Goal: Task Accomplishment & Management: Manage account settings

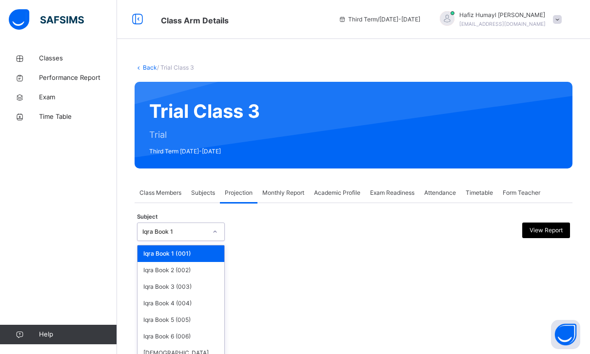
scroll to position [68, 0]
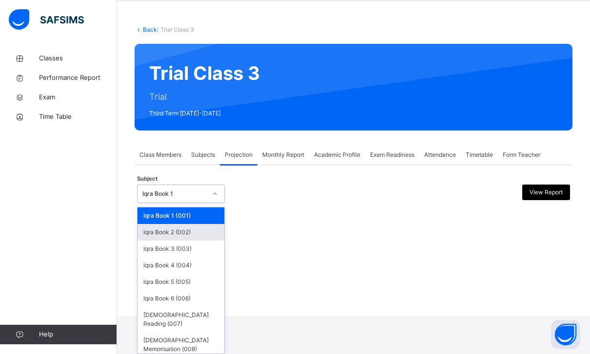
click at [154, 239] on div "Iqra Book 2 (002)" at bounding box center [180, 232] width 87 height 17
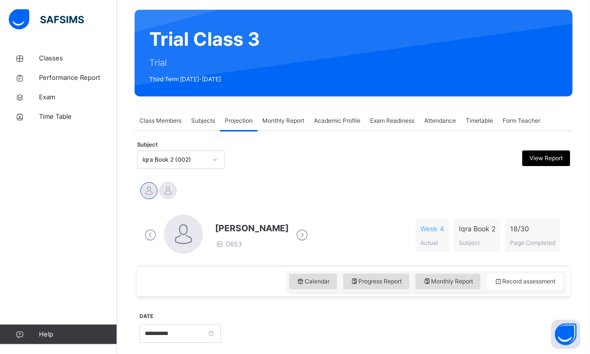
scroll to position [72, 0]
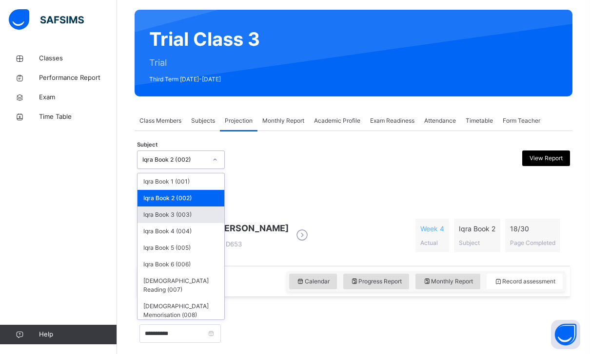
click at [172, 212] on div "Iqra Book 3 (003)" at bounding box center [180, 215] width 87 height 17
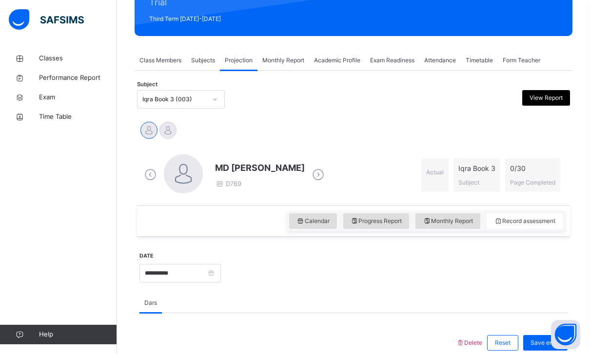
scroll to position [108, 0]
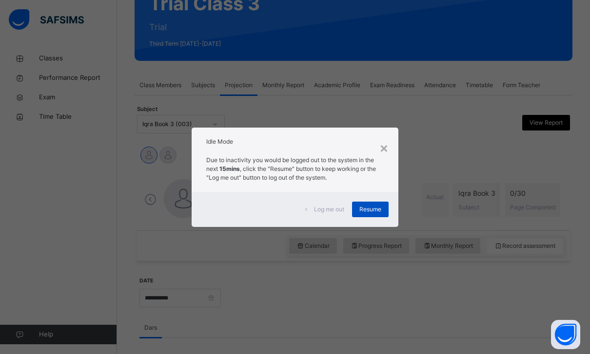
click at [371, 214] on span "Resume" at bounding box center [370, 209] width 22 height 9
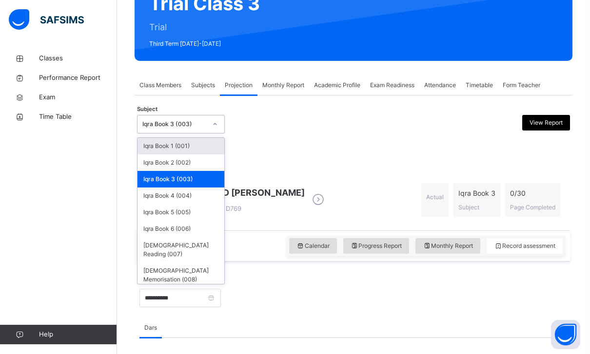
click at [214, 125] on icon at bounding box center [215, 124] width 6 height 10
click at [200, 168] on div "Iqra Book 2 (002)" at bounding box center [180, 163] width 87 height 17
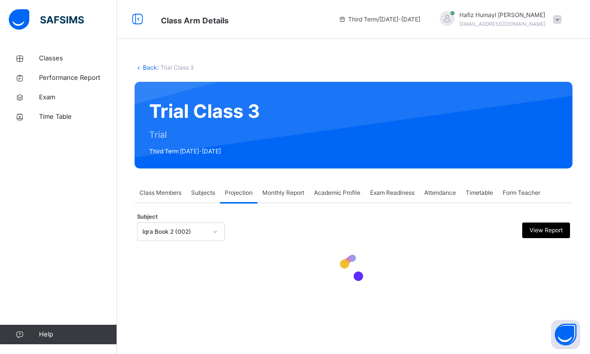
scroll to position [0, 0]
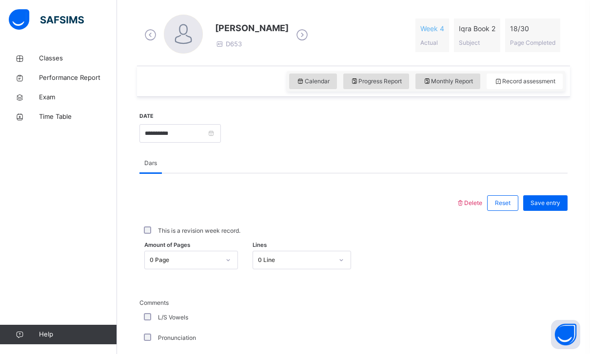
click at [186, 255] on div "0 Page" at bounding box center [182, 260] width 74 height 15
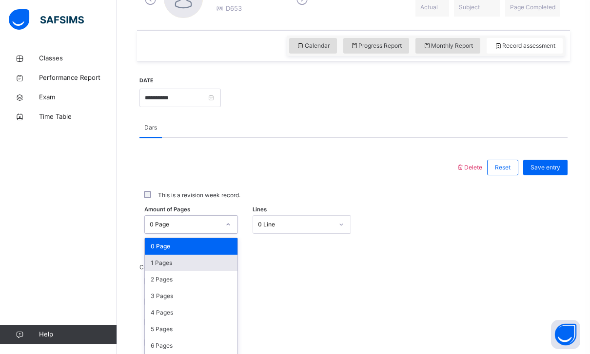
scroll to position [312, 0]
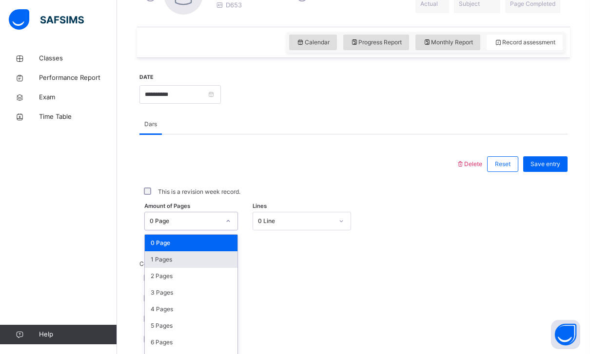
click at [198, 266] on div "1 Pages" at bounding box center [191, 260] width 93 height 17
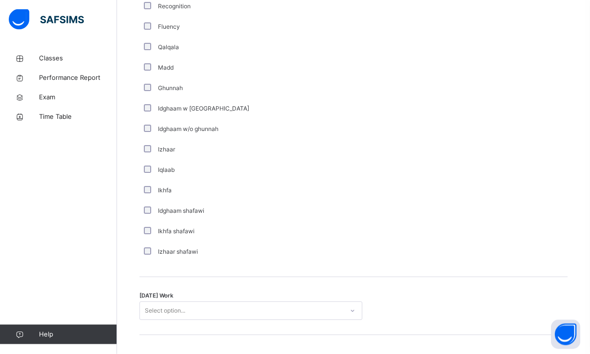
click at [215, 314] on div "Select option..." at bounding box center [241, 311] width 203 height 15
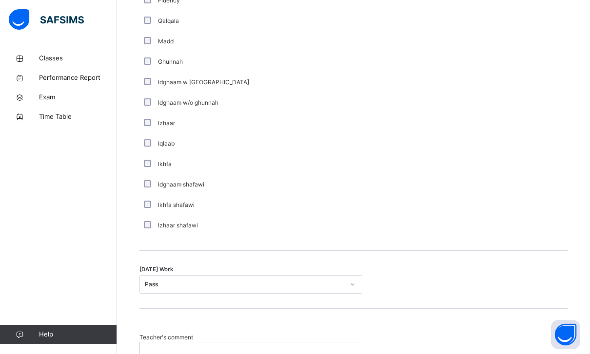
scroll to position [714, 0]
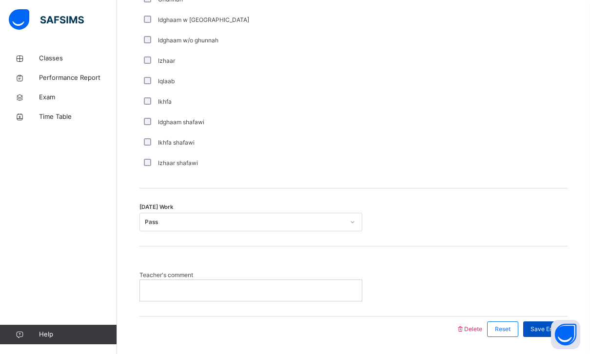
click at [538, 333] on span "Save Entry" at bounding box center [545, 329] width 30 height 9
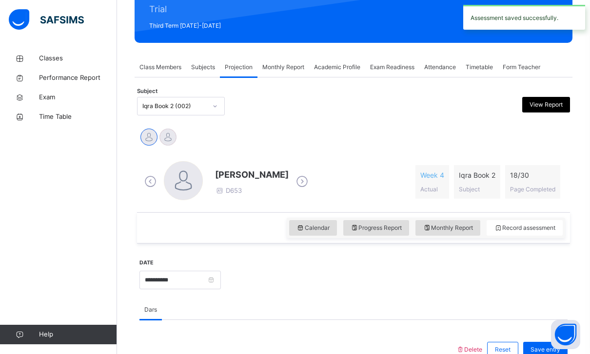
click at [180, 111] on div "Iqra Book 2 (002)" at bounding box center [171, 106] width 68 height 15
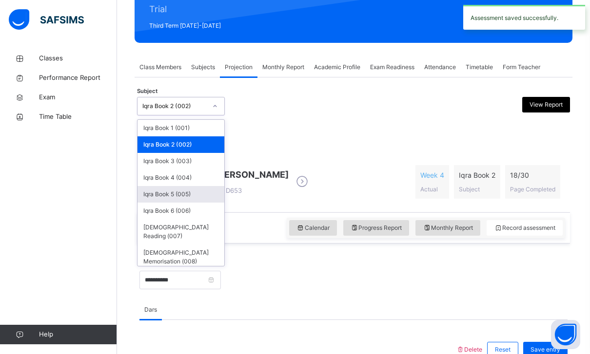
click at [185, 199] on div "Iqra Book 5 (005)" at bounding box center [180, 194] width 87 height 17
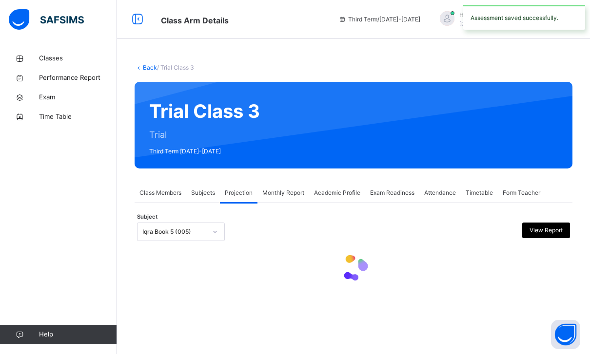
scroll to position [0, 0]
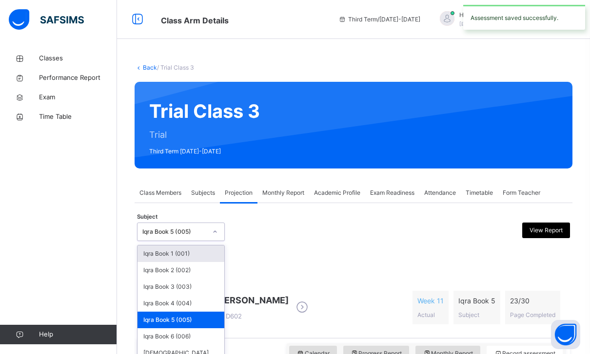
click at [189, 228] on div "Iqra Book 5 (005)" at bounding box center [174, 232] width 64 height 9
click at [247, 243] on div "Subject option Iqra Book 5 (005), selected. option Iqra Book 1 (001) focused, 1…" at bounding box center [353, 232] width 433 height 28
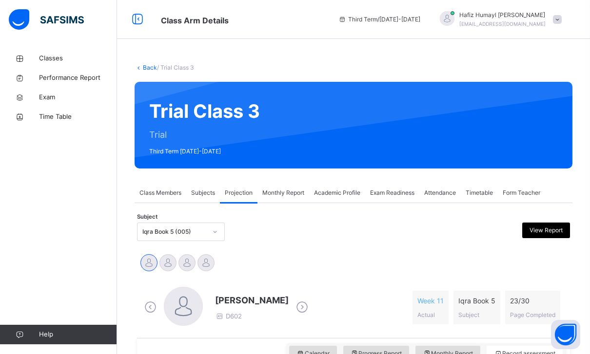
click at [163, 194] on span "Class Members" at bounding box center [160, 193] width 42 height 9
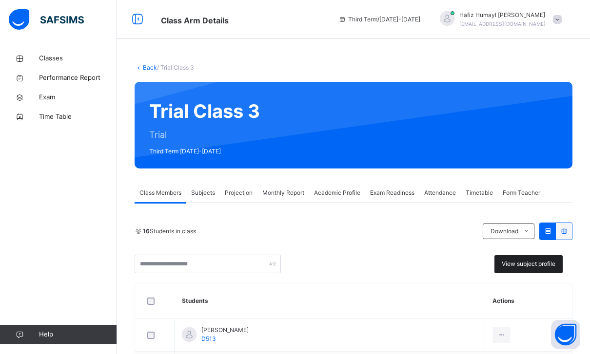
click at [538, 269] on div "View subject profile" at bounding box center [528, 264] width 68 height 18
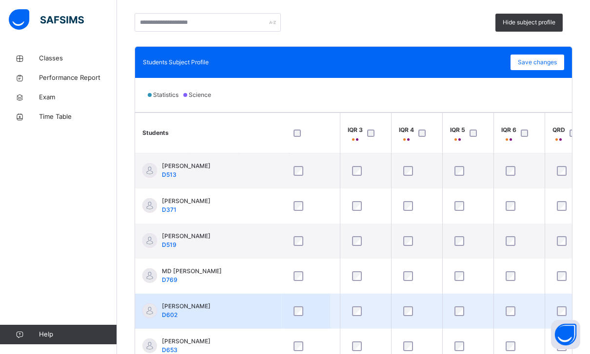
scroll to position [0, 93]
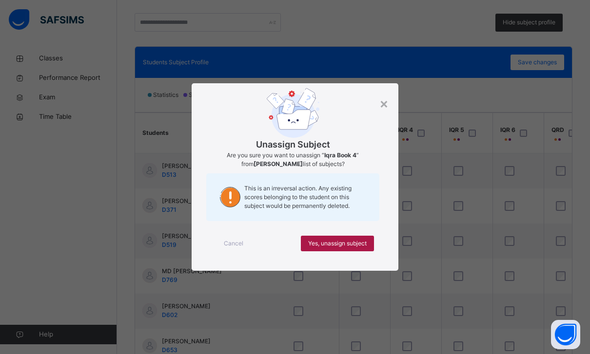
click at [347, 248] on span "Yes, unassign subject" at bounding box center [337, 243] width 59 height 9
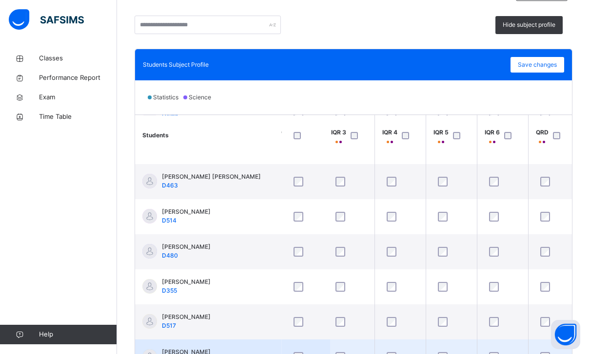
scroll to position [273, 108]
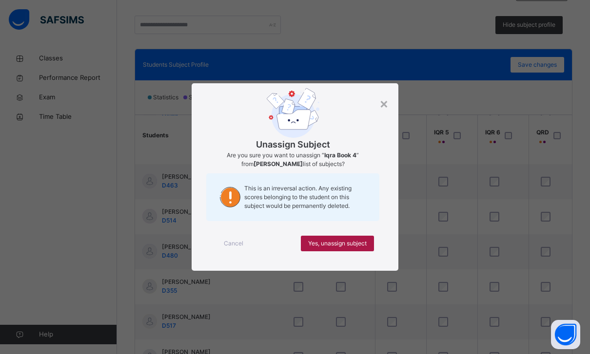
click at [354, 248] on span "Yes, unassign subject" at bounding box center [337, 243] width 59 height 9
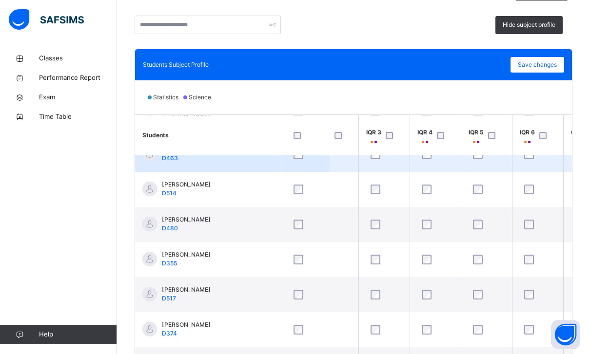
scroll to position [293, 74]
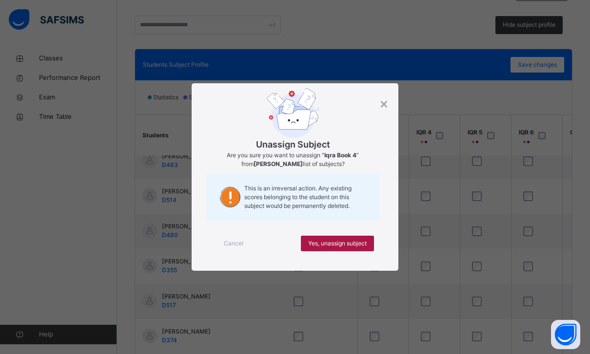
click at [354, 248] on span "Yes, unassign subject" at bounding box center [337, 243] width 59 height 9
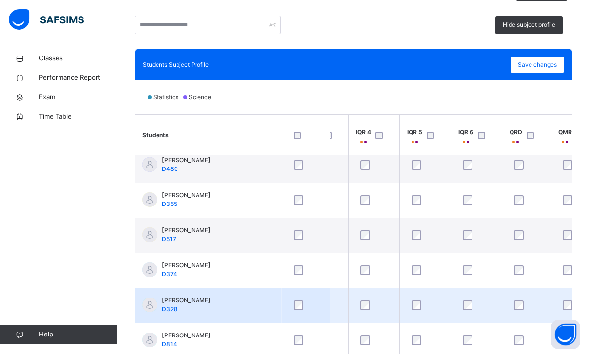
scroll to position [359, 149]
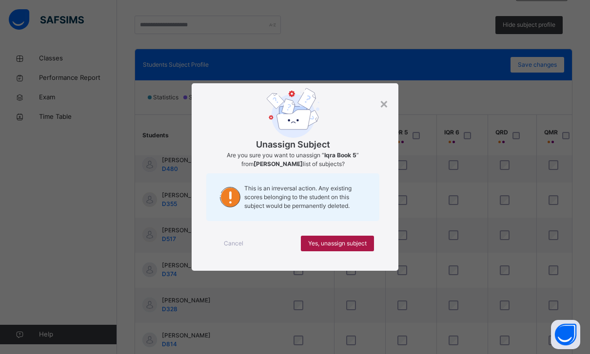
click at [345, 252] on div "Yes, unassign subject" at bounding box center [337, 244] width 73 height 16
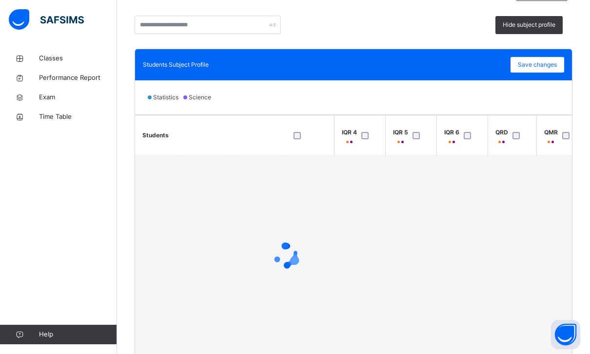
scroll to position [0, 149]
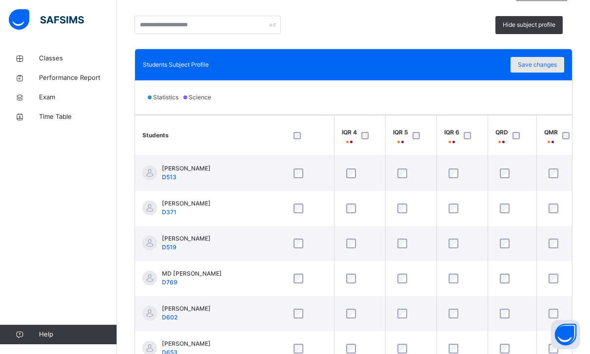
click at [524, 71] on div "Save changes" at bounding box center [537, 65] width 54 height 16
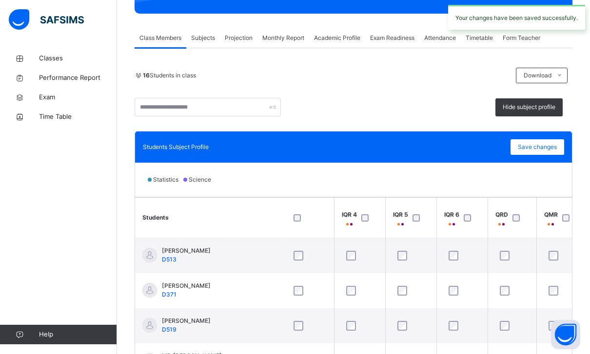
scroll to position [69, 0]
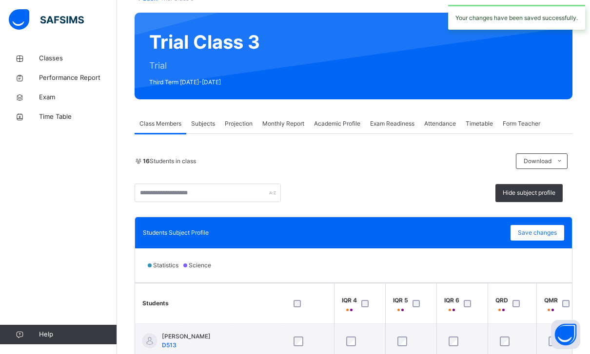
click at [230, 127] on span "Projection" at bounding box center [239, 123] width 28 height 9
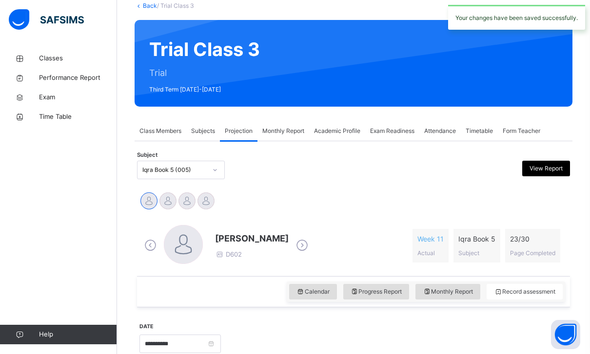
scroll to position [60, 0]
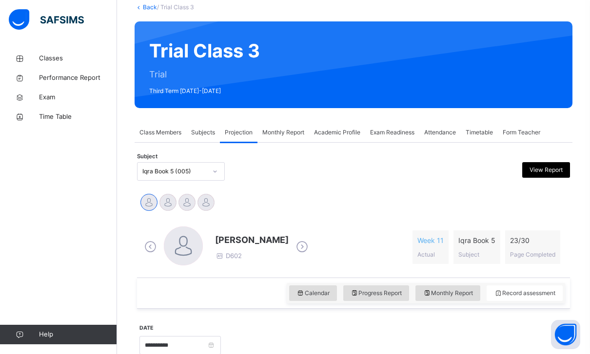
click at [148, 173] on div "Iqra Book 5 (005)" at bounding box center [174, 171] width 64 height 9
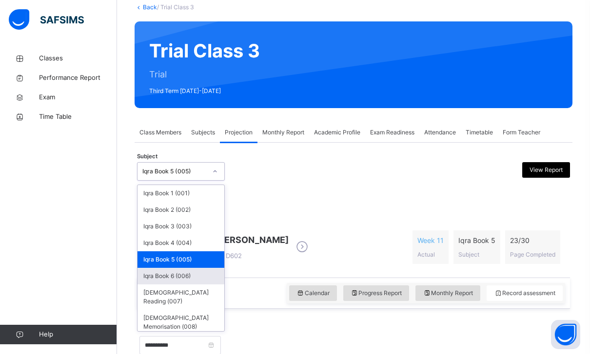
click at [179, 273] on div "Iqra Book 6 (006)" at bounding box center [180, 276] width 87 height 17
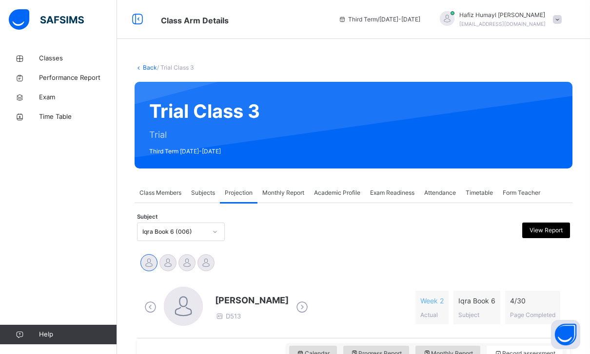
scroll to position [12, 0]
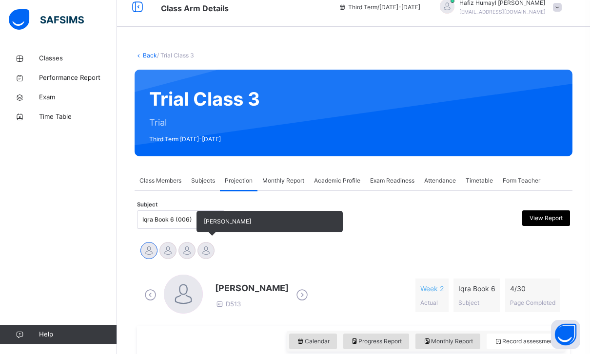
click at [199, 250] on div at bounding box center [205, 250] width 17 height 17
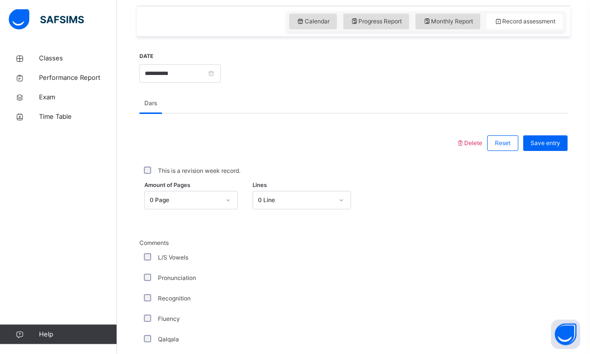
scroll to position [332, 0]
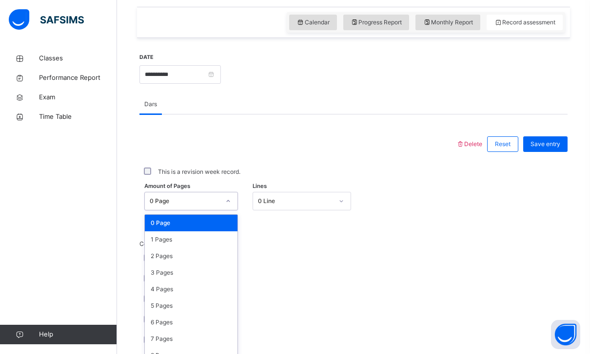
click at [201, 203] on div "0 Page" at bounding box center [185, 201] width 70 height 9
click at [187, 224] on div "0 Page" at bounding box center [191, 223] width 93 height 17
click at [206, 208] on div "0 Page" at bounding box center [182, 201] width 74 height 15
click at [194, 236] on div "1 Pages" at bounding box center [191, 240] width 93 height 17
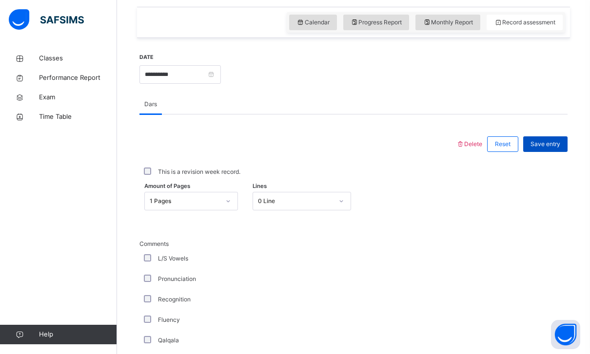
click at [544, 142] on span "Save entry" at bounding box center [545, 144] width 30 height 9
click at [549, 144] on span "Save entry" at bounding box center [545, 144] width 30 height 9
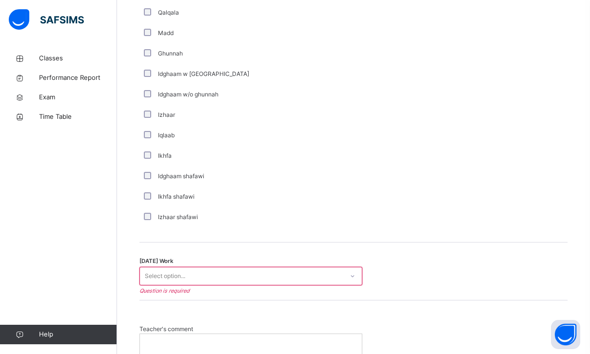
scroll to position [714, 0]
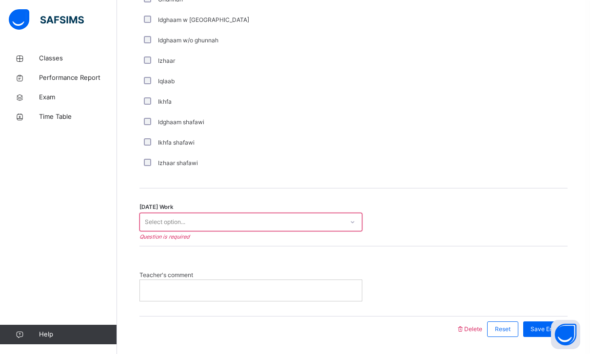
click at [314, 218] on div "Select option..." at bounding box center [241, 222] width 203 height 15
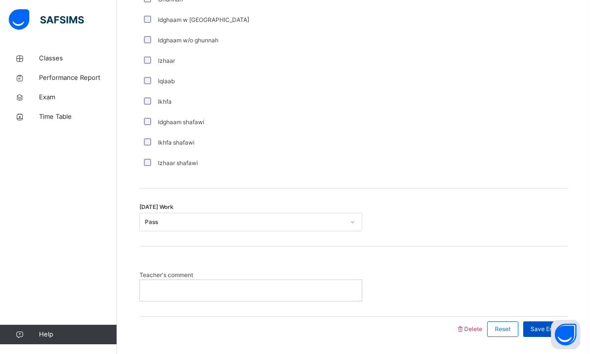
click at [549, 329] on span "Save Entry" at bounding box center [545, 329] width 30 height 9
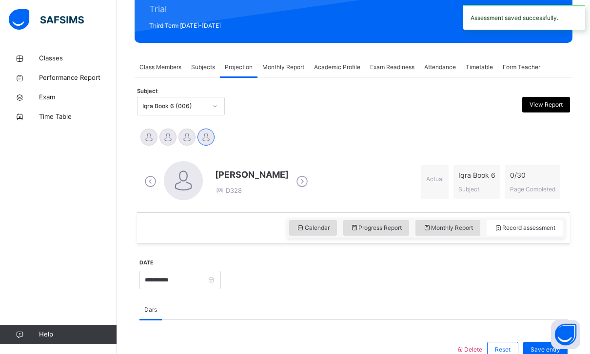
click at [198, 104] on div "Iqra Book 6 (006)" at bounding box center [174, 106] width 64 height 9
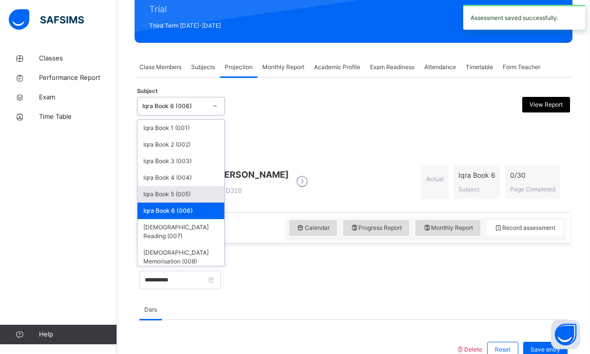
click at [458, 157] on div "[PERSON_NAME] D328 Actual Iqra Book 6 Subject 0 / 30 Page Completed" at bounding box center [353, 182] width 428 height 56
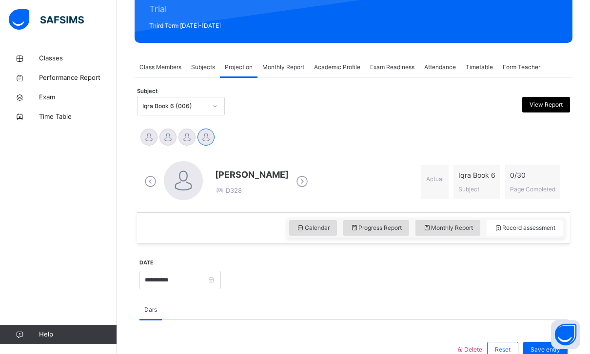
scroll to position [0, 0]
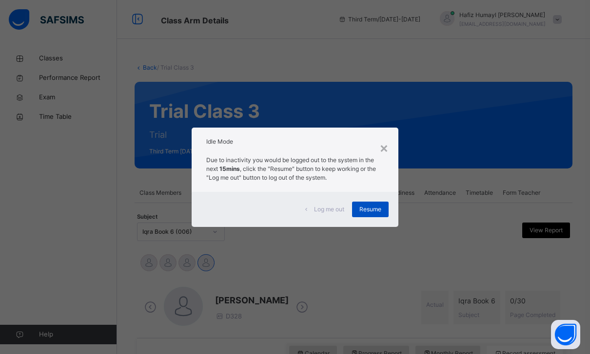
click at [375, 212] on span "Resume" at bounding box center [370, 209] width 22 height 9
click at [375, 204] on div "Resume" at bounding box center [370, 210] width 37 height 16
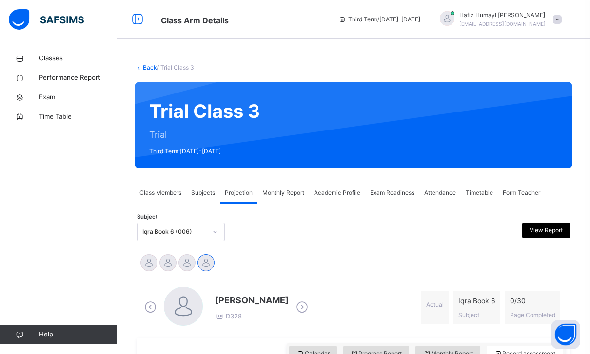
click at [402, 19] on span "Third Term / [DATE]-[DATE]" at bounding box center [379, 19] width 82 height 9
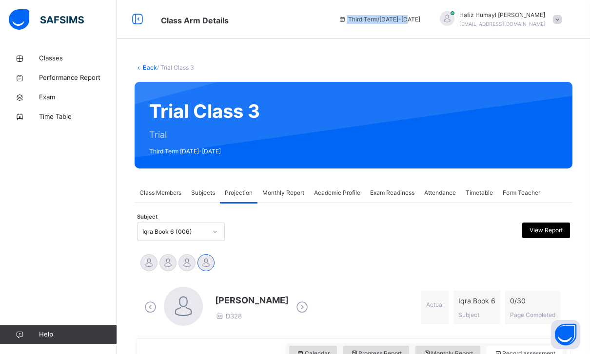
click at [402, 19] on span "Third Term / [DATE]-[DATE]" at bounding box center [379, 19] width 82 height 9
click at [347, 19] on icon at bounding box center [342, 19] width 8 height 7
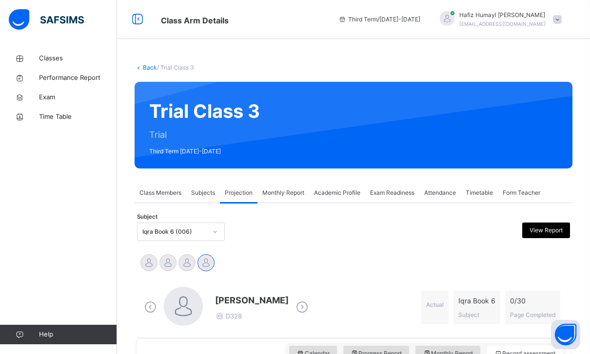
click at [347, 19] on icon at bounding box center [342, 19] width 8 height 7
click at [193, 20] on span "Class Arm Details" at bounding box center [195, 21] width 68 height 10
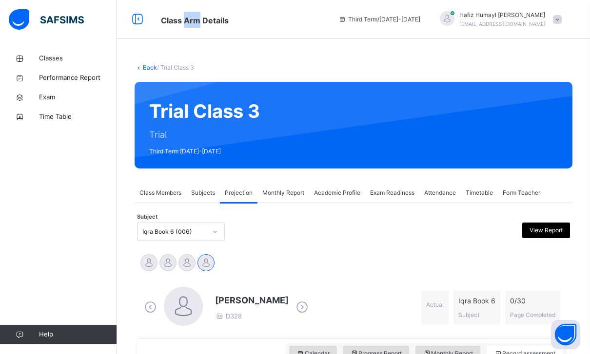
click at [193, 20] on span "Class Arm Details" at bounding box center [195, 21] width 68 height 10
click at [283, 23] on span "Class Arm Details" at bounding box center [242, 20] width 163 height 16
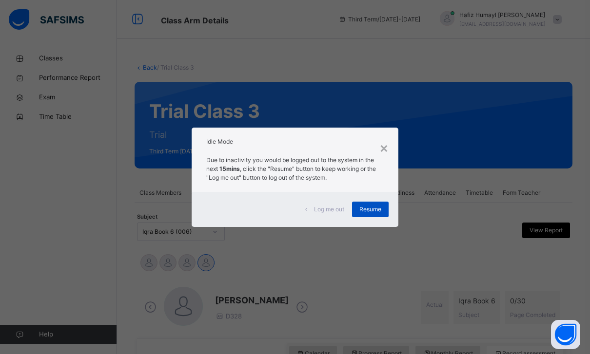
click at [376, 213] on span "Resume" at bounding box center [370, 209] width 22 height 9
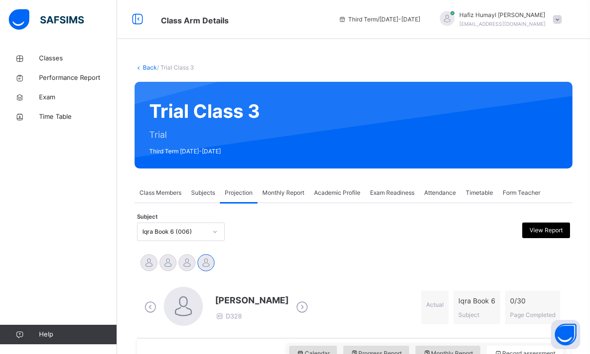
scroll to position [27, 0]
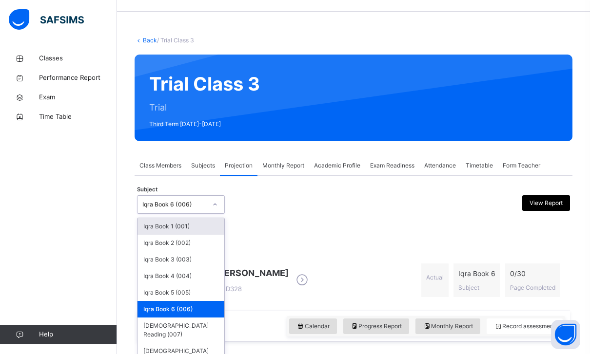
click at [197, 208] on div "Iqra Book 6 (006)" at bounding box center [174, 204] width 64 height 9
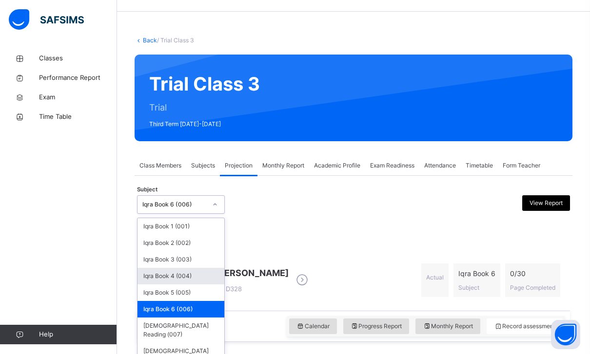
click at [196, 273] on div "Iqra Book 4 (004)" at bounding box center [180, 276] width 87 height 17
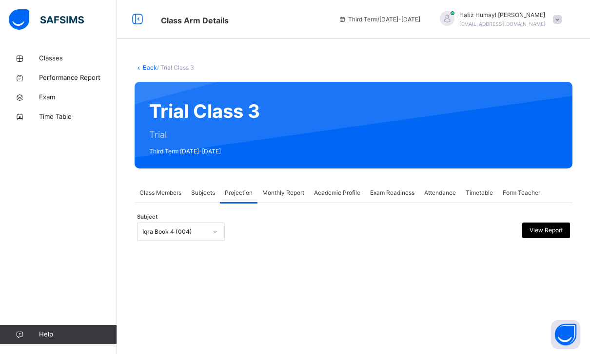
click at [217, 218] on div "Subject Iqra Book 4 (004) View Report" at bounding box center [353, 232] width 433 height 28
click at [204, 248] on div at bounding box center [353, 248] width 433 height 5
click at [175, 200] on div "Class Members" at bounding box center [161, 193] width 52 height 20
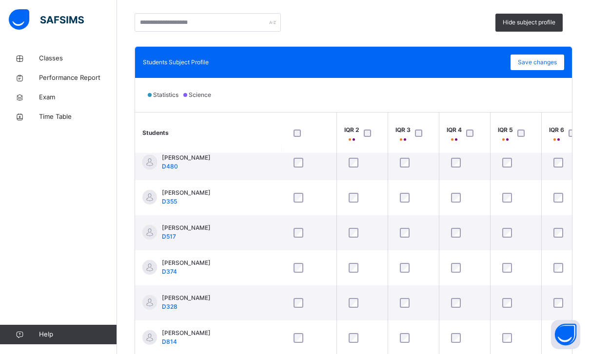
scroll to position [359, 44]
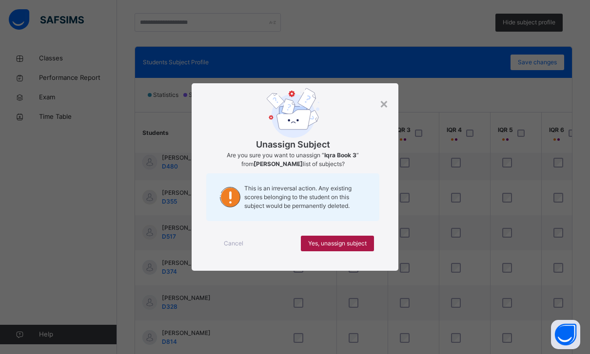
click at [361, 248] on span "Yes, unassign subject" at bounding box center [337, 243] width 59 height 9
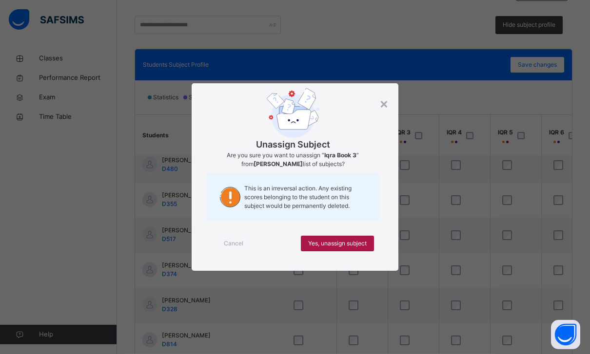
scroll to position [0, 44]
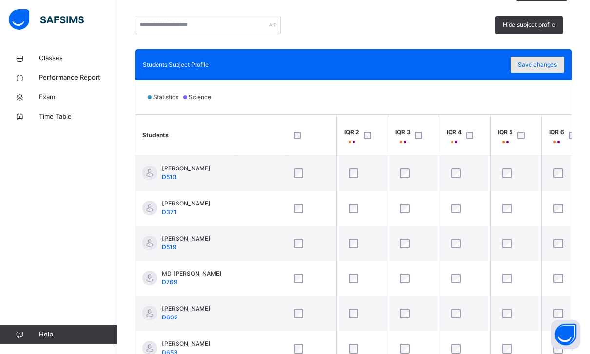
click at [527, 62] on span "Save changes" at bounding box center [537, 64] width 39 height 9
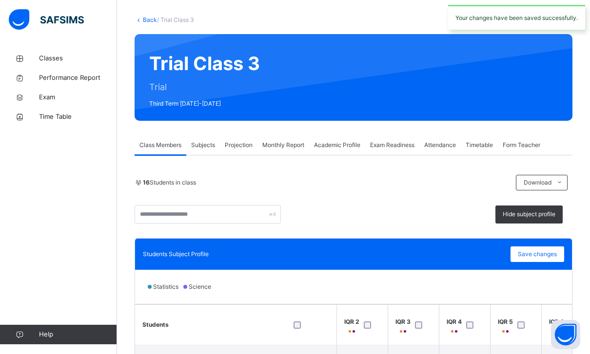
scroll to position [0, 0]
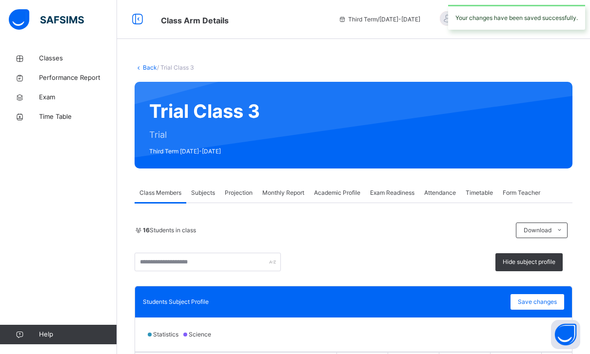
click at [246, 192] on span "Projection" at bounding box center [239, 193] width 28 height 9
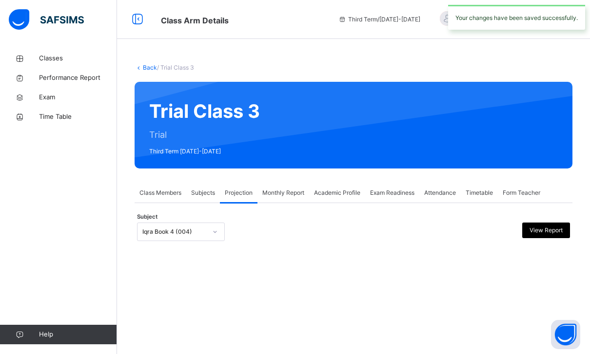
scroll to position [31, 0]
click at [195, 225] on div "Iqra Book 4 (004)" at bounding box center [171, 232] width 68 height 15
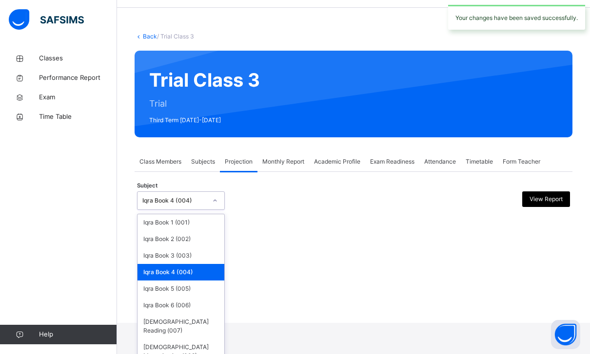
click at [184, 277] on div "Iqra Book 4 (004)" at bounding box center [180, 272] width 87 height 17
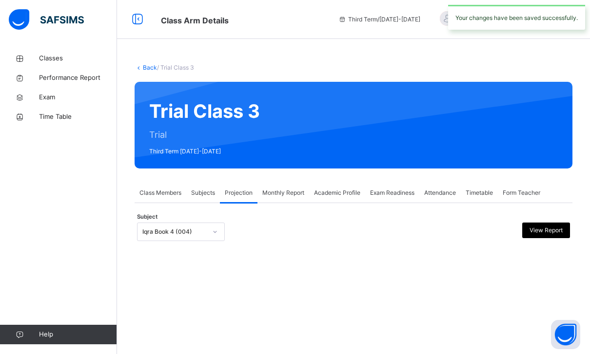
click at [204, 225] on div "Iqra Book 4 (004)" at bounding box center [171, 232] width 68 height 15
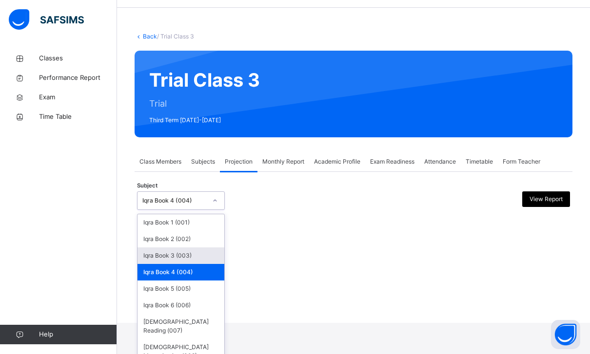
click at [189, 258] on div "Iqra Book 3 (003)" at bounding box center [180, 256] width 87 height 17
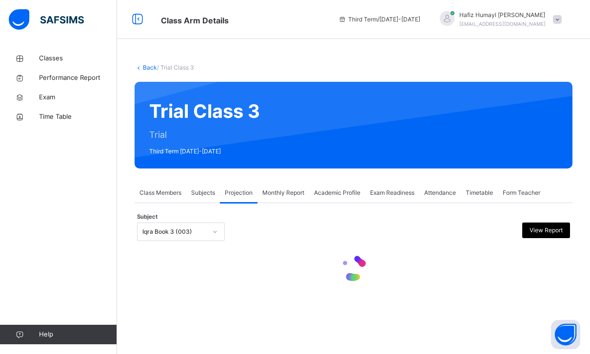
click at [207, 224] on div at bounding box center [215, 232] width 17 height 16
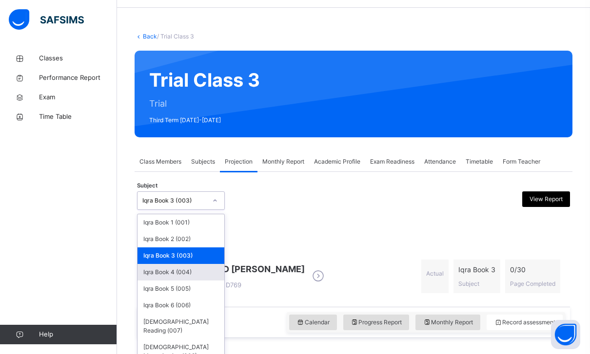
click at [194, 273] on div "Iqra Book 4 (004)" at bounding box center [180, 272] width 87 height 17
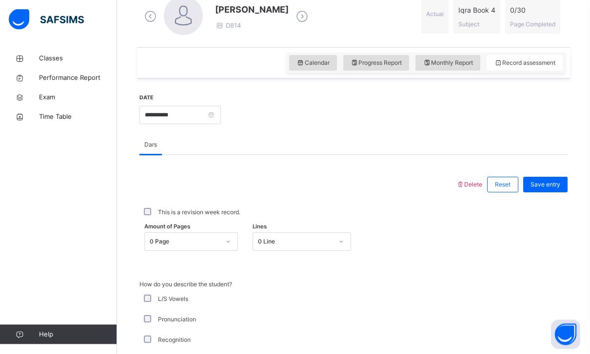
scroll to position [291, 0]
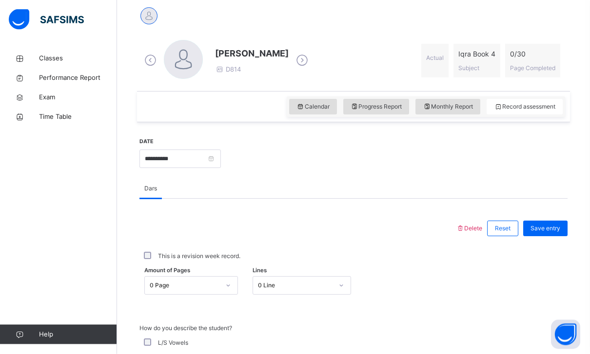
click at [216, 282] on div "0 Page" at bounding box center [185, 286] width 70 height 9
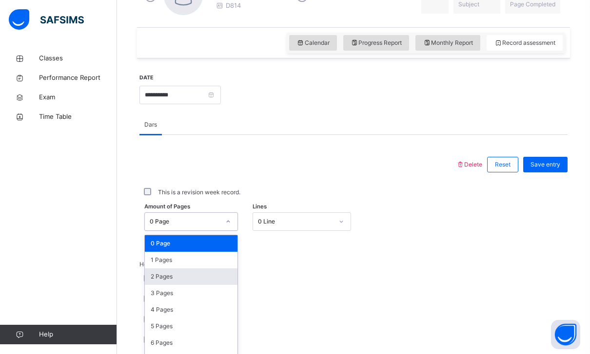
scroll to position [312, 0]
click at [214, 273] on div "2 Pages" at bounding box center [191, 276] width 93 height 17
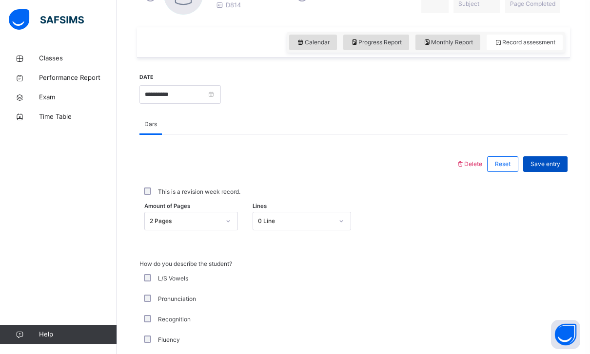
click at [526, 169] on div "Save entry" at bounding box center [545, 165] width 44 height 16
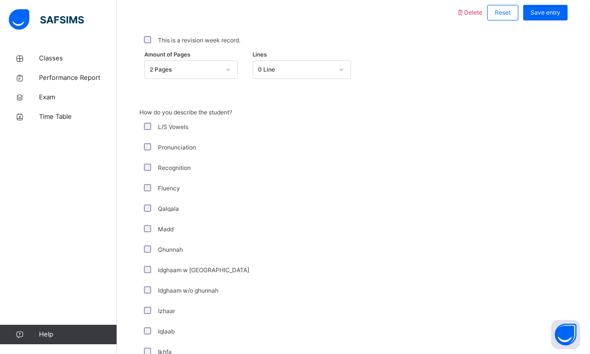
scroll to position [714, 0]
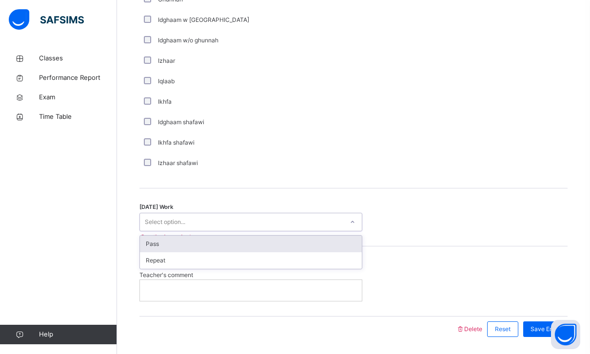
click at [316, 225] on div "Select option..." at bounding box center [241, 222] width 203 height 15
click at [311, 241] on div "Pass" at bounding box center [251, 244] width 222 height 17
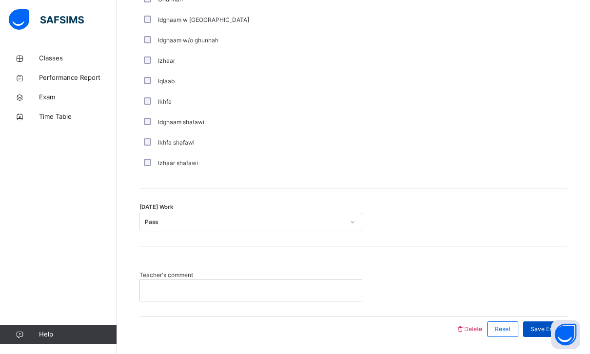
click at [553, 331] on span "Save Entry" at bounding box center [545, 329] width 30 height 9
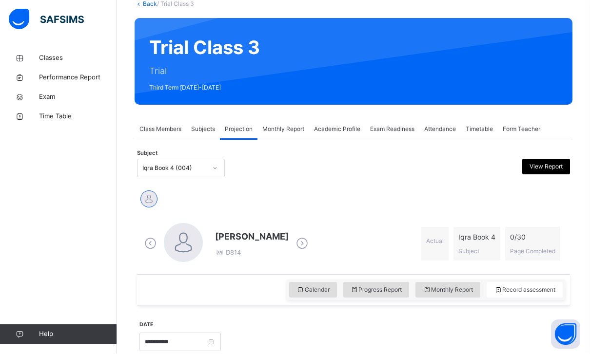
scroll to position [64, 0]
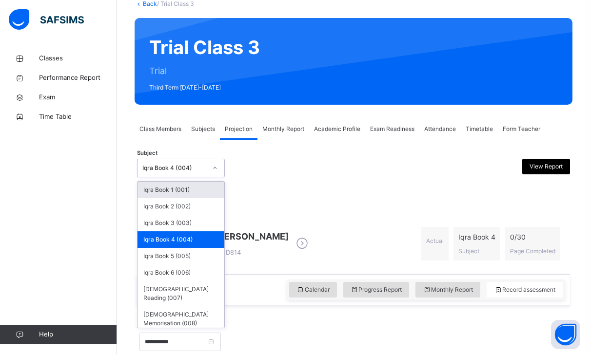
click at [188, 173] on div "Iqra Book 4 (004)" at bounding box center [171, 168] width 68 height 15
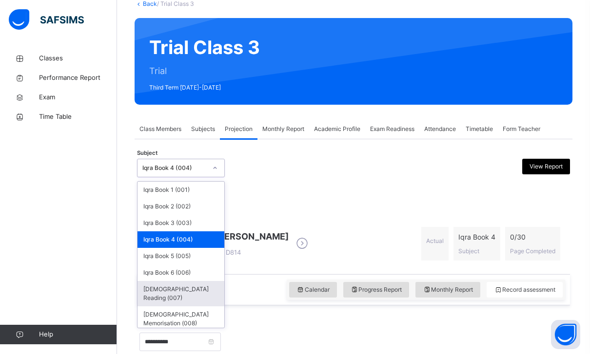
click at [201, 287] on div "[DEMOGRAPHIC_DATA] Reading (007)" at bounding box center [180, 293] width 87 height 25
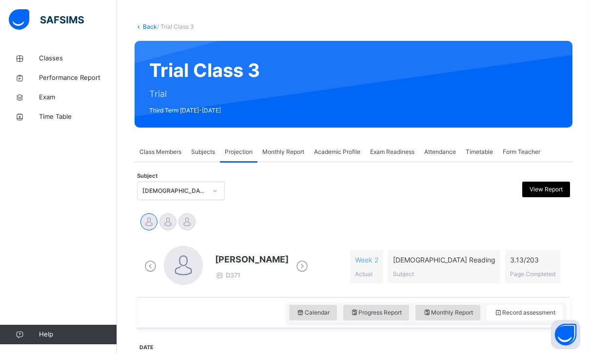
scroll to position [61, 0]
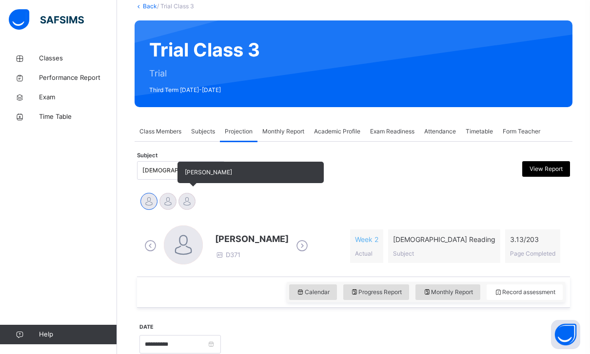
click at [184, 205] on div at bounding box center [186, 201] width 17 height 17
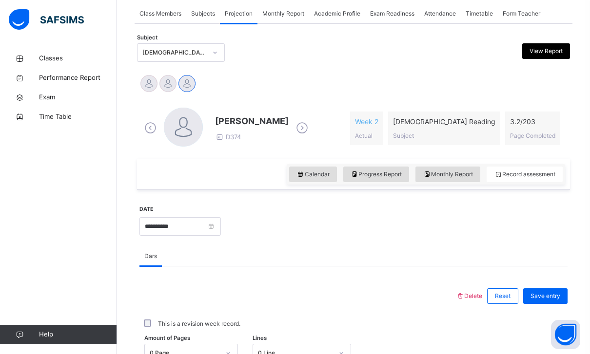
click at [210, 349] on div "0 Page" at bounding box center [185, 353] width 70 height 9
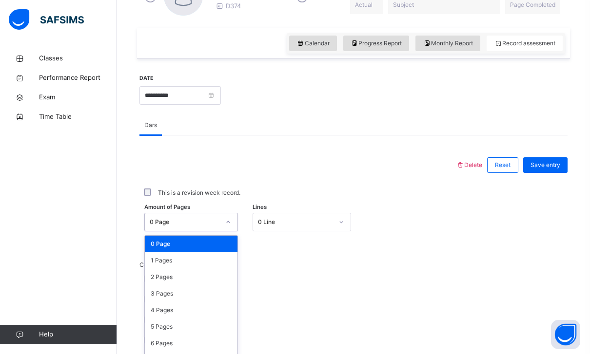
scroll to position [312, 0]
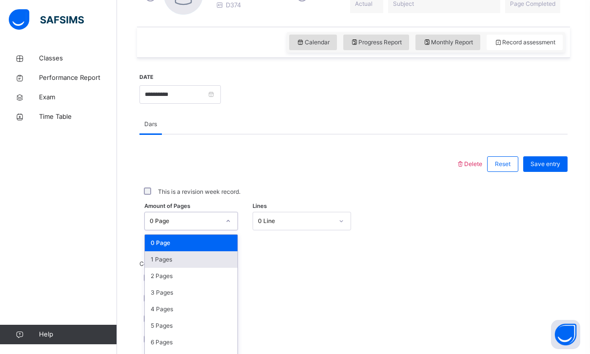
click at [215, 264] on div "1 Pages" at bounding box center [191, 260] width 93 height 17
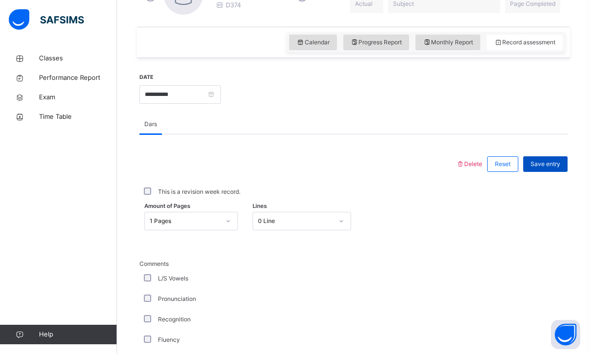
click at [545, 166] on span "Save entry" at bounding box center [545, 164] width 30 height 9
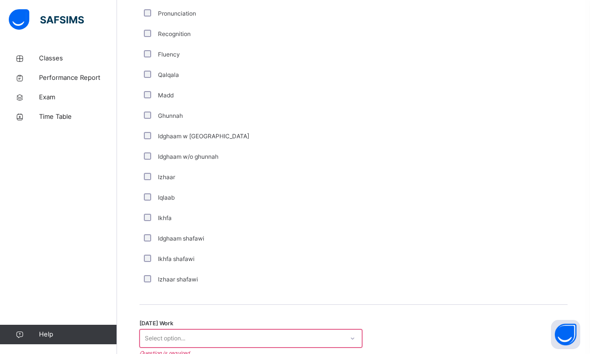
scroll to position [714, 0]
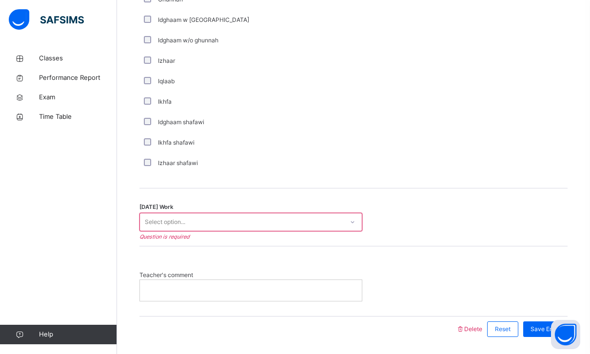
click at [289, 222] on div "Select option..." at bounding box center [241, 222] width 203 height 15
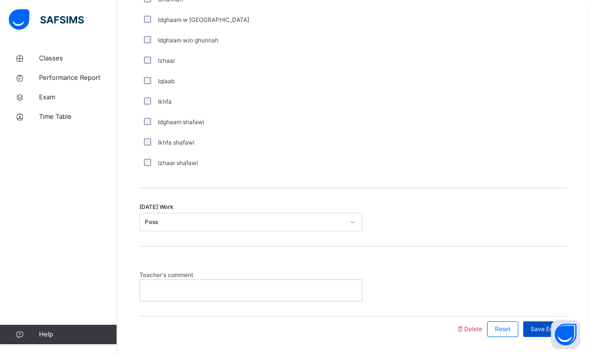
click at [547, 323] on div "Save Entry" at bounding box center [545, 330] width 44 height 16
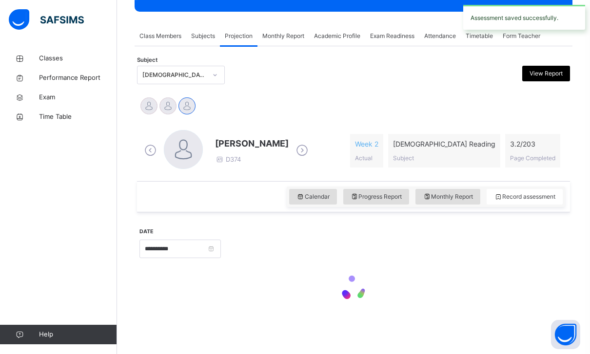
scroll to position [126, 0]
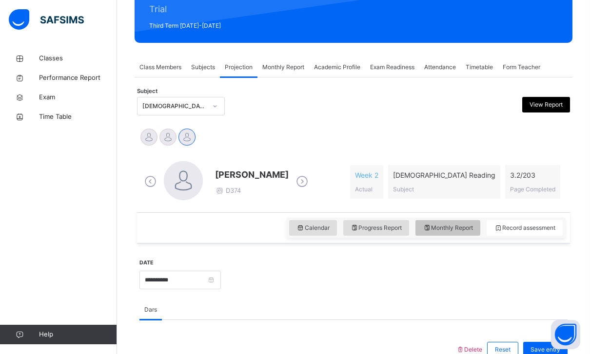
click at [451, 232] on span "Monthly Report" at bounding box center [448, 228] width 50 height 9
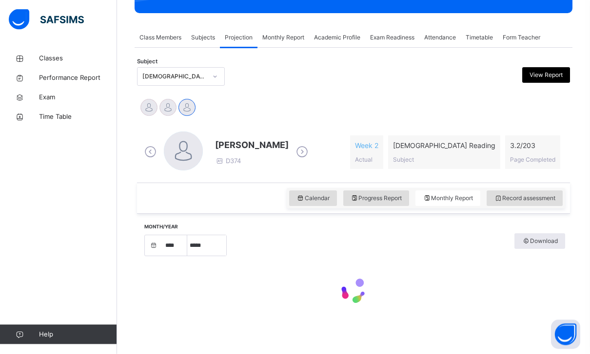
select select "****"
select select "*"
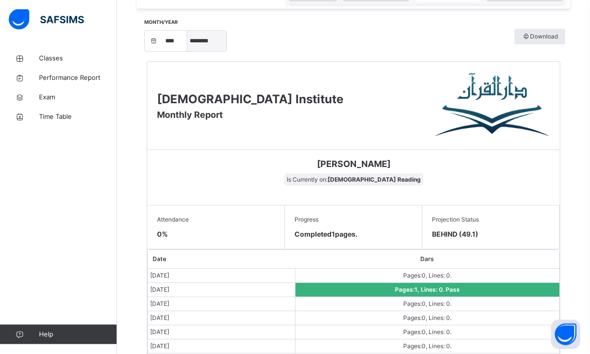
scroll to position [360, 0]
click at [206, 40] on select "***** ******** ***** ***** *** **** **** ****** ********* ******* ******** ****…" at bounding box center [206, 41] width 39 height 20
click at [0, 0] on html "Class Arm Details Third Term / [DATE]-[DATE] [PERSON_NAME] [PERSON_NAME][EMAIL_…" at bounding box center [295, 101] width 590 height 922
click at [211, 44] on select "***** ******** ***** ***** *** **** **** ****** ********* ******* ******** ****…" at bounding box center [206, 41] width 39 height 20
click at [0, 0] on html "Class Arm Details Third Term / [DATE]-[DATE] [PERSON_NAME] [PERSON_NAME][EMAIL_…" at bounding box center [295, 101] width 590 height 922
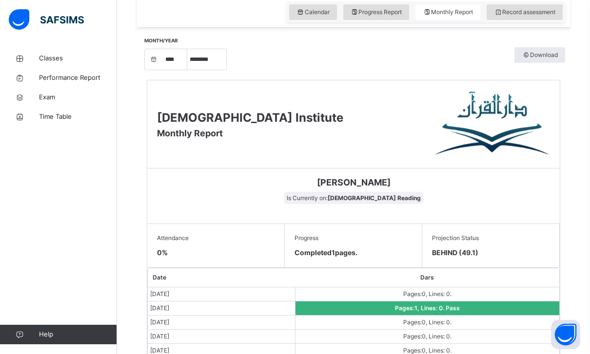
scroll to position [367, 0]
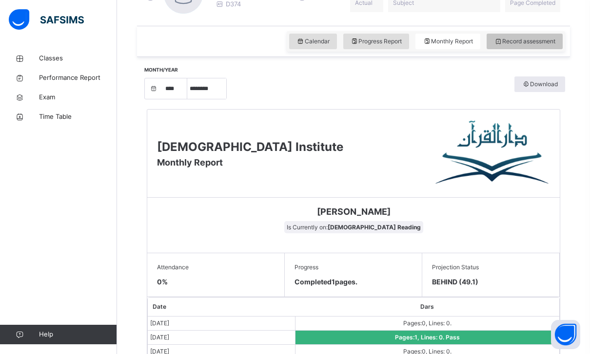
click at [506, 42] on span "Record assessment" at bounding box center [524, 41] width 61 height 9
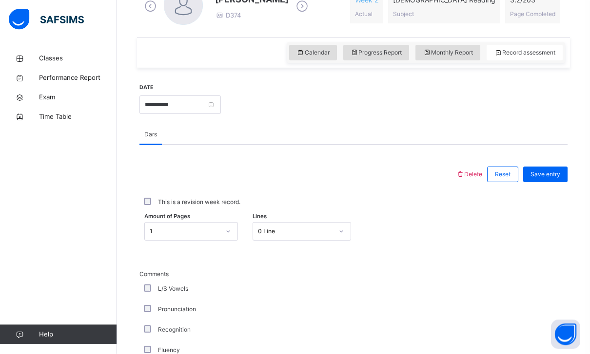
scroll to position [276, 0]
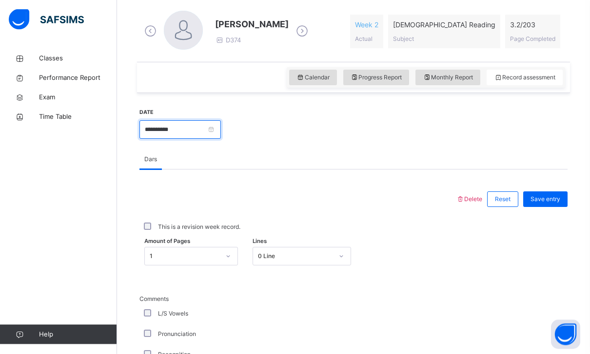
click at [221, 134] on input "**********" at bounding box center [179, 130] width 81 height 19
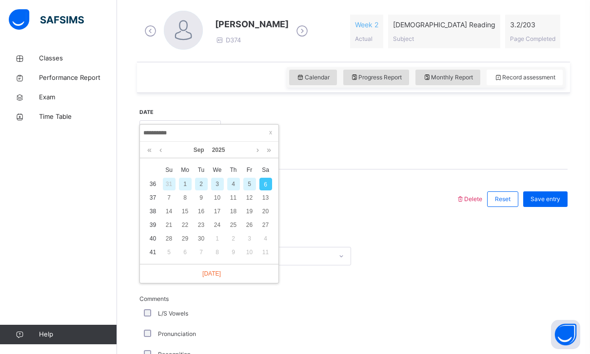
click at [219, 185] on div "3" at bounding box center [217, 184] width 13 height 13
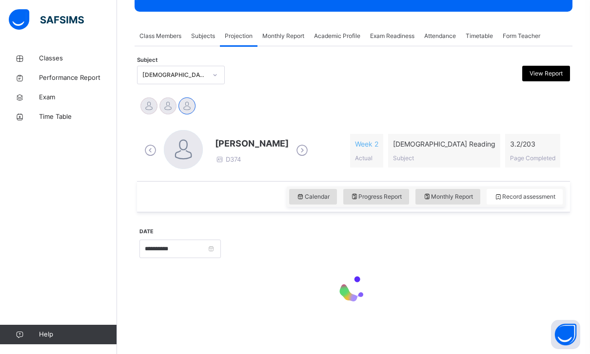
type input "**********"
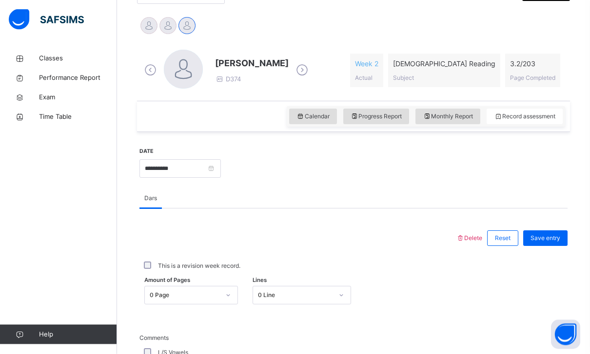
click at [203, 292] on div "0 Page" at bounding box center [185, 296] width 70 height 9
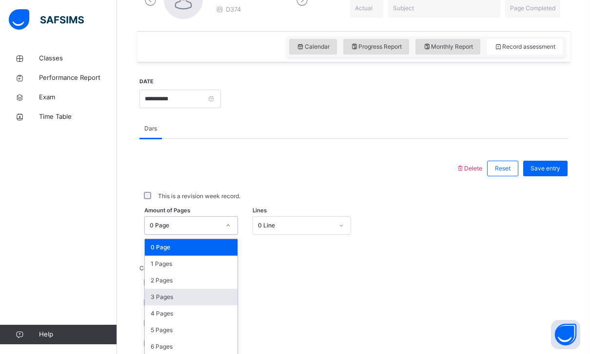
scroll to position [312, 0]
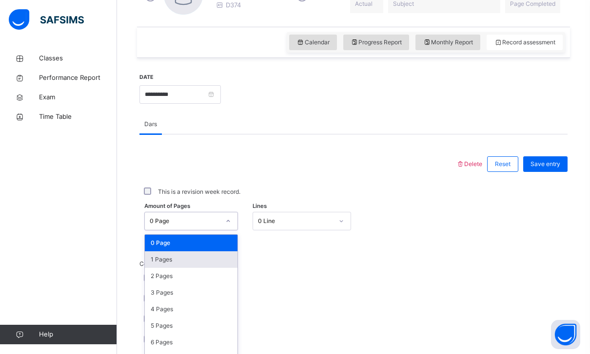
click at [213, 253] on div "1 Pages" at bounding box center [191, 260] width 93 height 17
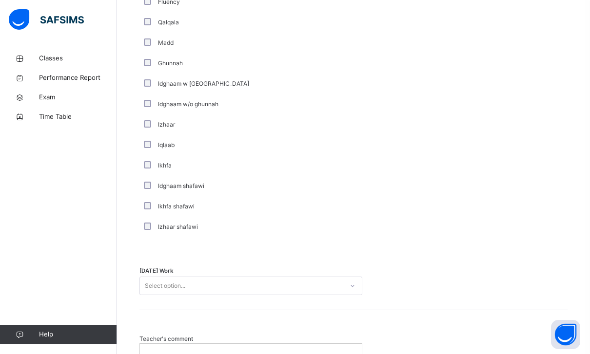
scroll to position [714, 0]
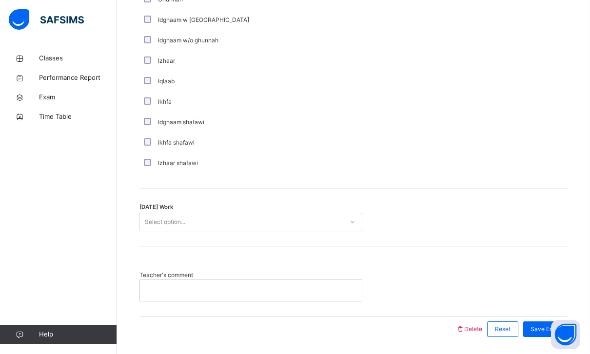
click at [216, 231] on div "Select option..." at bounding box center [250, 222] width 223 height 19
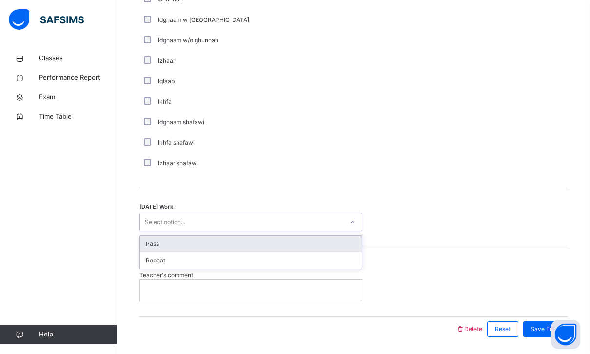
click at [219, 239] on div "Pass" at bounding box center [251, 244] width 222 height 17
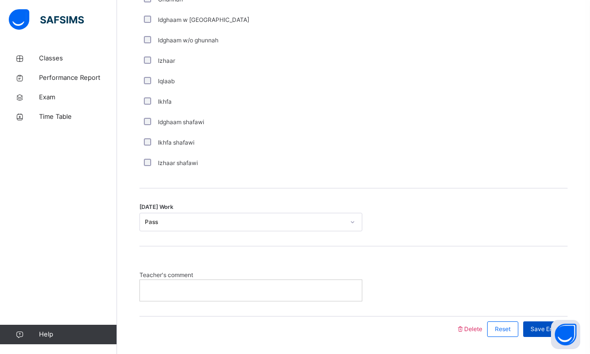
click at [547, 331] on span "Save Entry" at bounding box center [545, 329] width 30 height 9
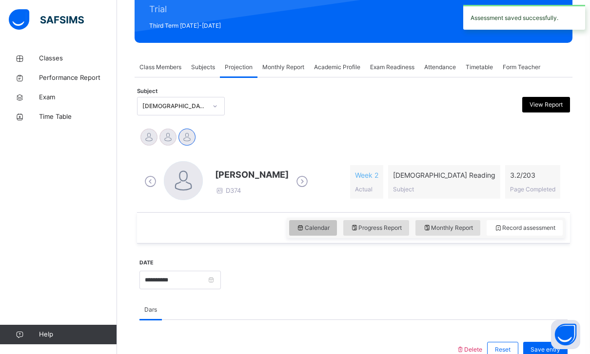
click at [311, 225] on span "Calendar" at bounding box center [312, 228] width 33 height 9
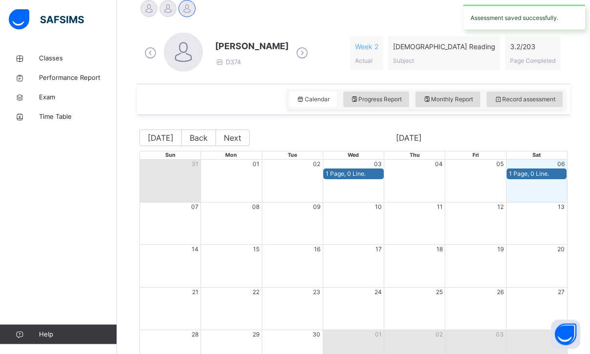
scroll to position [253, 0]
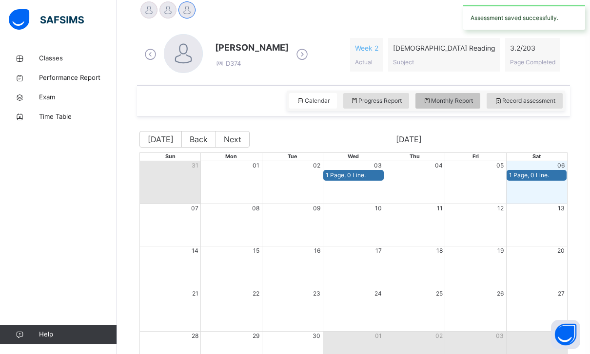
click at [438, 107] on div "Monthly Report" at bounding box center [447, 101] width 65 height 16
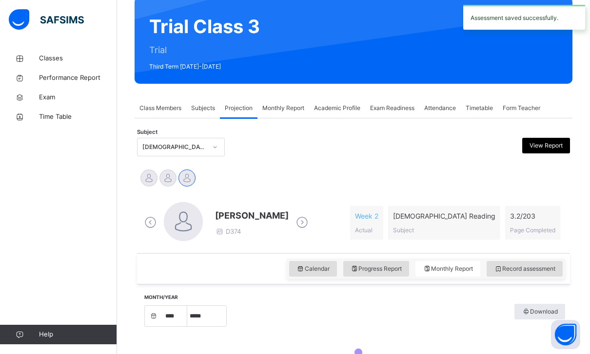
select select "****"
select select "*"
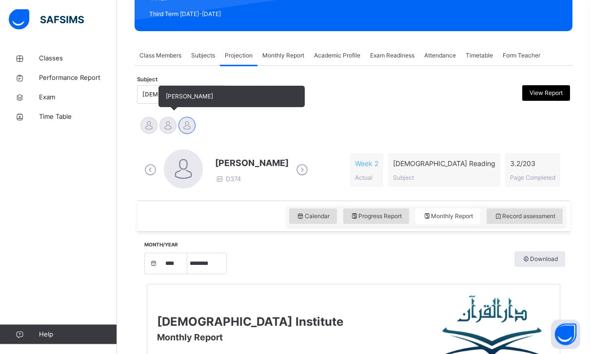
scroll to position [137, 0]
click at [166, 130] on div at bounding box center [167, 125] width 17 height 17
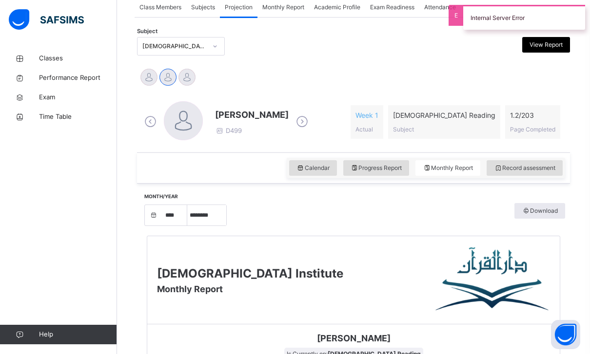
scroll to position [183, 0]
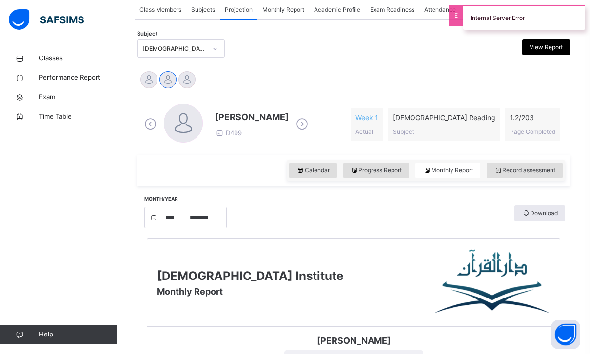
click at [513, 181] on div "Calendar Progress Report Monthly Report Record assessment" at bounding box center [353, 170] width 433 height 31
click at [528, 162] on div "Calendar Progress Report Monthly Report Record assessment" at bounding box center [426, 170] width 278 height 20
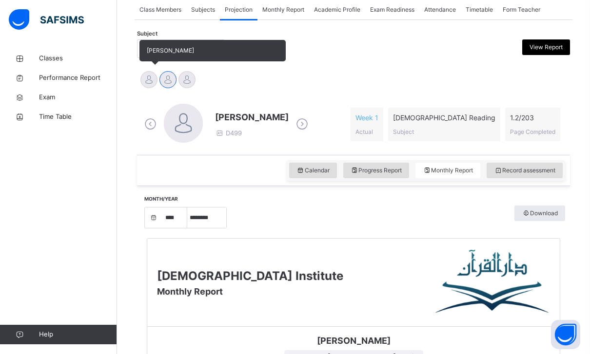
click at [147, 78] on div at bounding box center [148, 79] width 17 height 17
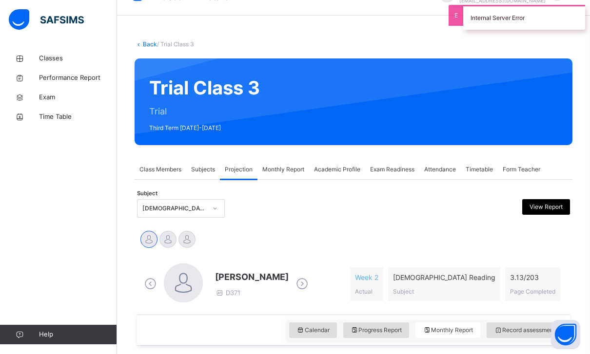
scroll to position [0, 0]
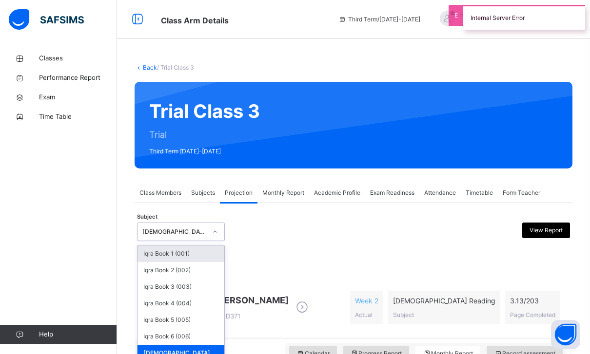
click at [204, 228] on div "[DEMOGRAPHIC_DATA] Reading (007)" at bounding box center [174, 232] width 64 height 9
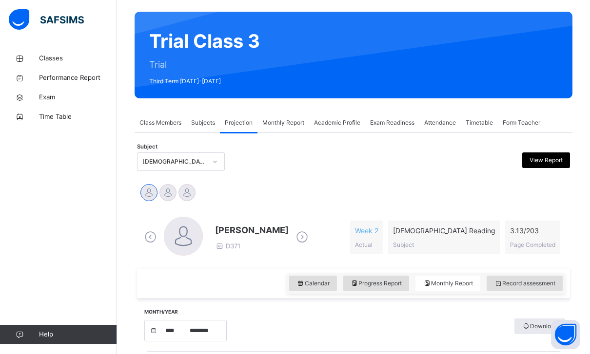
scroll to position [76, 0]
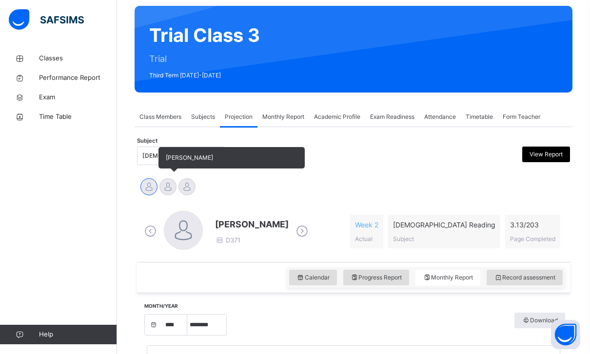
click at [171, 194] on div at bounding box center [167, 186] width 17 height 17
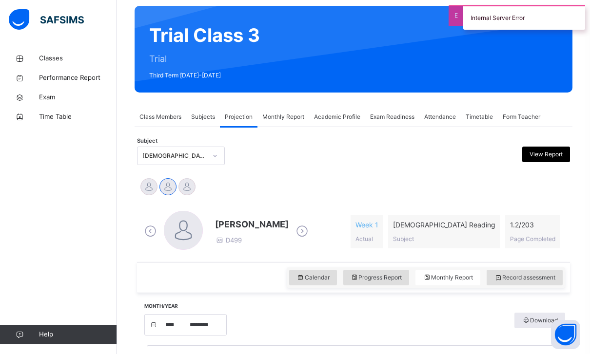
click at [152, 162] on div "[DEMOGRAPHIC_DATA] Reading (007)" at bounding box center [171, 156] width 68 height 15
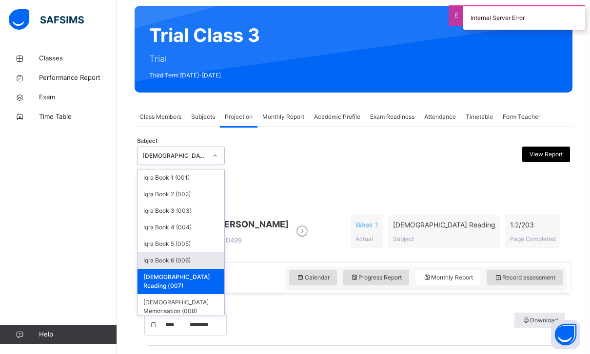
click at [191, 264] on div "Iqra Book 6 (006)" at bounding box center [180, 261] width 87 height 17
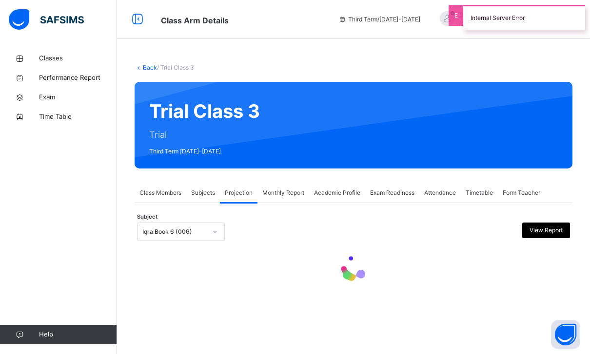
scroll to position [0, 0]
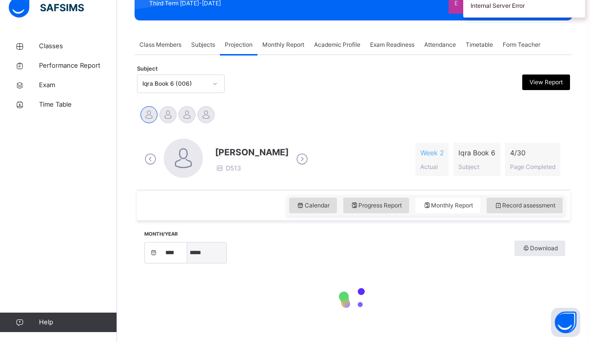
select select "****"
select select "*"
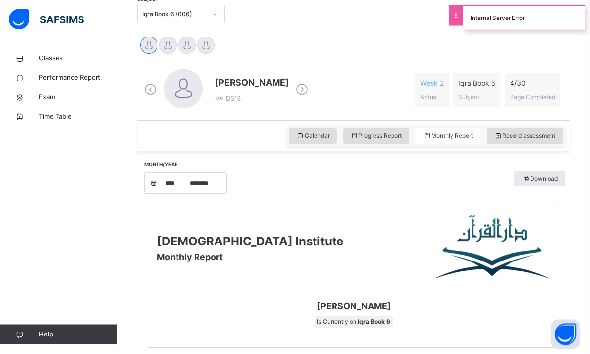
scroll to position [219, 0]
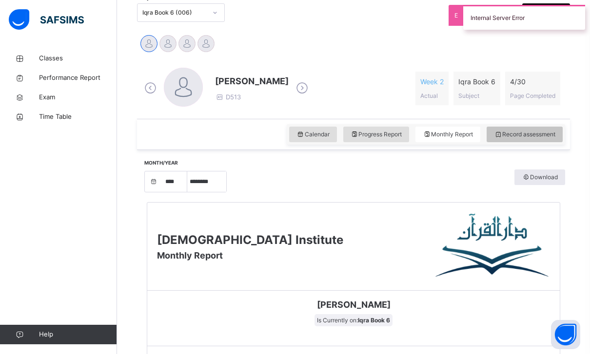
click at [505, 133] on span "Record assessment" at bounding box center [524, 134] width 61 height 9
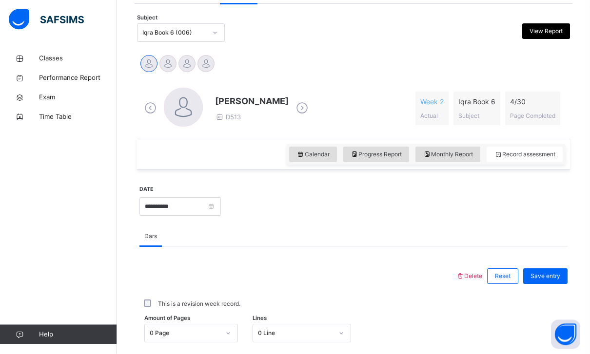
scroll to position [207, 0]
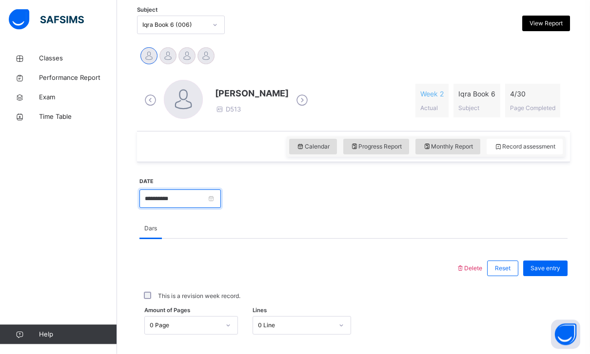
click at [221, 199] on input "**********" at bounding box center [179, 199] width 81 height 19
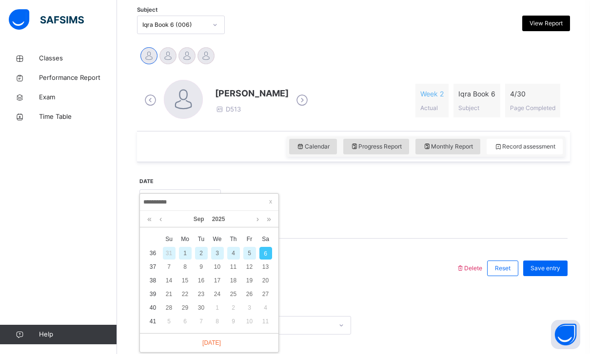
click at [213, 252] on div "3" at bounding box center [217, 253] width 13 height 13
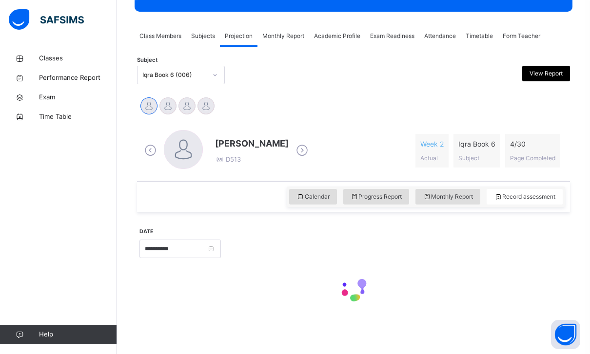
scroll to position [126, 0]
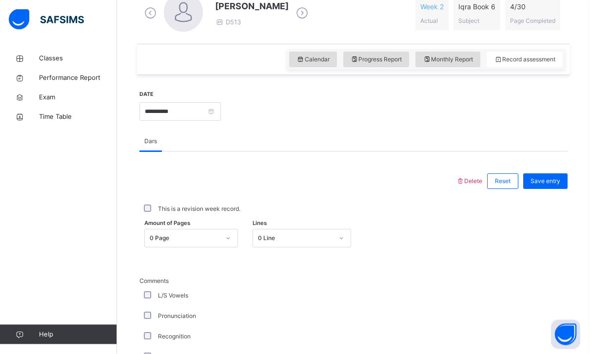
click at [212, 232] on div "0 Page" at bounding box center [182, 239] width 74 height 15
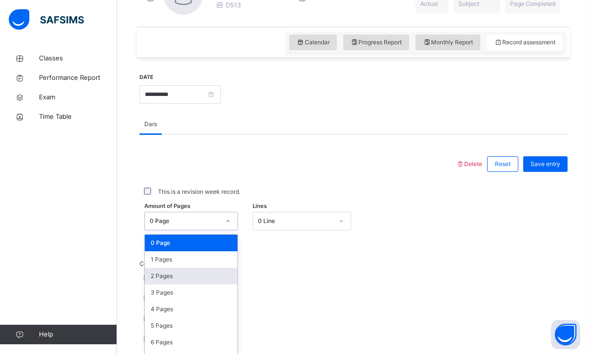
click at [204, 283] on div "2 Pages" at bounding box center [191, 276] width 93 height 17
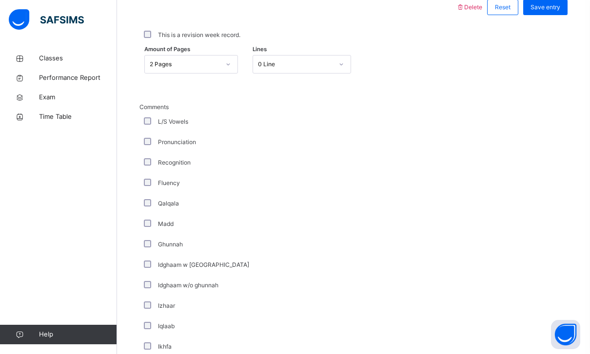
scroll to position [714, 0]
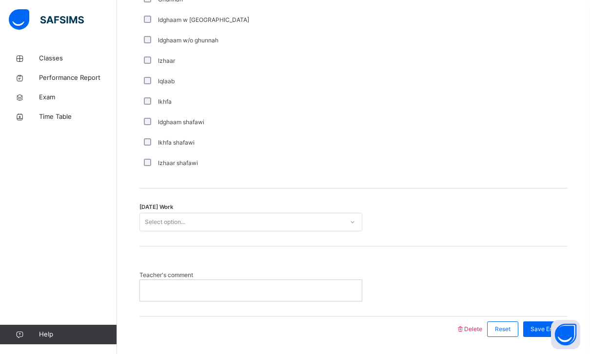
click at [241, 226] on div "Select option..." at bounding box center [241, 222] width 203 height 15
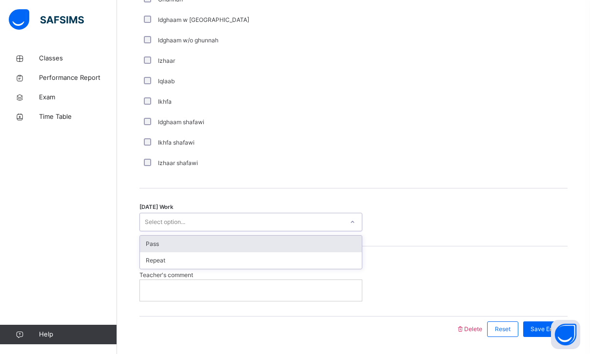
click at [235, 244] on div "Pass" at bounding box center [251, 244] width 222 height 17
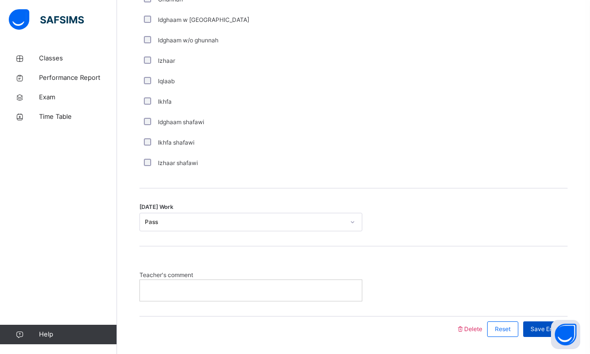
click at [545, 332] on span "Save Entry" at bounding box center [545, 329] width 30 height 9
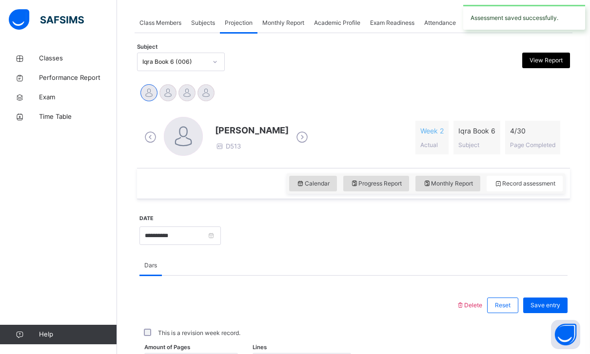
scroll to position [218, 0]
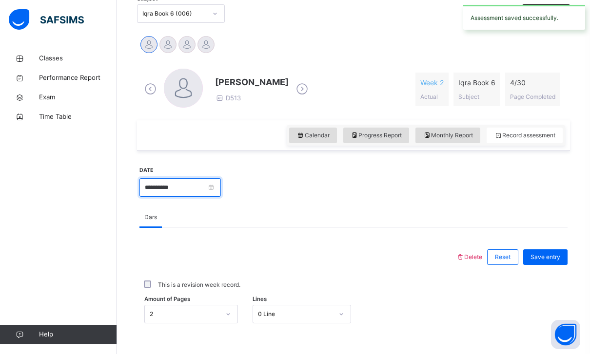
click at [221, 192] on input "**********" at bounding box center [179, 187] width 81 height 19
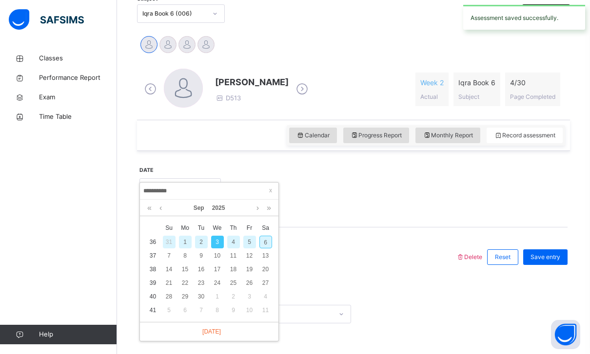
click at [267, 241] on div "6" at bounding box center [265, 242] width 13 height 13
type input "**********"
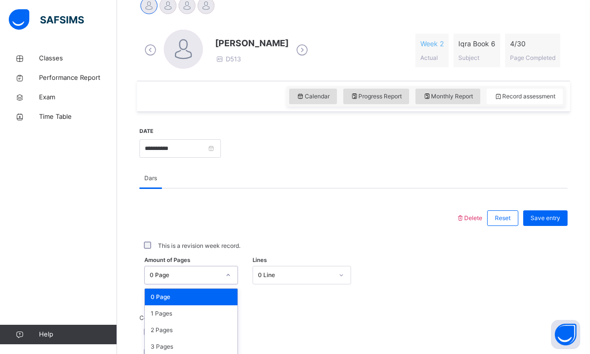
click at [217, 268] on div "0 Page" at bounding box center [182, 275] width 74 height 15
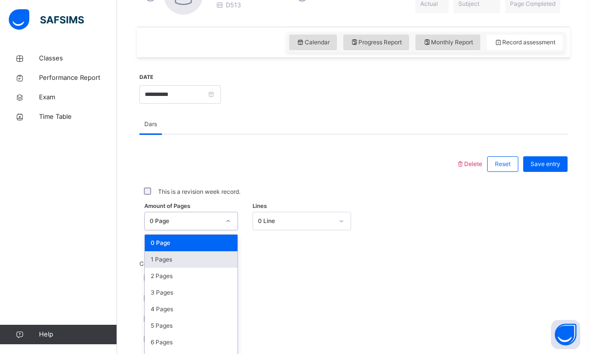
click at [217, 260] on div "1 Pages" at bounding box center [191, 260] width 93 height 17
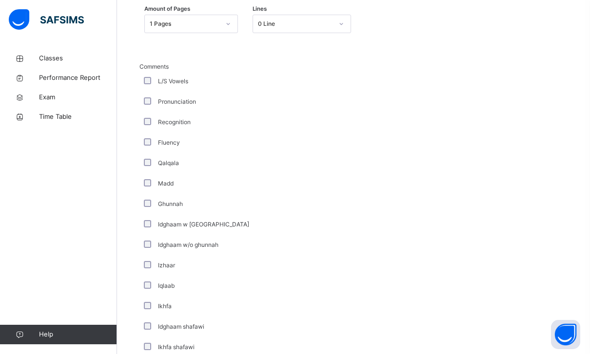
scroll to position [714, 0]
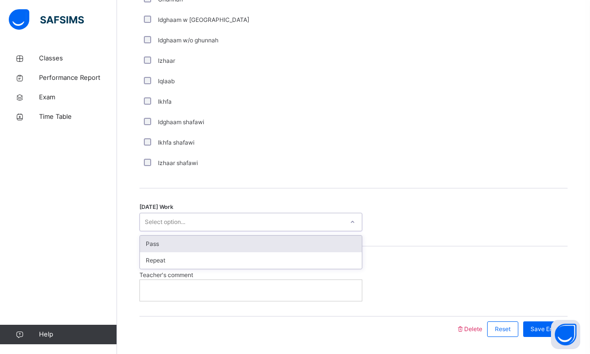
click at [237, 220] on div "Select option..." at bounding box center [241, 222] width 203 height 15
click at [229, 245] on div "Pass" at bounding box center [251, 244] width 222 height 17
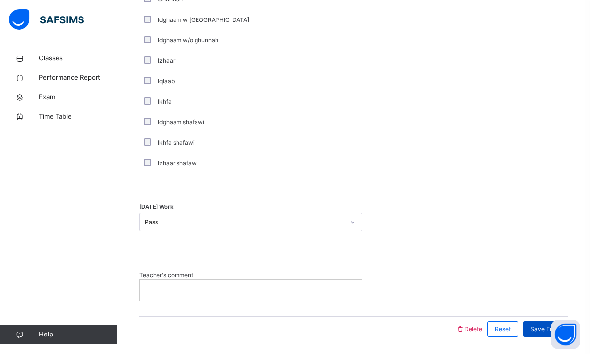
click at [552, 334] on div "Save Entry" at bounding box center [545, 330] width 44 height 16
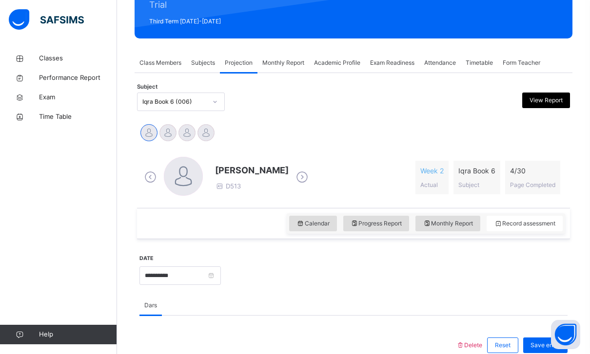
scroll to position [126, 0]
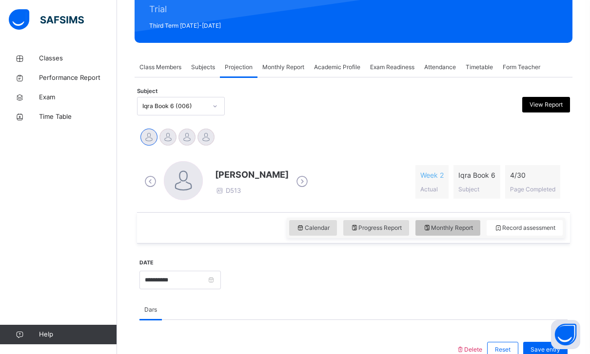
click at [460, 231] on span "Monthly Report" at bounding box center [448, 228] width 50 height 9
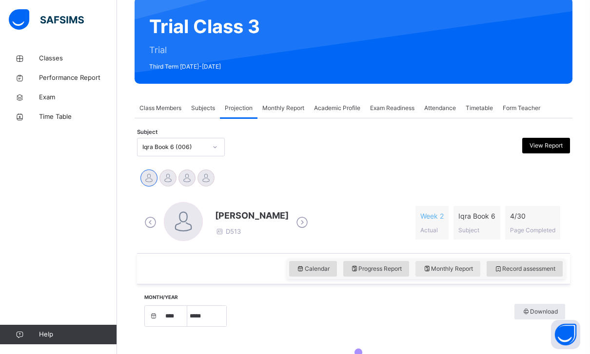
select select "****"
select select "*"
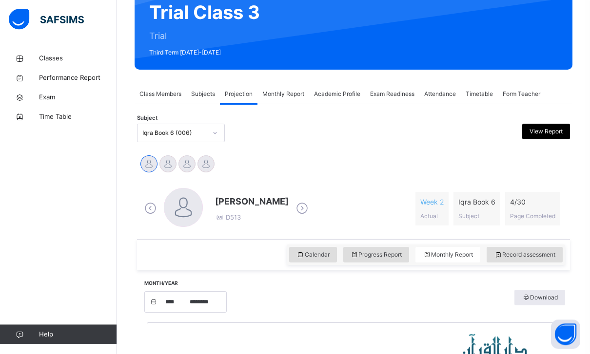
scroll to position [84, 0]
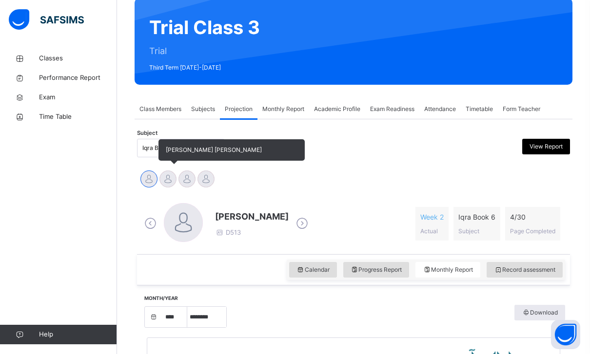
click at [172, 185] on div at bounding box center [167, 179] width 17 height 17
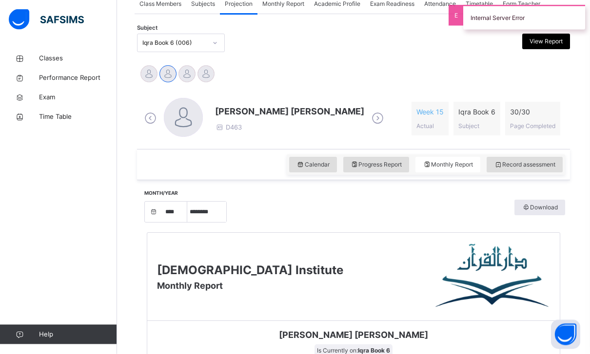
scroll to position [204, 0]
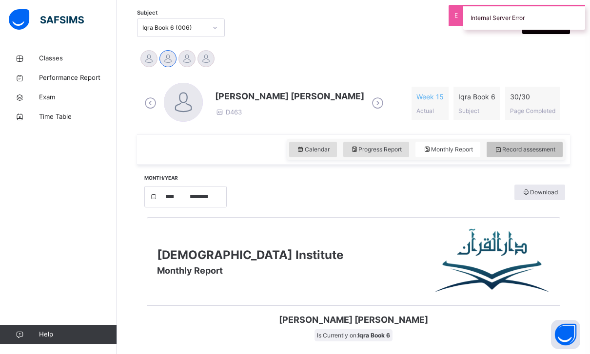
click at [517, 152] on span "Record assessment" at bounding box center [524, 149] width 61 height 9
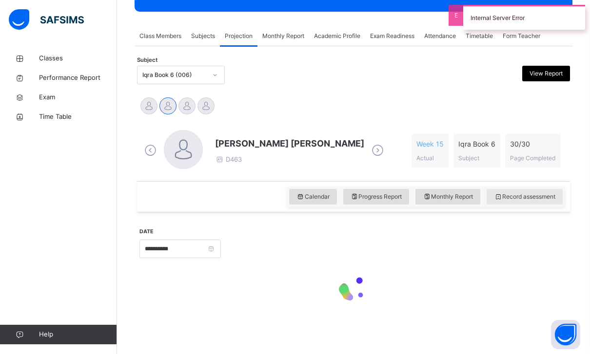
scroll to position [84, 0]
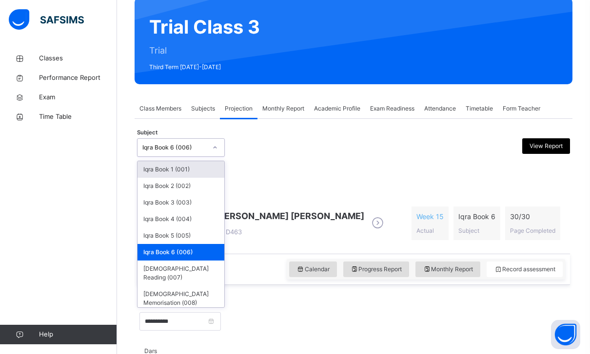
click at [206, 148] on div at bounding box center [215, 148] width 19 height 18
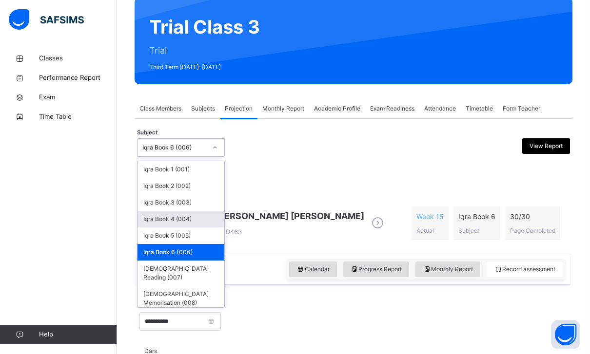
click at [311, 241] on div "[PERSON_NAME] [PERSON_NAME] D463" at bounding box center [264, 223] width 244 height 41
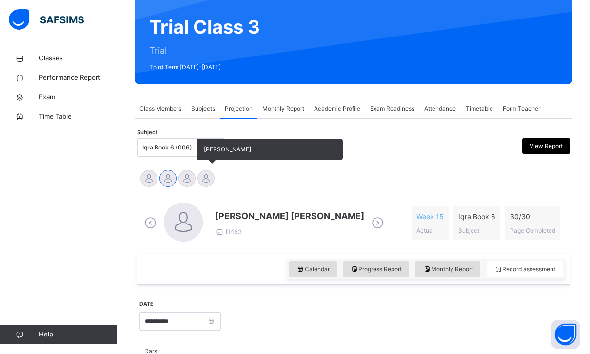
click at [212, 180] on div at bounding box center [205, 178] width 17 height 17
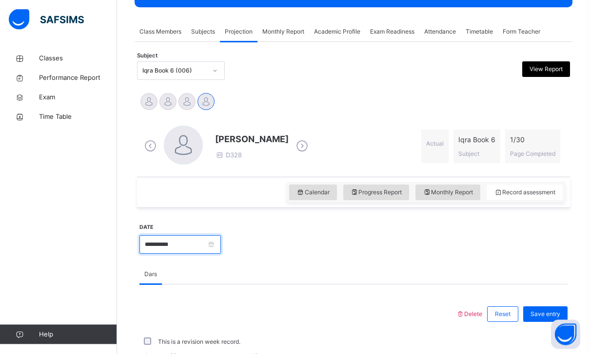
click at [221, 239] on input "**********" at bounding box center [179, 245] width 81 height 19
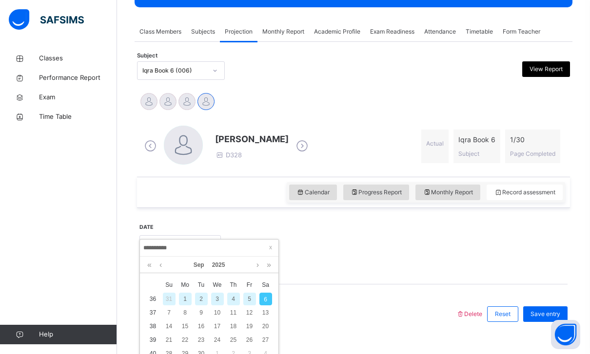
click at [216, 300] on div "3" at bounding box center [217, 299] width 13 height 13
type input "**********"
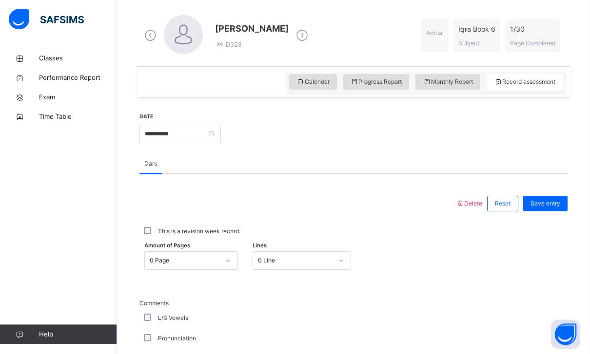
click at [216, 257] on div "0 Page" at bounding box center [185, 261] width 70 height 9
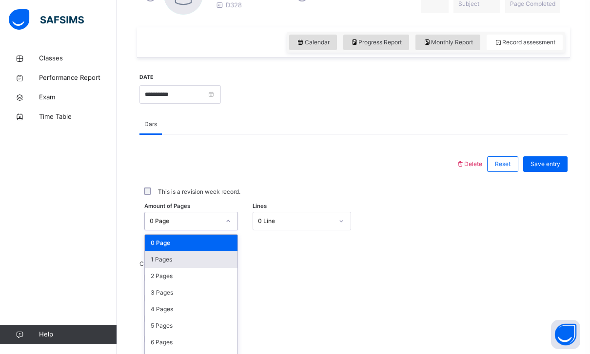
click at [213, 259] on div "1 Pages" at bounding box center [191, 260] width 93 height 17
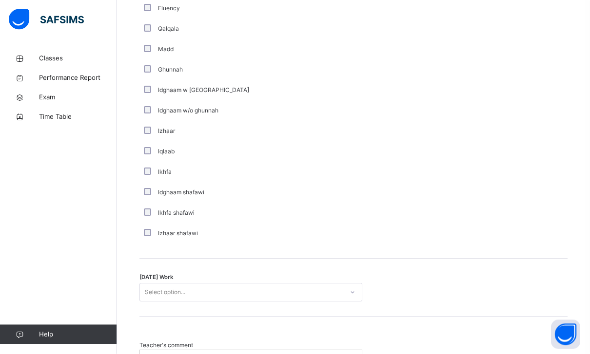
click at [223, 297] on div "Select option..." at bounding box center [241, 293] width 203 height 15
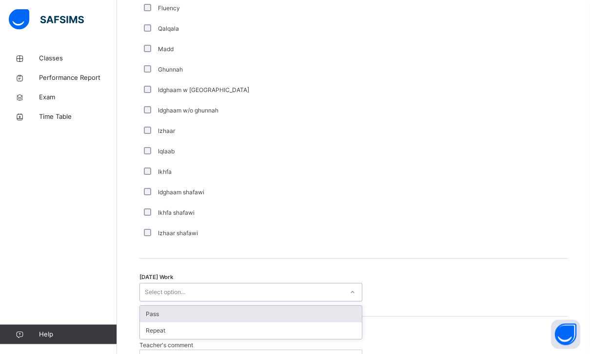
scroll to position [644, 0]
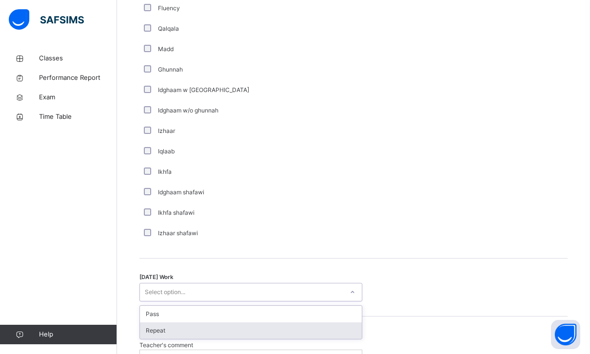
click at [218, 327] on div "Repeat" at bounding box center [251, 331] width 222 height 17
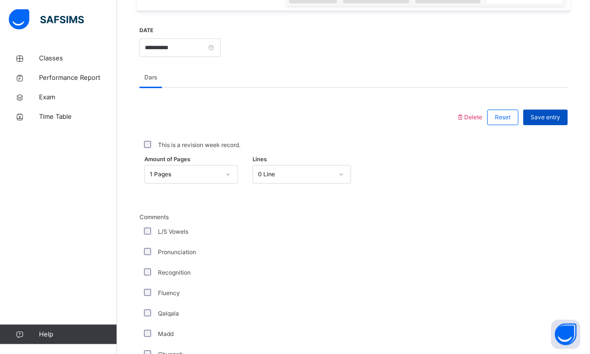
click at [549, 116] on span "Save entry" at bounding box center [545, 118] width 30 height 9
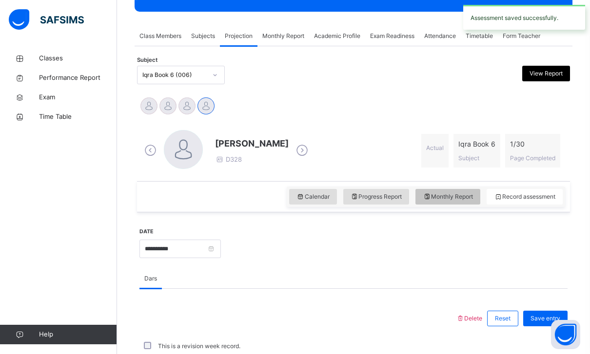
click at [442, 200] on span "Monthly Report" at bounding box center [448, 197] width 50 height 9
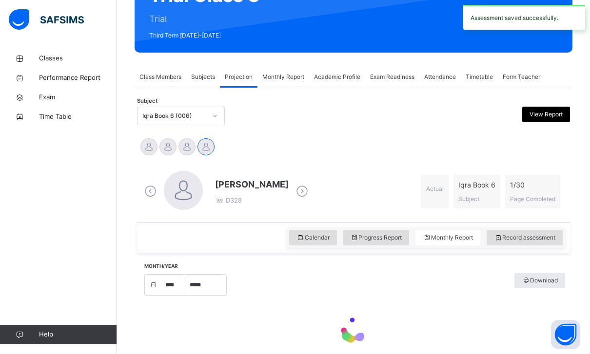
select select "****"
select select "*"
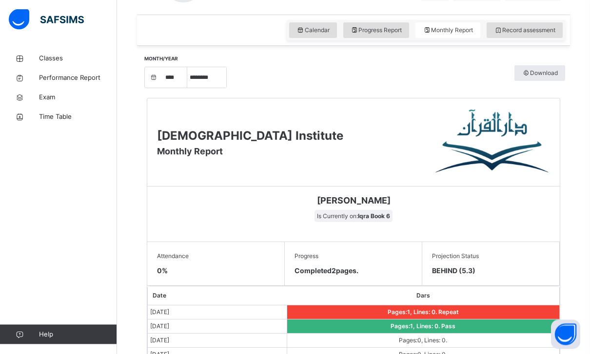
scroll to position [297, 0]
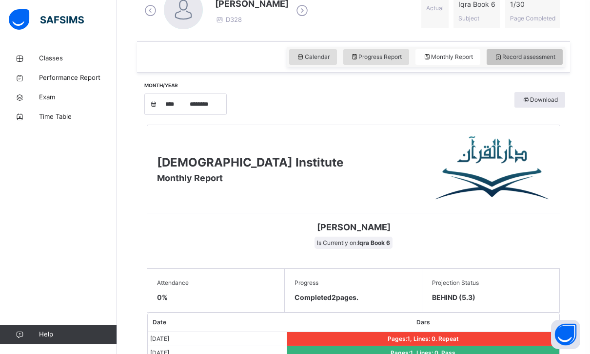
click at [515, 59] on span "Record assessment" at bounding box center [524, 57] width 61 height 9
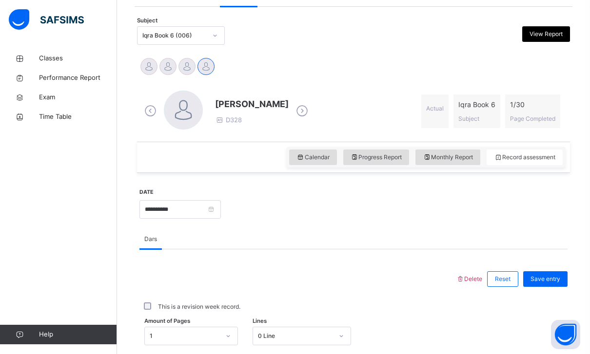
scroll to position [328, 0]
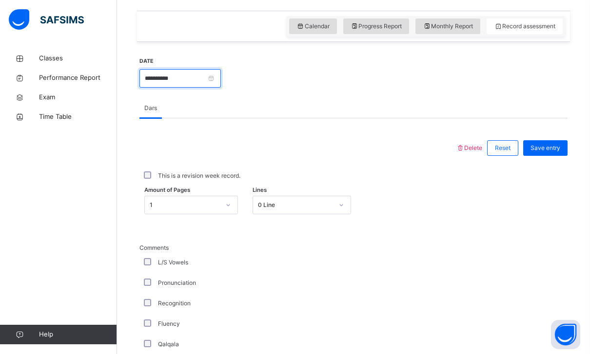
click at [221, 73] on input "**********" at bounding box center [179, 78] width 81 height 19
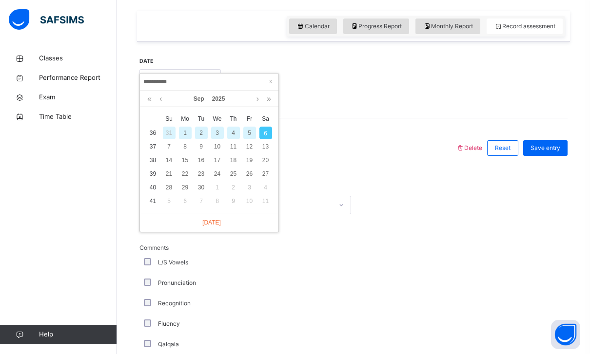
click at [216, 137] on div "3" at bounding box center [217, 133] width 13 height 13
type input "**********"
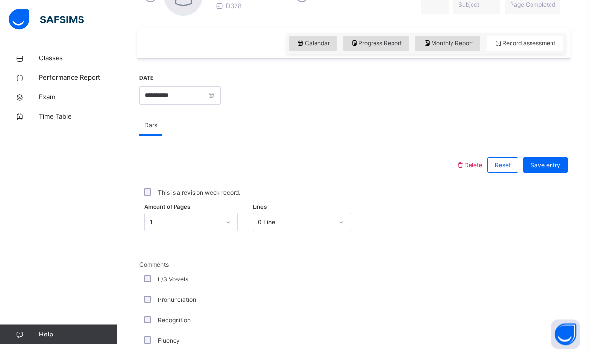
scroll to position [345, 0]
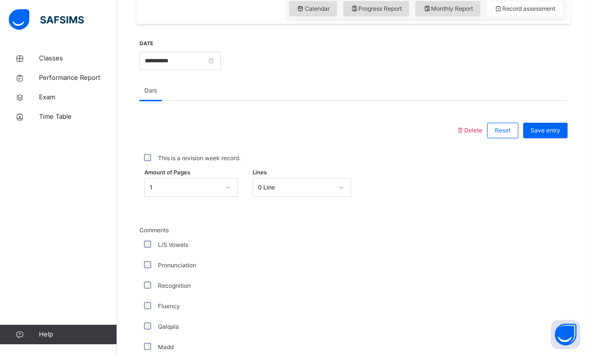
click at [215, 189] on div "1" at bounding box center [185, 187] width 70 height 9
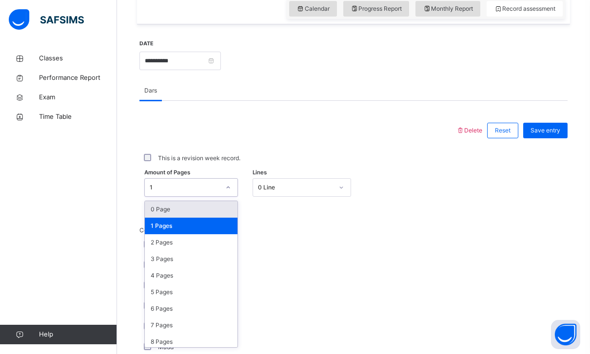
click at [211, 209] on div "0 Page" at bounding box center [191, 209] width 93 height 17
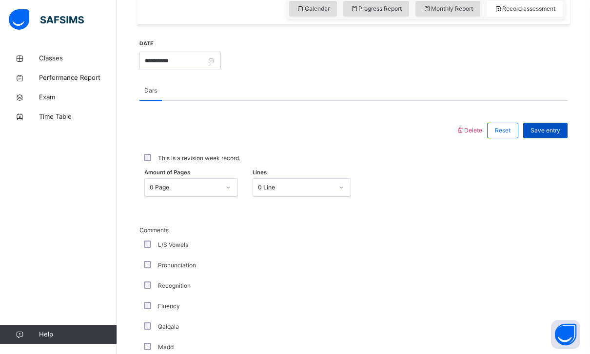
click at [542, 137] on div "Save entry" at bounding box center [545, 131] width 44 height 16
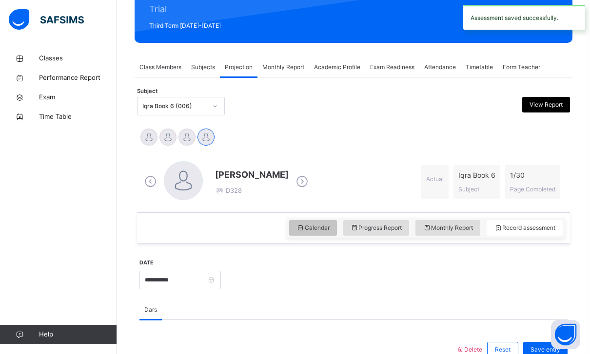
click at [319, 235] on div "Calendar" at bounding box center [313, 228] width 48 height 16
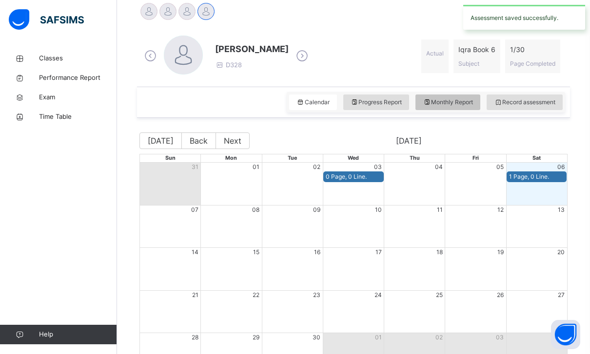
click at [446, 107] on div "Monthly Report" at bounding box center [447, 103] width 65 height 16
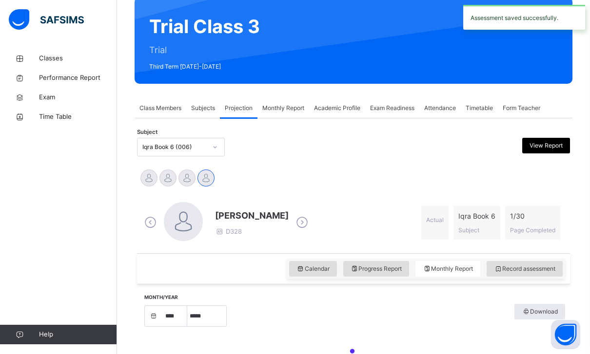
select select "****"
select select "*"
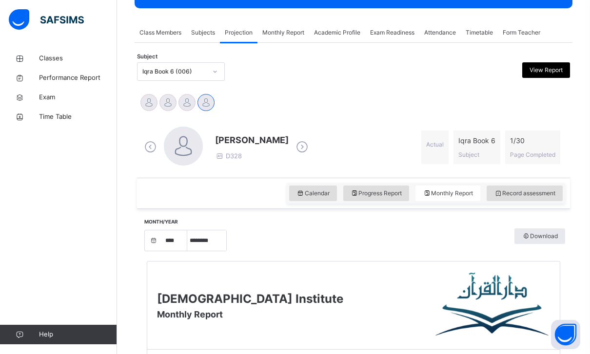
scroll to position [0, 0]
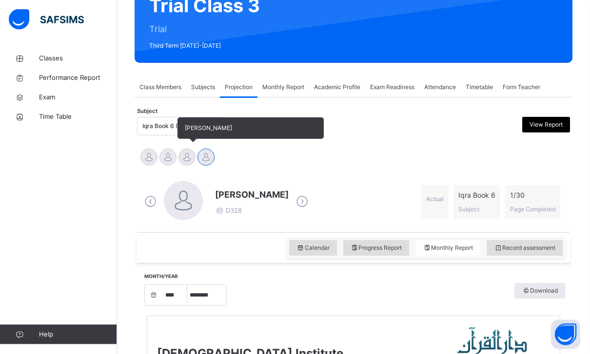
click at [182, 162] on div at bounding box center [186, 157] width 17 height 17
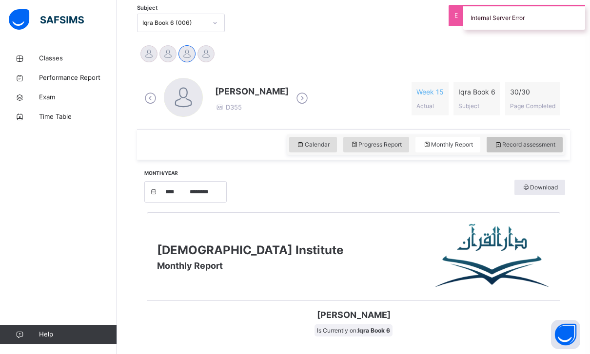
click at [533, 144] on span "Record assessment" at bounding box center [524, 144] width 61 height 9
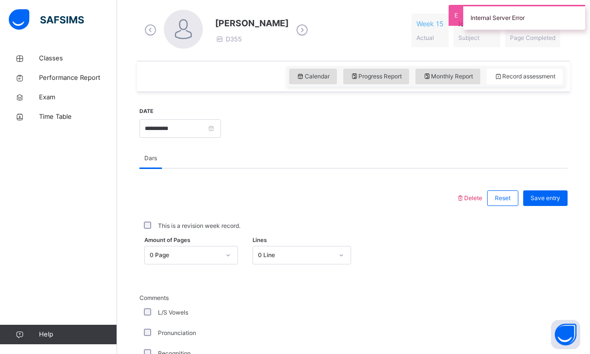
scroll to position [307, 0]
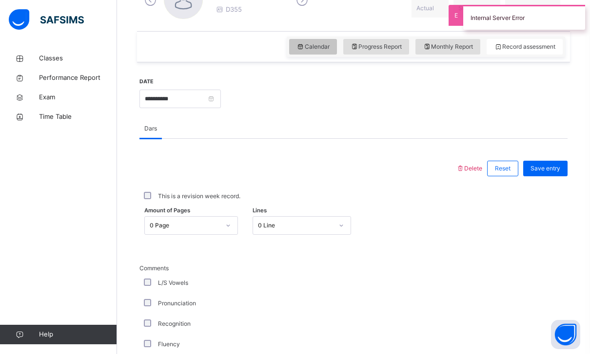
click at [319, 48] on span "Calendar" at bounding box center [312, 46] width 33 height 9
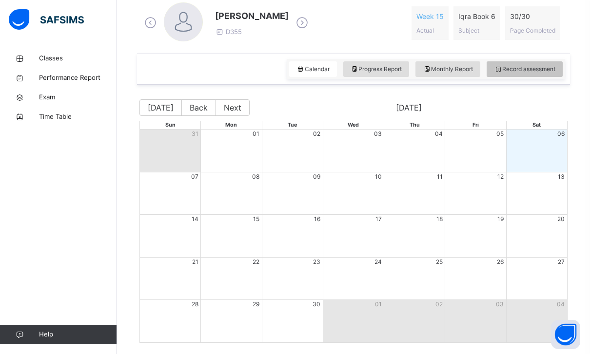
click at [533, 67] on span "Record assessment" at bounding box center [524, 69] width 61 height 9
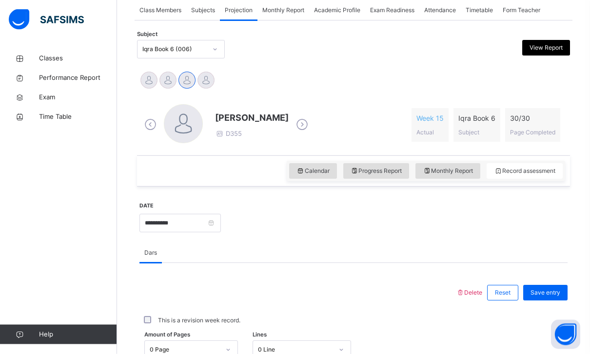
scroll to position [293, 0]
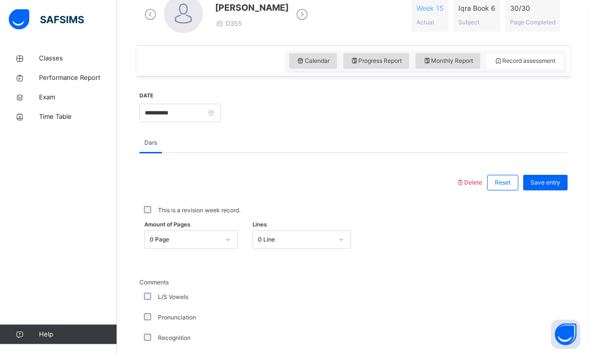
click at [196, 236] on div "0 Page" at bounding box center [185, 240] width 70 height 9
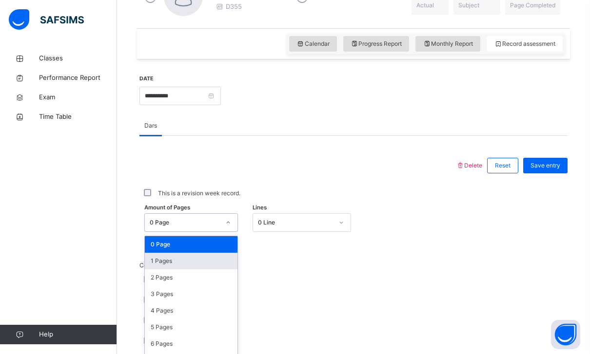
scroll to position [312, 0]
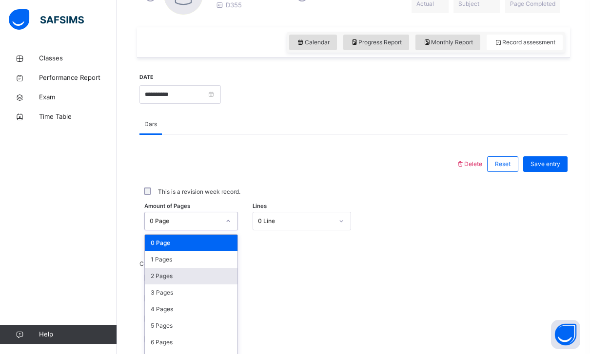
click at [207, 279] on div "2 Pages" at bounding box center [191, 276] width 93 height 17
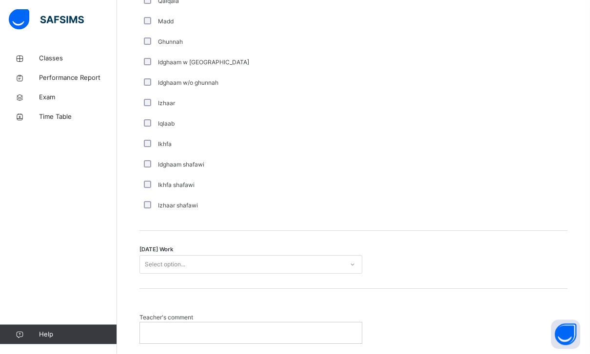
click at [231, 265] on div "Select option..." at bounding box center [241, 265] width 203 height 15
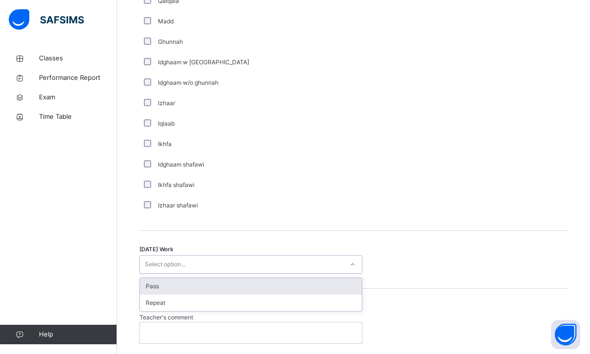
click at [238, 283] on div "Pass" at bounding box center [251, 286] width 222 height 17
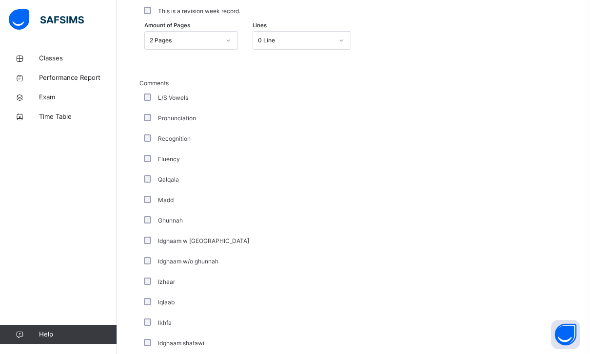
scroll to position [455, 0]
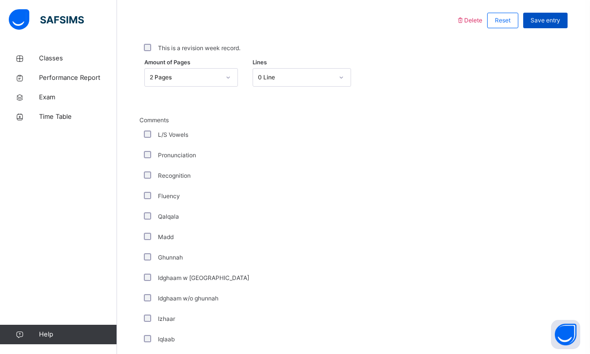
click at [559, 25] on div "Save entry" at bounding box center [545, 21] width 44 height 16
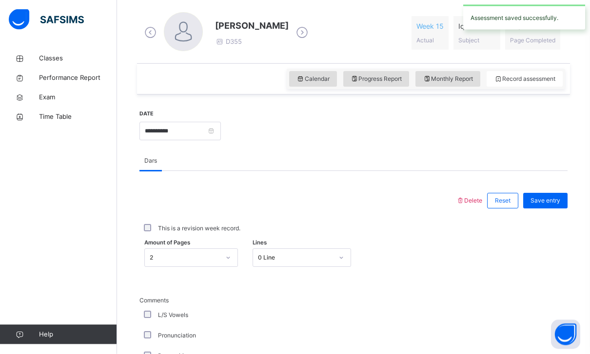
scroll to position [286, 0]
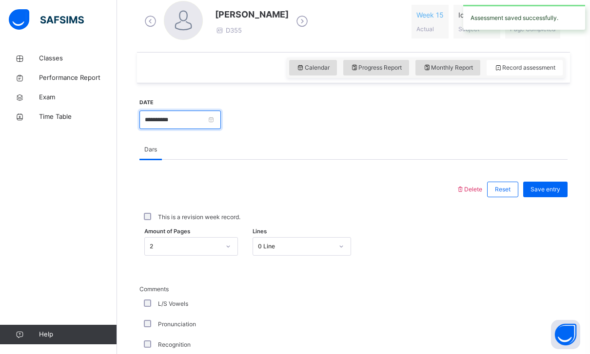
click at [221, 120] on input "**********" at bounding box center [179, 120] width 81 height 19
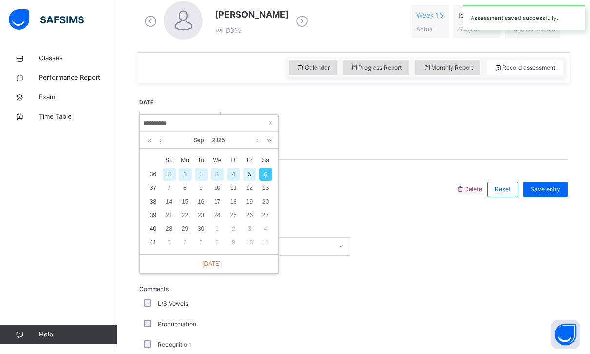
click at [219, 176] on div "3" at bounding box center [217, 174] width 13 height 13
type input "**********"
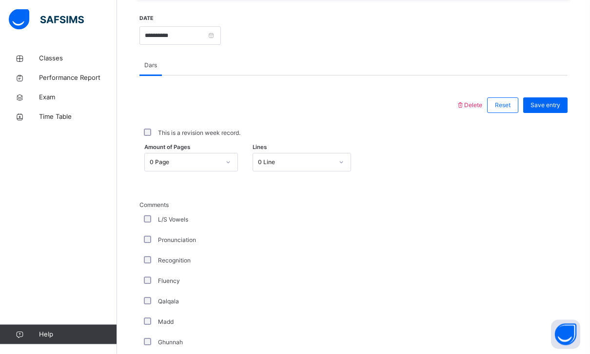
scroll to position [371, 0]
click at [228, 157] on div at bounding box center [228, 163] width 17 height 16
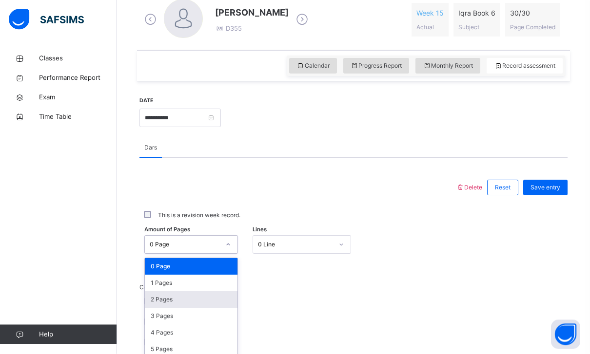
scroll to position [288, 0]
click at [174, 310] on div "3 Pages" at bounding box center [191, 316] width 93 height 17
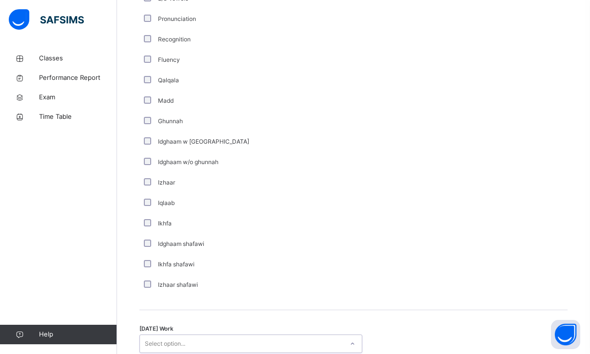
scroll to position [602, 0]
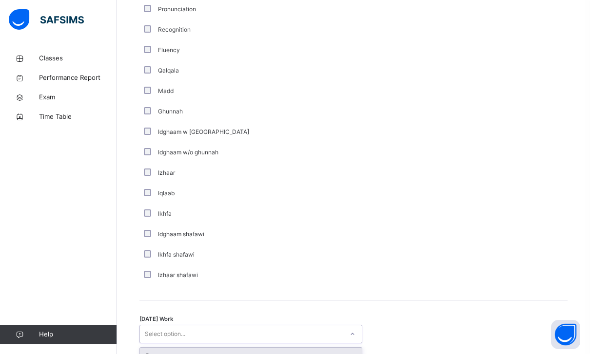
click at [195, 354] on div "Pass" at bounding box center [251, 356] width 222 height 17
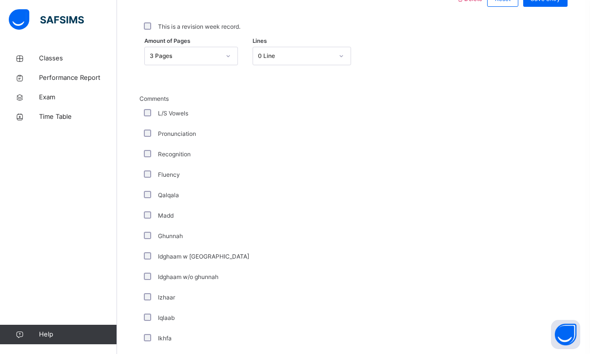
scroll to position [388, 0]
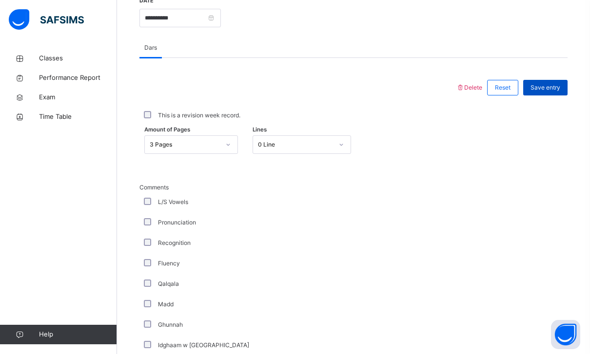
click at [538, 93] on div "Save entry" at bounding box center [545, 88] width 44 height 16
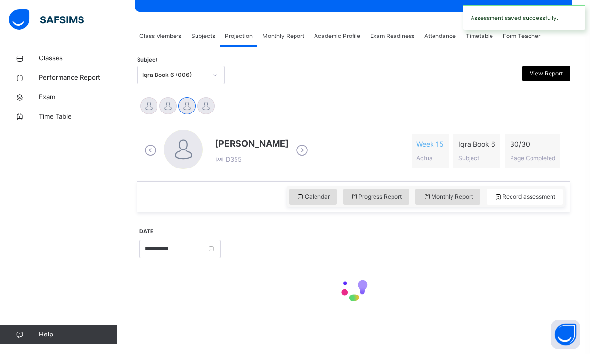
scroll to position [157, 0]
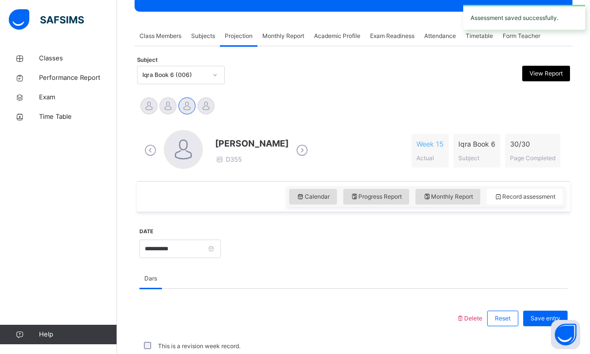
click at [304, 211] on div "Calendar Progress Report Monthly Report Record assessment" at bounding box center [353, 196] width 433 height 31
click at [427, 193] on icon at bounding box center [427, 197] width 8 height 9
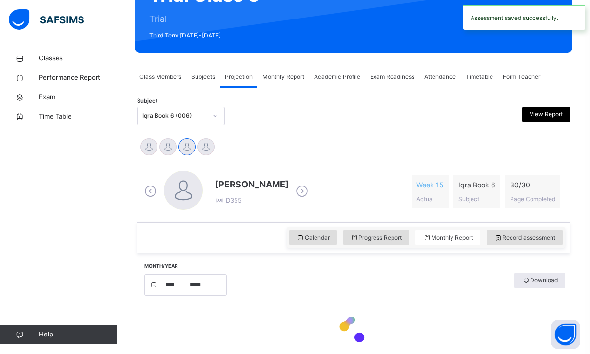
select select "****"
select select "*"
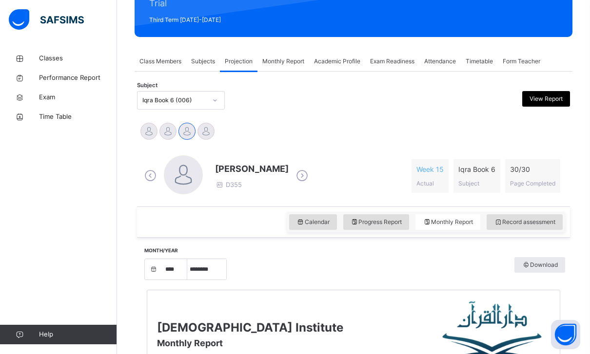
scroll to position [0, 0]
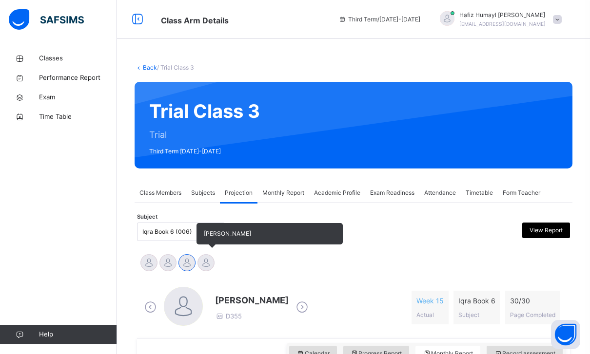
click at [212, 261] on div at bounding box center [205, 263] width 17 height 17
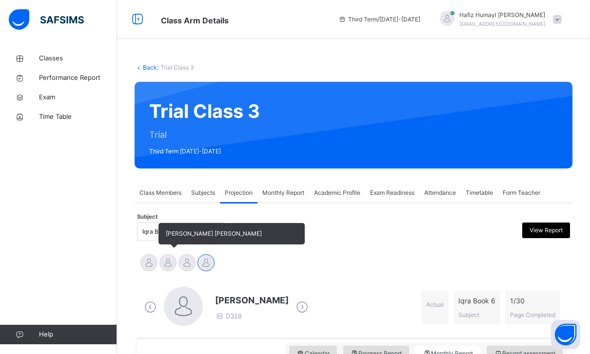
click at [173, 273] on div "[PERSON_NAME] [PERSON_NAME]" at bounding box center [167, 264] width 19 height 21
click at [170, 267] on div at bounding box center [167, 263] width 17 height 17
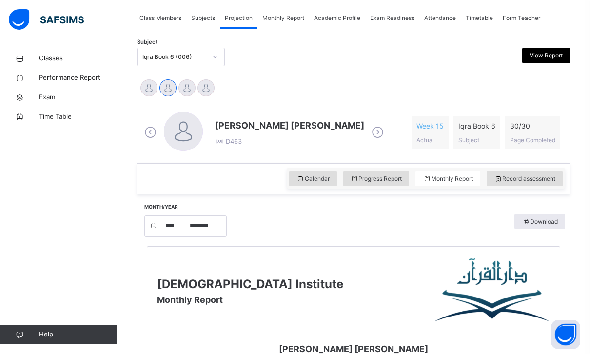
scroll to position [175, 0]
click at [494, 179] on icon at bounding box center [498, 179] width 8 height 9
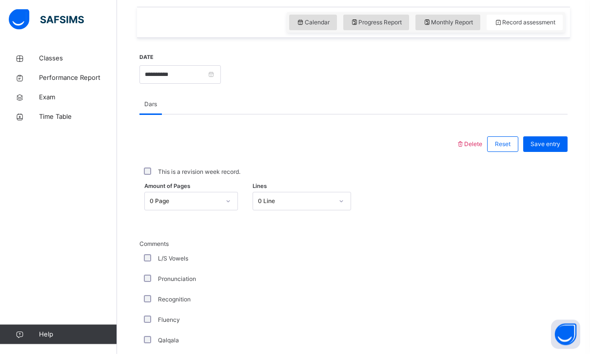
scroll to position [332, 0]
click at [263, 209] on div "0 Line" at bounding box center [302, 201] width 98 height 19
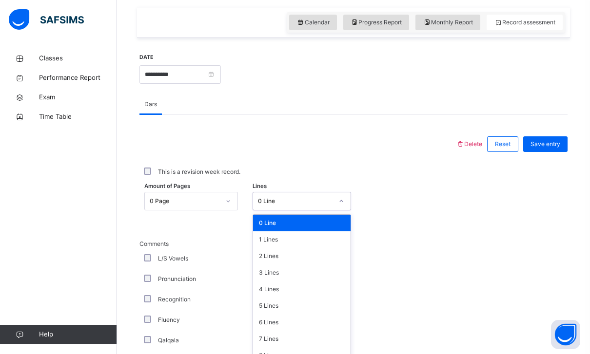
click at [269, 180] on div "This is a revision week record." at bounding box center [353, 172] width 428 height 20
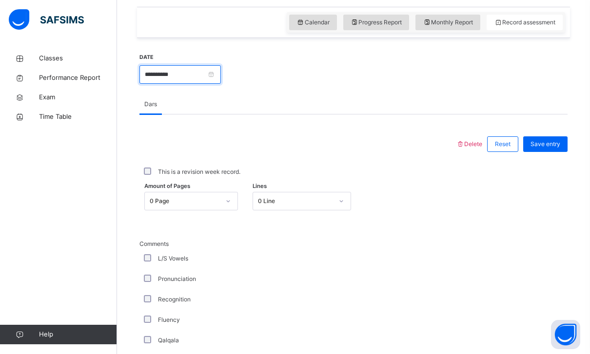
click at [221, 79] on input "**********" at bounding box center [179, 74] width 81 height 19
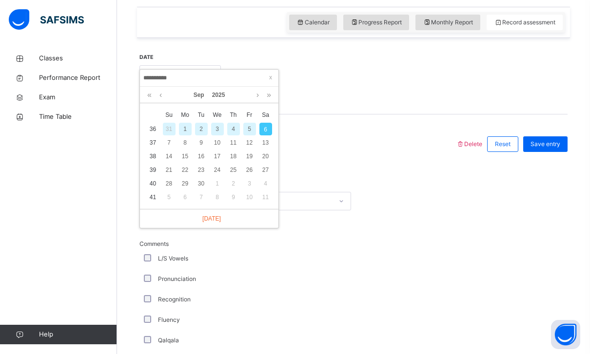
click at [219, 129] on div "3" at bounding box center [217, 129] width 13 height 13
type input "**********"
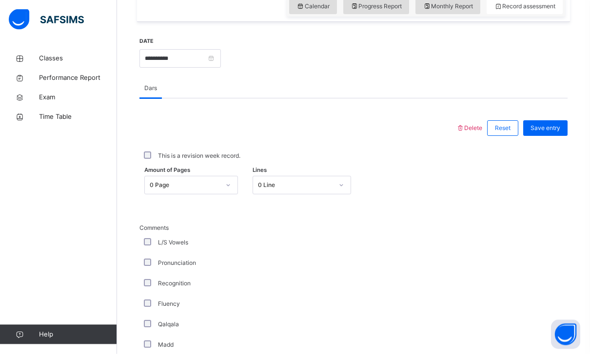
click at [278, 178] on div "0 Line" at bounding box center [292, 185] width 79 height 15
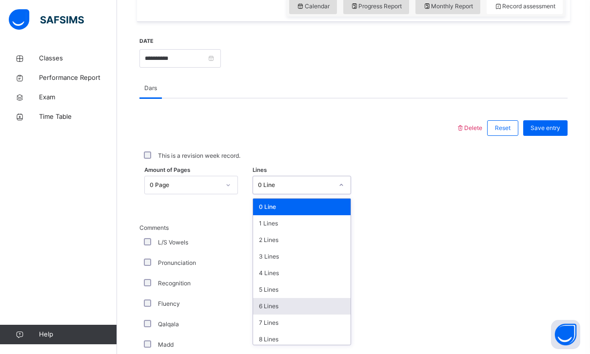
click at [269, 306] on div "6 Lines" at bounding box center [302, 306] width 98 height 17
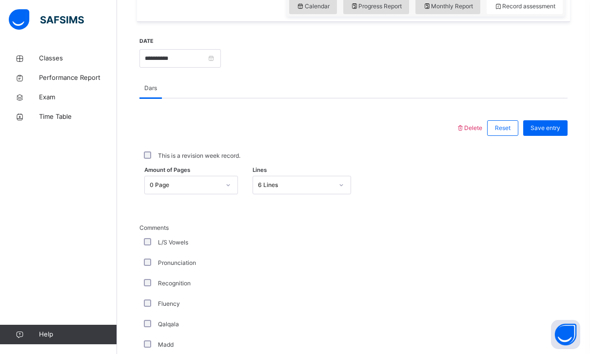
click at [317, 180] on div "6 Lines" at bounding box center [292, 185] width 79 height 15
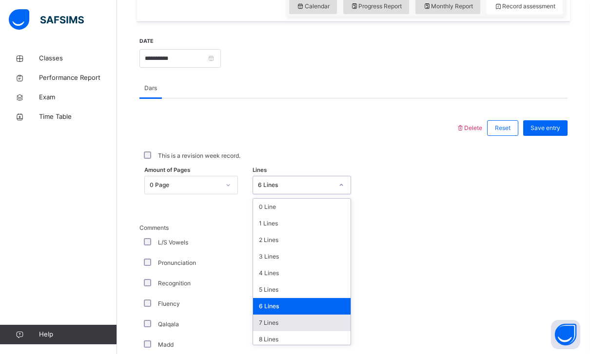
click at [286, 328] on div "7 Lines" at bounding box center [302, 323] width 98 height 17
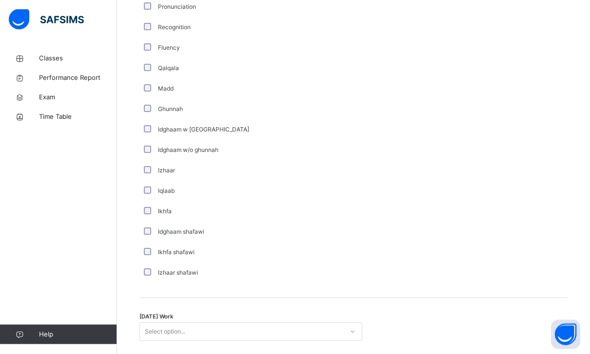
scroll to position [652, 0]
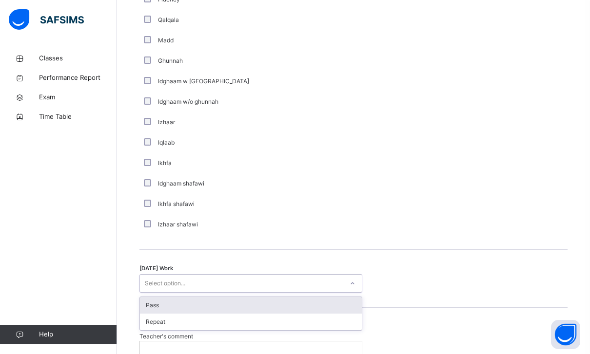
click at [197, 287] on div "Select option..." at bounding box center [241, 283] width 203 height 15
click at [194, 301] on div "Pass" at bounding box center [251, 305] width 222 height 17
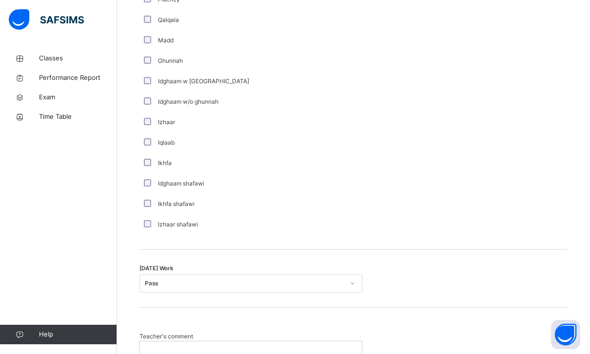
scroll to position [714, 0]
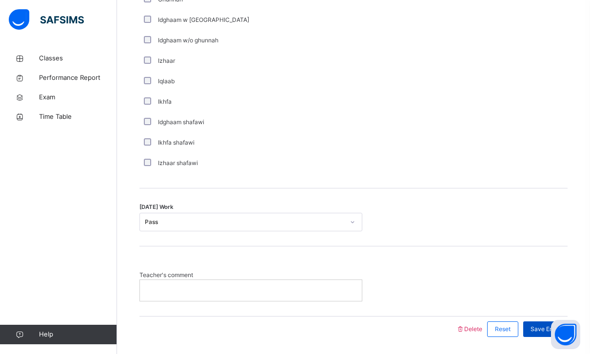
click at [531, 325] on span "Save Entry" at bounding box center [545, 329] width 30 height 9
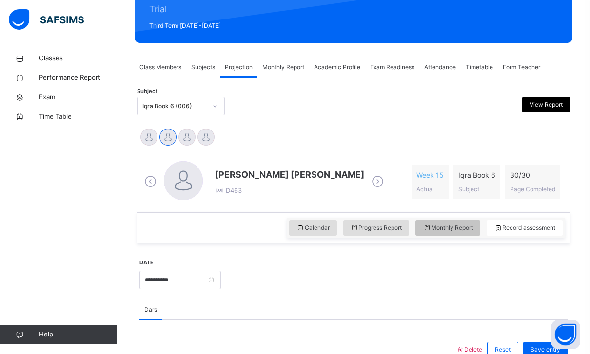
click at [436, 234] on div "Monthly Report" at bounding box center [447, 228] width 65 height 16
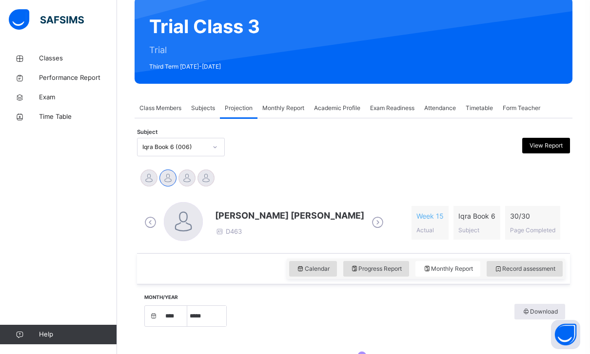
select select "****"
select select "*"
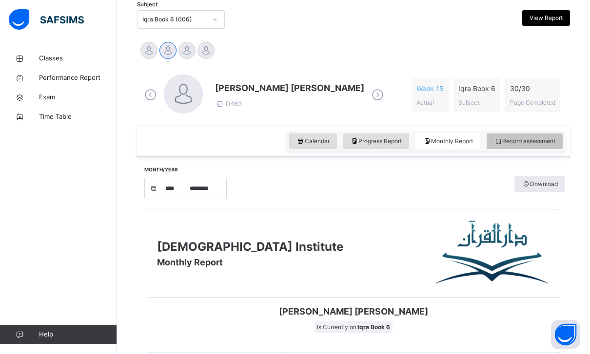
click at [510, 139] on span "Record assessment" at bounding box center [524, 141] width 61 height 9
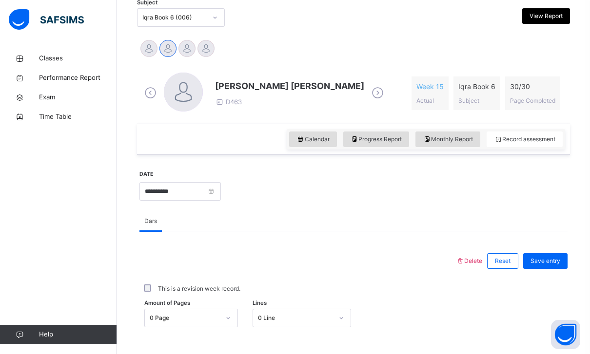
scroll to position [327, 0]
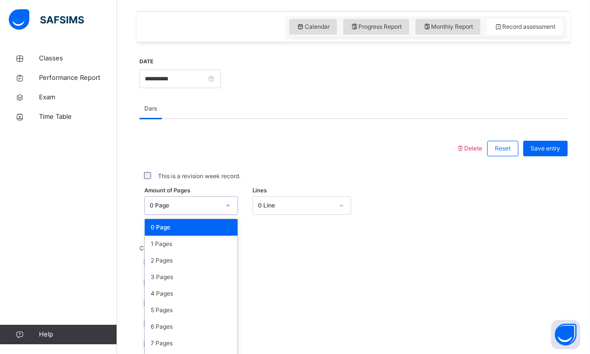
click at [197, 207] on div "0 Page" at bounding box center [185, 205] width 70 height 9
click at [286, 212] on div "0 Line" at bounding box center [292, 205] width 79 height 15
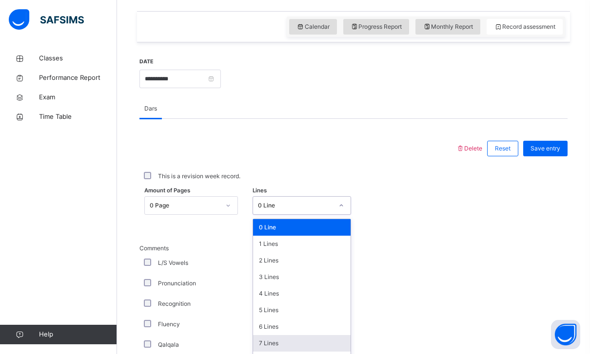
click at [276, 349] on div "7 Lines" at bounding box center [302, 343] width 98 height 17
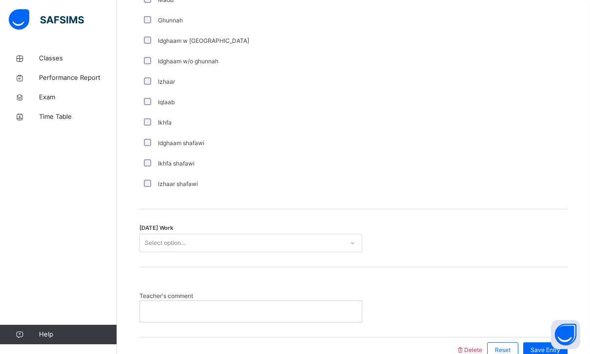
scroll to position [714, 0]
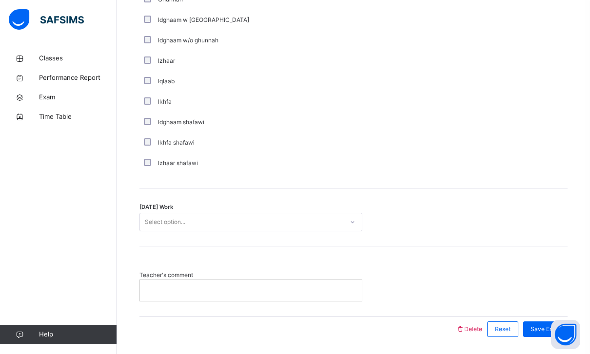
click at [288, 211] on div "[DATE] Work Select option..." at bounding box center [353, 218] width 428 height 58
click at [286, 226] on div "Select option..." at bounding box center [241, 222] width 203 height 15
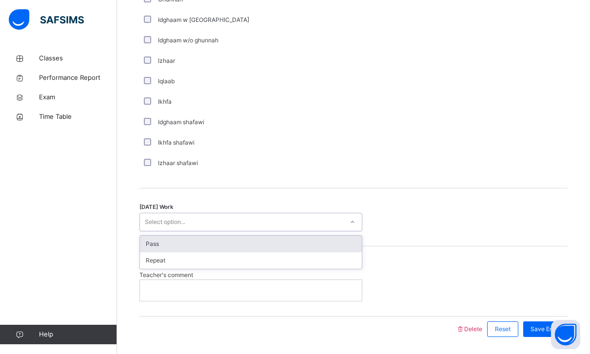
click at [278, 244] on div "Pass" at bounding box center [251, 244] width 222 height 17
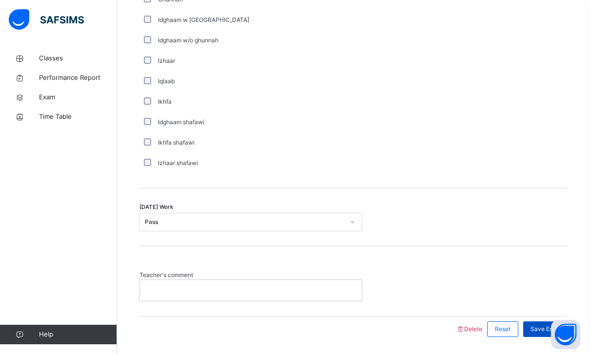
click at [539, 334] on div "Save Entry" at bounding box center [545, 330] width 44 height 16
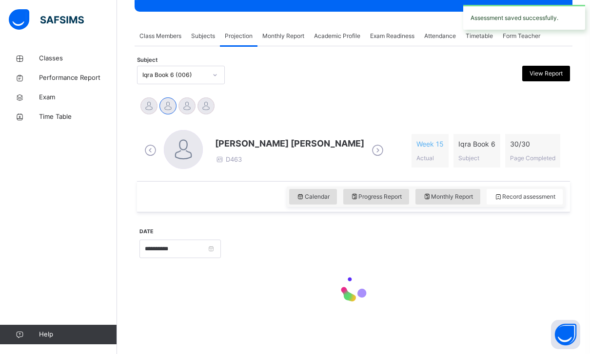
scroll to position [126, 0]
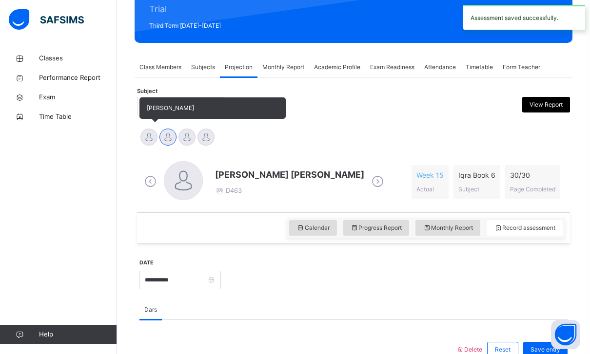
click at [150, 142] on div at bounding box center [148, 137] width 17 height 17
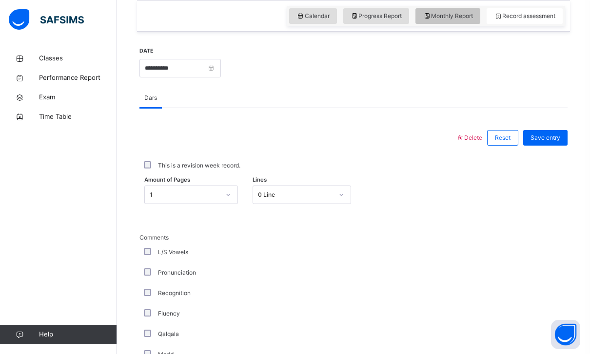
click at [438, 16] on span "Monthly Report" at bounding box center [448, 16] width 50 height 9
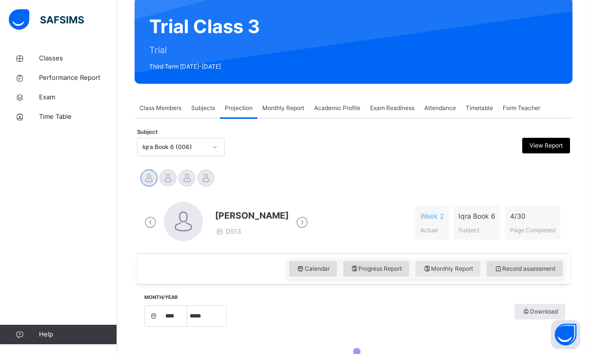
select select "****"
select select "*"
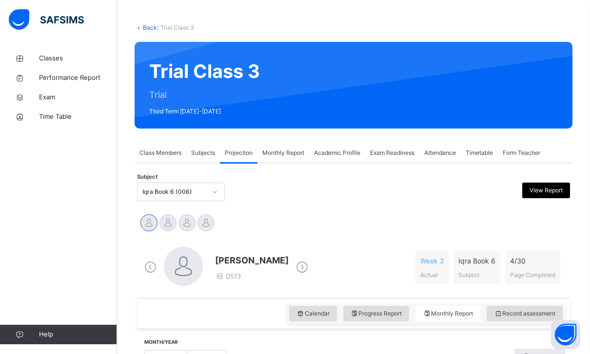
scroll to position [32, 0]
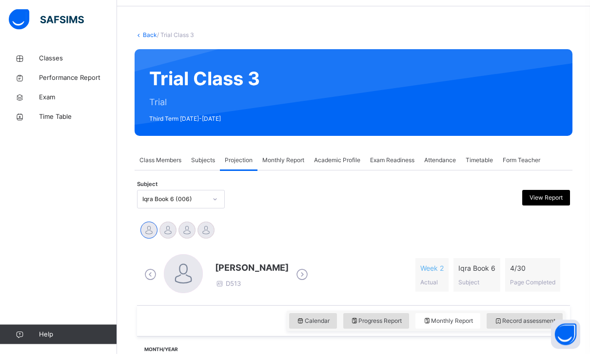
click at [199, 211] on div "Subject Iqra Book 6 (006) View Report" at bounding box center [353, 200] width 433 height 28
click at [202, 210] on div "Subject Iqra Book 6 (006) View Report" at bounding box center [353, 200] width 433 height 28
click at [212, 204] on div at bounding box center [215, 200] width 17 height 16
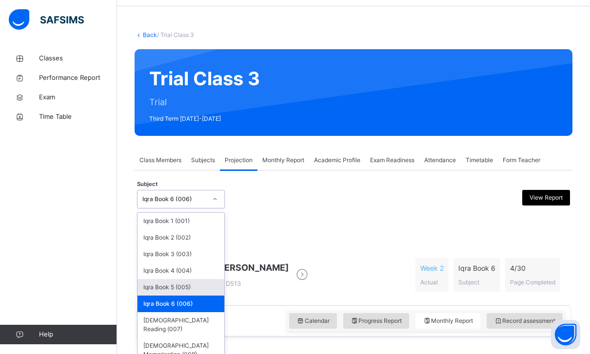
click at [185, 293] on div "Iqra Book 5 (005)" at bounding box center [180, 287] width 87 height 17
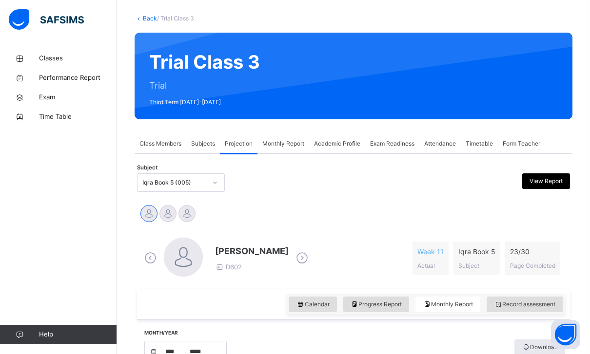
select select "****"
select select "*"
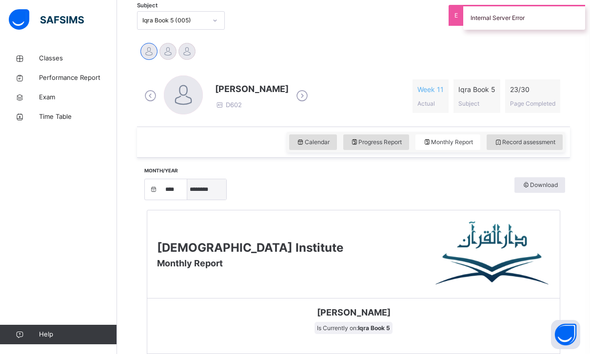
scroll to position [193, 0]
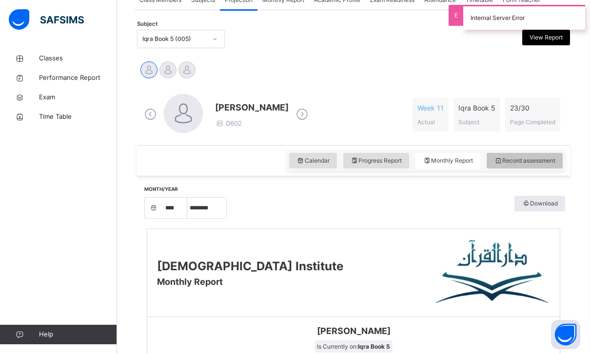
click at [506, 162] on span "Record assessment" at bounding box center [524, 161] width 61 height 9
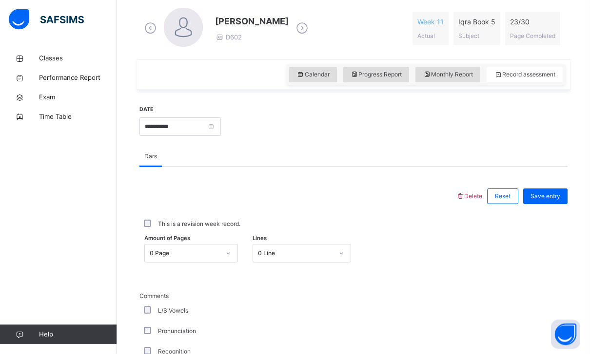
scroll to position [298, 0]
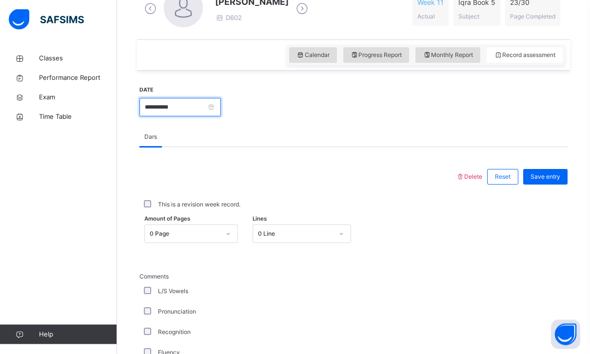
click at [221, 107] on input "**********" at bounding box center [179, 107] width 81 height 19
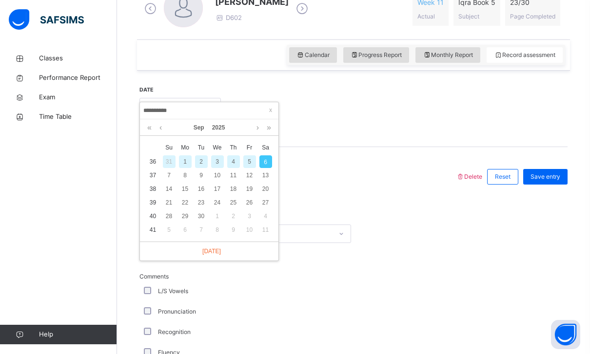
click at [220, 163] on div "3" at bounding box center [217, 162] width 13 height 13
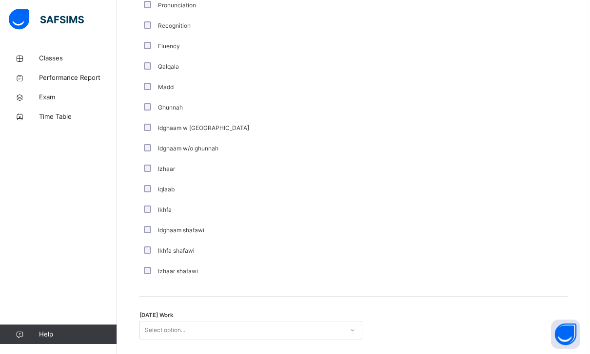
scroll to position [606, 0]
click at [212, 338] on div "Select option..." at bounding box center [250, 330] width 223 height 19
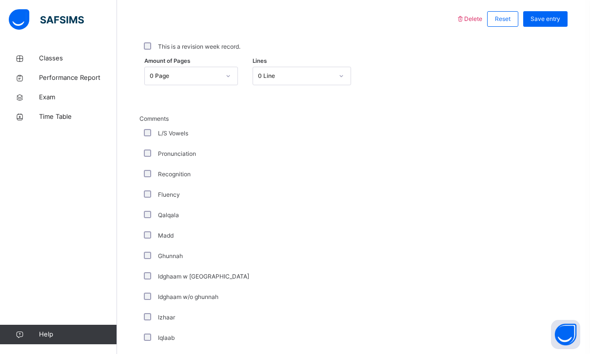
scroll to position [376, 0]
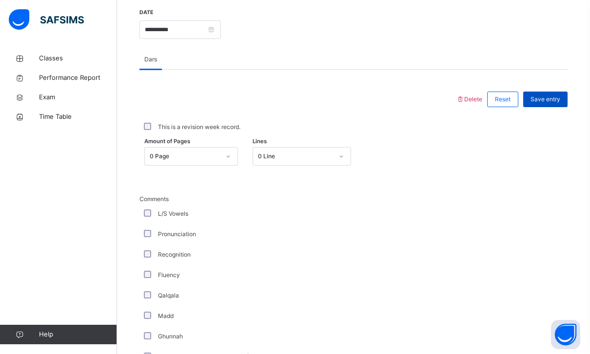
click at [537, 100] on span "Save entry" at bounding box center [545, 99] width 30 height 9
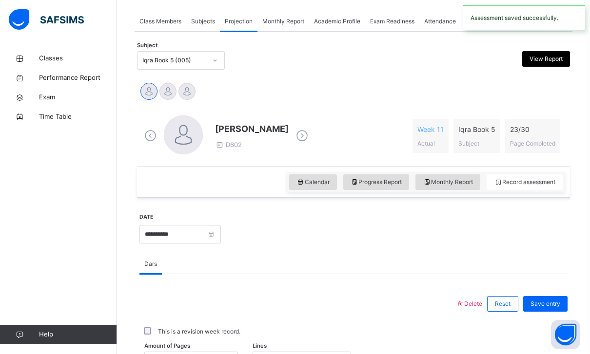
scroll to position [217, 0]
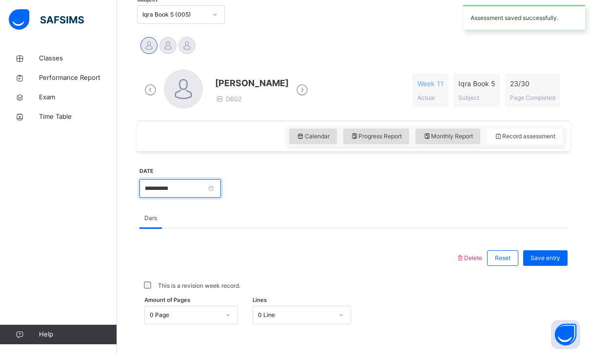
click at [221, 195] on input "**********" at bounding box center [179, 188] width 81 height 19
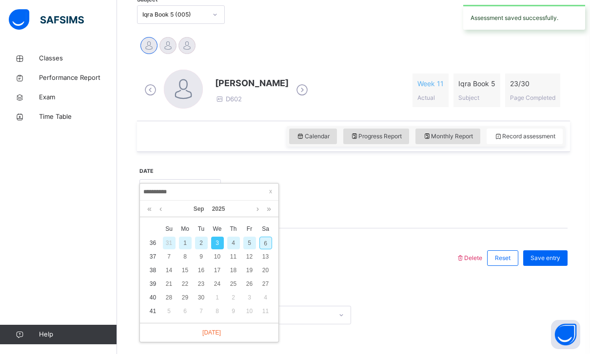
click at [270, 246] on div "6" at bounding box center [265, 243] width 13 height 13
type input "**********"
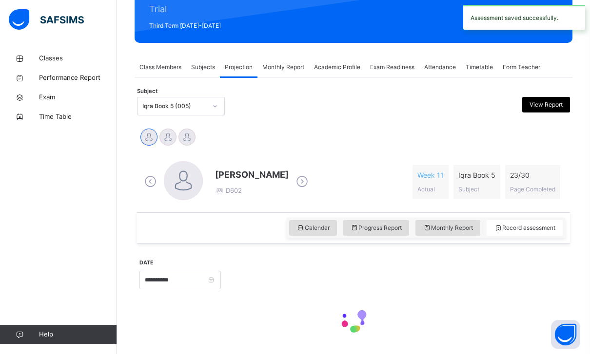
click at [270, 246] on div "**********" at bounding box center [353, 300] width 433 height 113
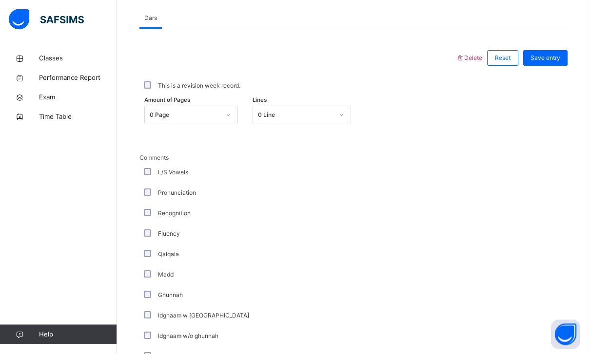
scroll to position [422, 0]
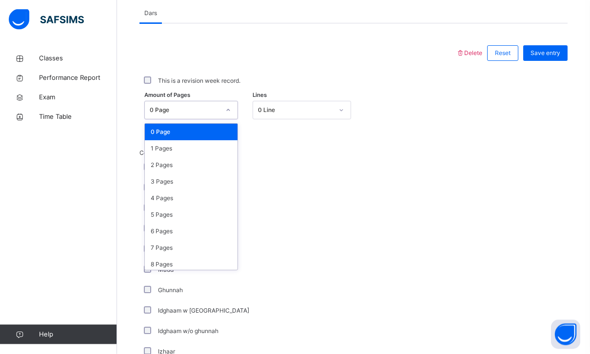
click at [217, 112] on div "0 Page" at bounding box center [185, 110] width 70 height 9
click at [195, 186] on div "3 Pages" at bounding box center [191, 182] width 93 height 17
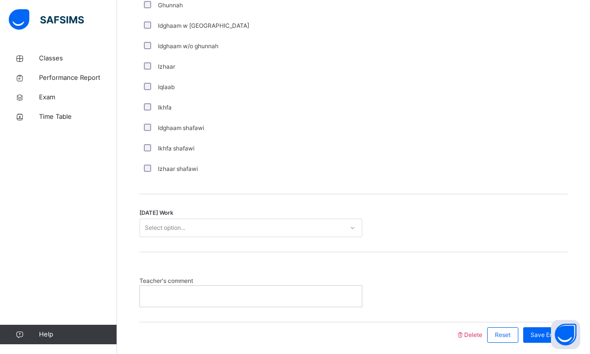
scroll to position [714, 0]
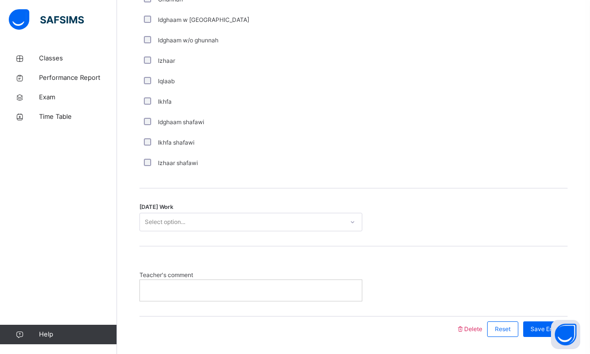
click at [210, 232] on div "[DATE] Work Select option..." at bounding box center [353, 218] width 428 height 58
click at [220, 229] on div "Select option..." at bounding box center [241, 222] width 203 height 15
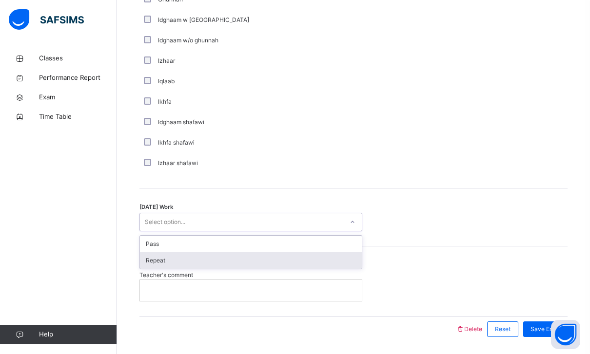
click at [237, 261] on div "Repeat" at bounding box center [251, 261] width 222 height 17
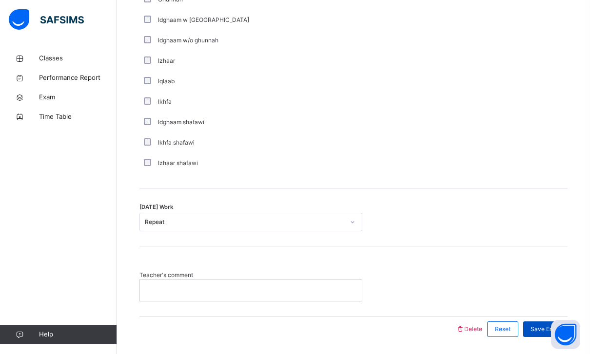
click at [551, 325] on span "Save Entry" at bounding box center [545, 329] width 30 height 9
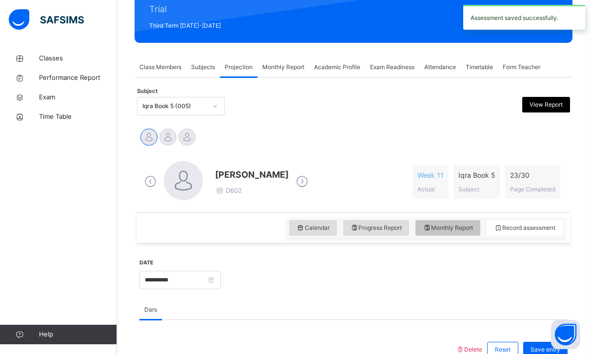
click at [465, 232] on span "Monthly Report" at bounding box center [448, 228] width 50 height 9
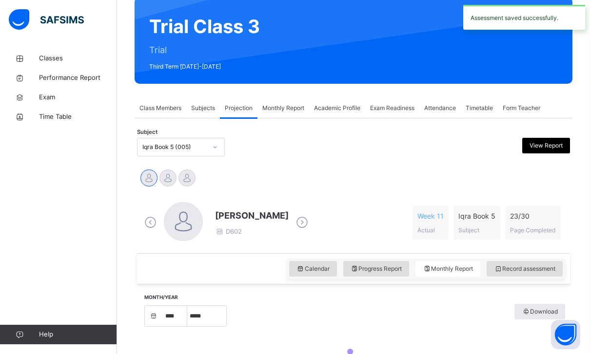
select select "****"
select select "*"
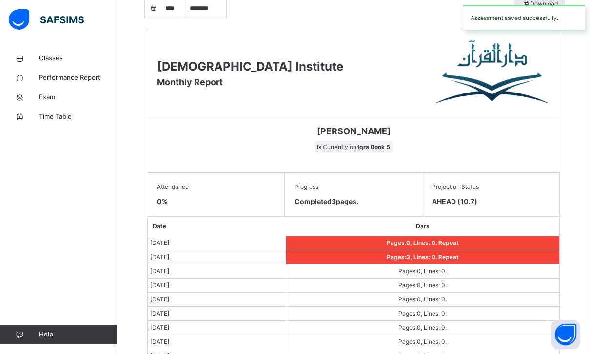
scroll to position [390, 0]
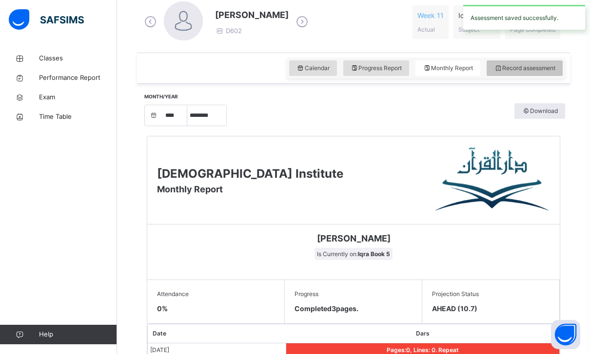
click at [529, 70] on span "Record assessment" at bounding box center [524, 68] width 61 height 9
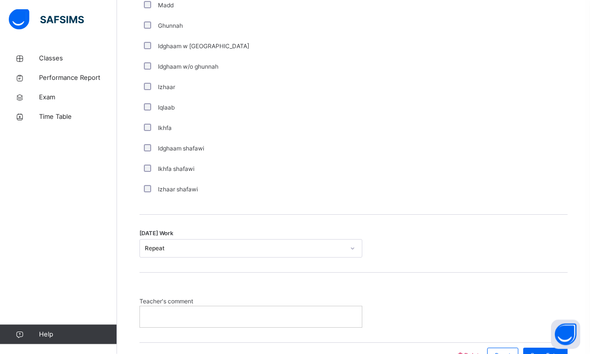
scroll to position [714, 0]
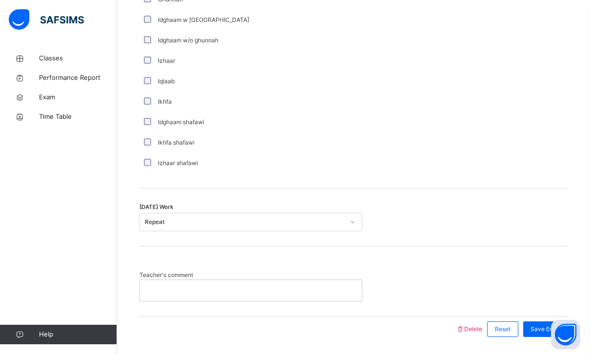
click at [319, 221] on div "Repeat" at bounding box center [244, 222] width 199 height 9
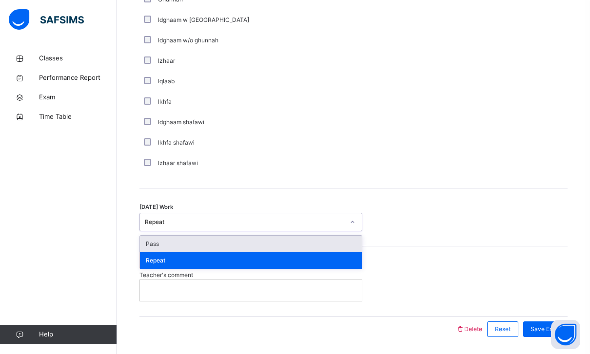
click at [304, 235] on div "Pass Repeat" at bounding box center [250, 252] width 223 height 34
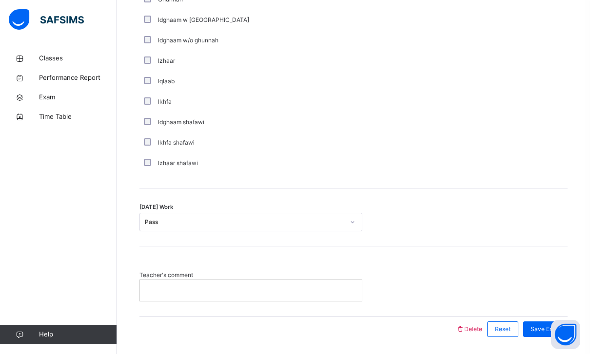
click at [536, 345] on div "**********" at bounding box center [353, 6] width 428 height 691
click at [548, 329] on span "Save Entry" at bounding box center [545, 329] width 30 height 9
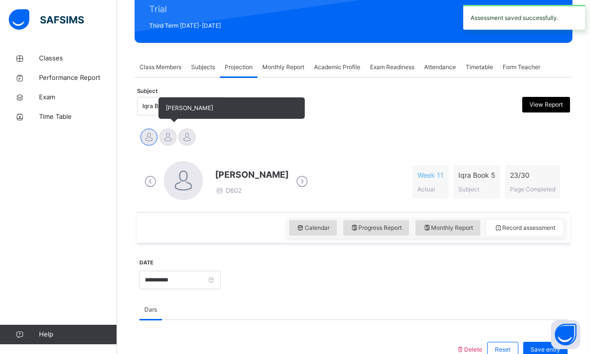
click at [165, 143] on div at bounding box center [167, 137] width 17 height 17
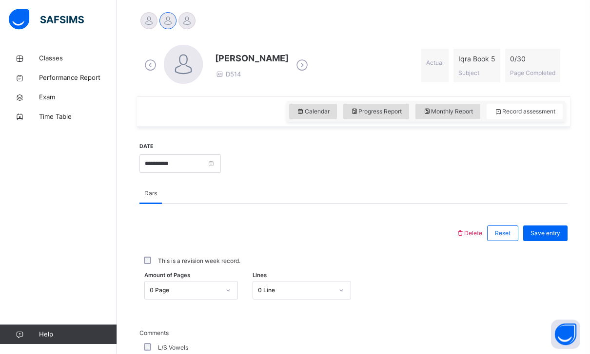
scroll to position [242, 0]
click at [203, 286] on div "0 Page" at bounding box center [185, 290] width 70 height 9
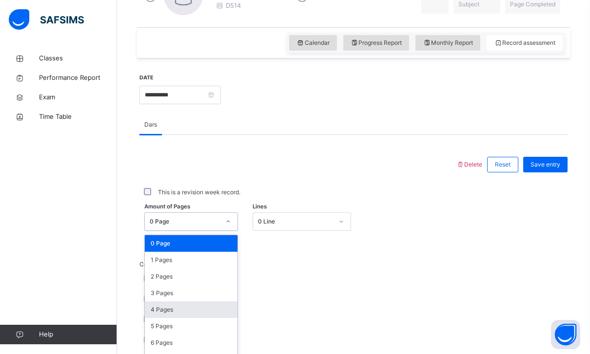
scroll to position [312, 0]
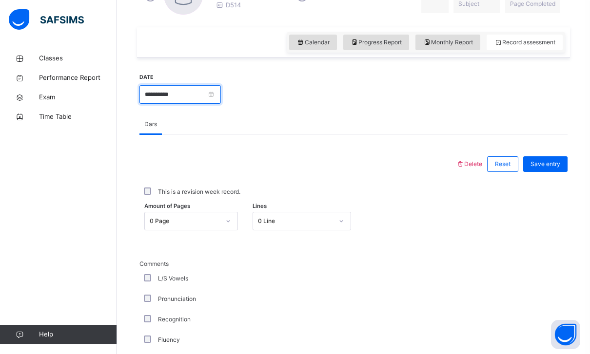
click at [214, 96] on input "**********" at bounding box center [179, 94] width 81 height 19
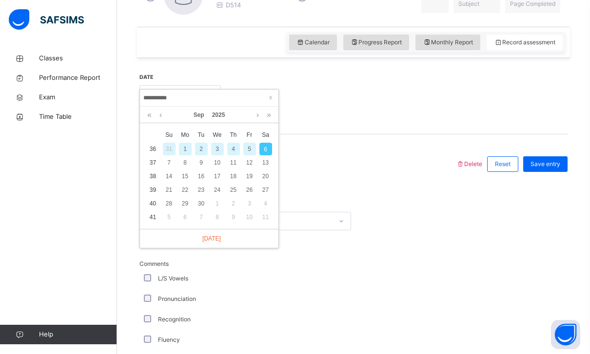
click at [216, 149] on div "3" at bounding box center [217, 149] width 13 height 13
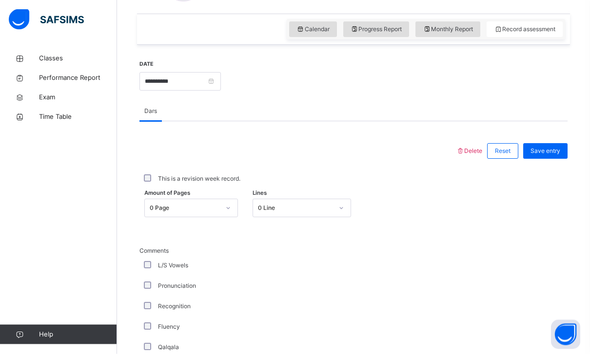
click at [212, 217] on div "0 Page" at bounding box center [191, 208] width 94 height 19
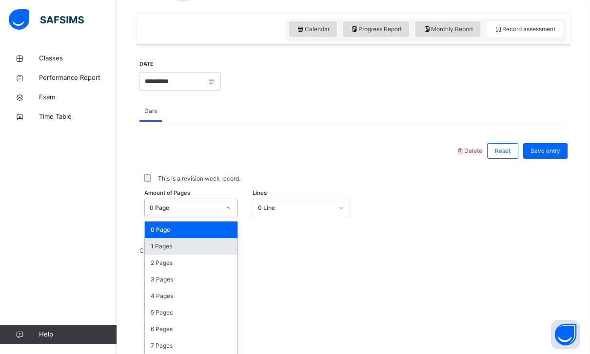
click at [204, 254] on div "1 Pages" at bounding box center [191, 246] width 93 height 17
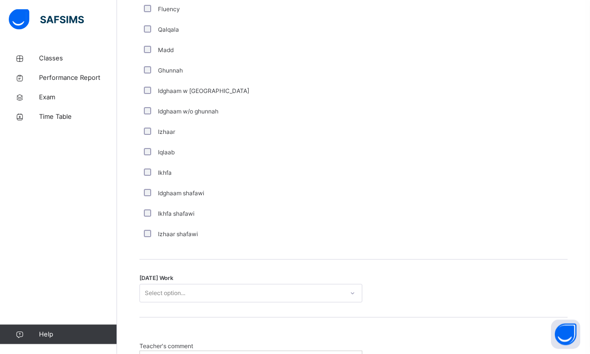
scroll to position [664, 0]
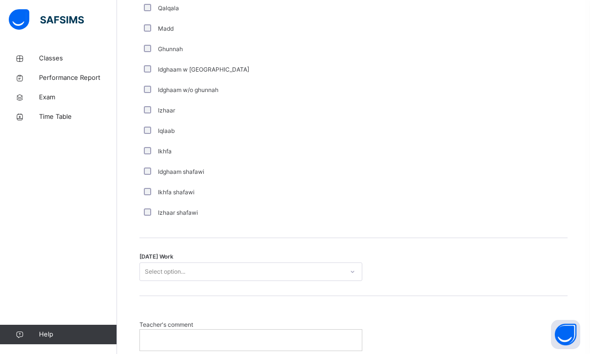
click at [205, 269] on div "Select option..." at bounding box center [241, 272] width 203 height 15
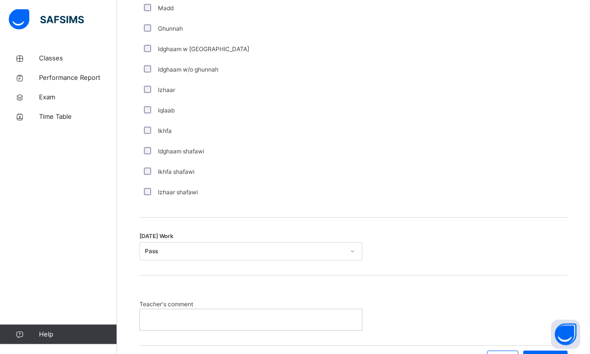
scroll to position [714, 0]
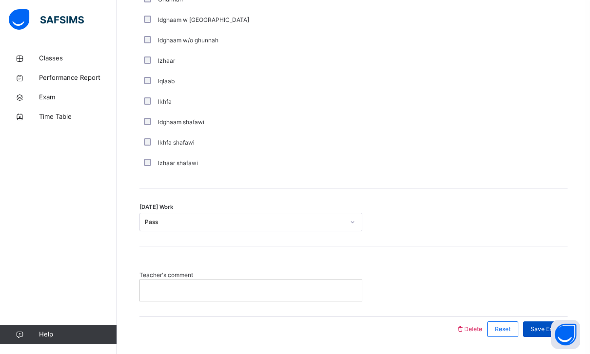
click at [524, 325] on div "Save Entry" at bounding box center [545, 330] width 44 height 16
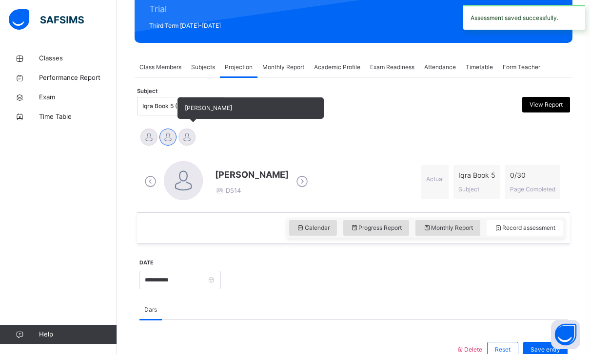
click at [192, 143] on div at bounding box center [186, 137] width 17 height 17
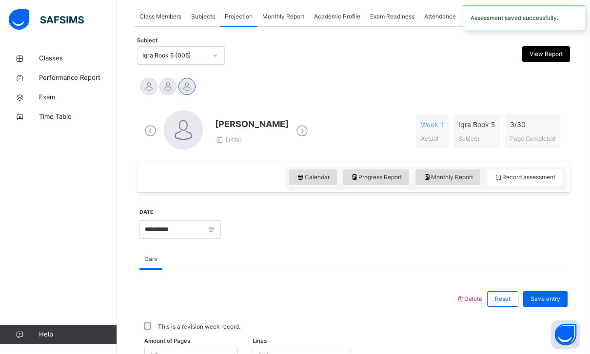
scroll to position [183, 0]
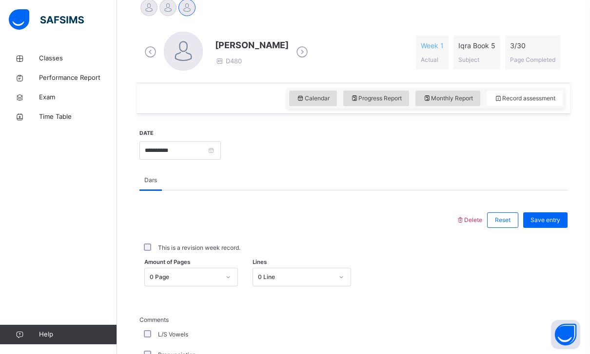
click at [201, 273] on div "0 Page" at bounding box center [185, 277] width 70 height 9
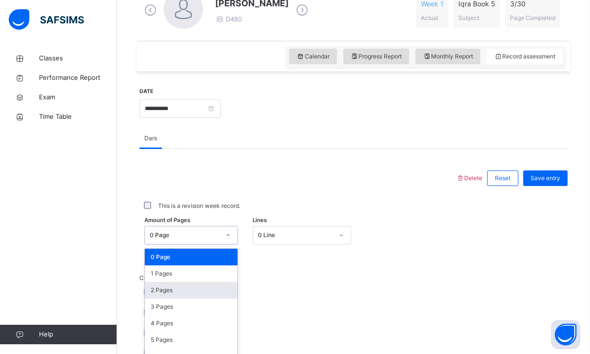
scroll to position [312, 0]
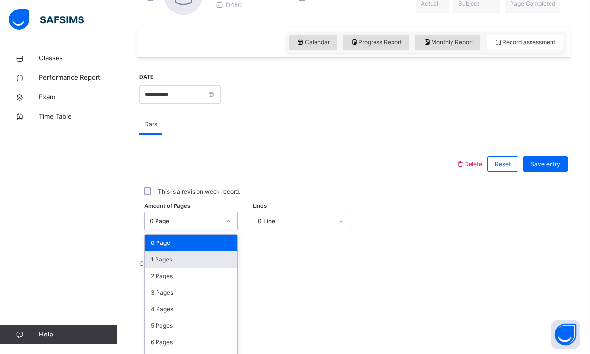
click at [204, 253] on div "1 Pages" at bounding box center [191, 260] width 93 height 17
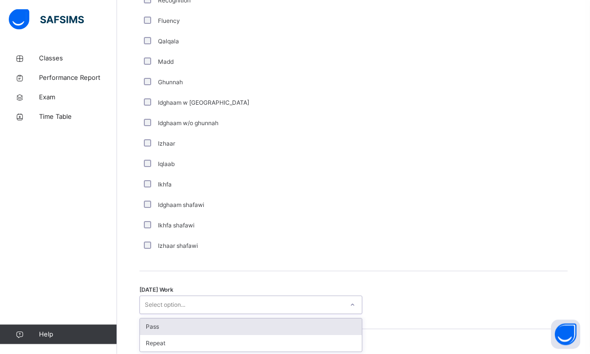
click at [199, 305] on div "Select option..." at bounding box center [241, 305] width 203 height 15
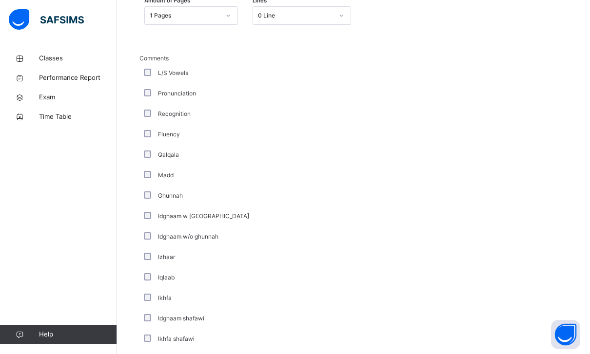
scroll to position [455, 0]
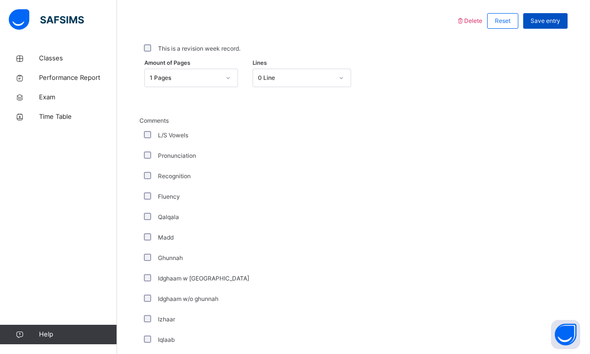
click at [551, 23] on span "Save entry" at bounding box center [545, 21] width 30 height 9
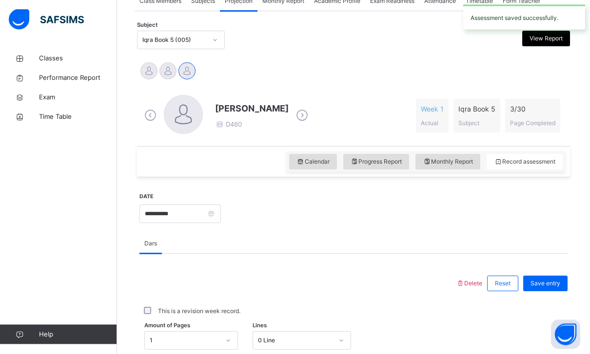
scroll to position [269, 0]
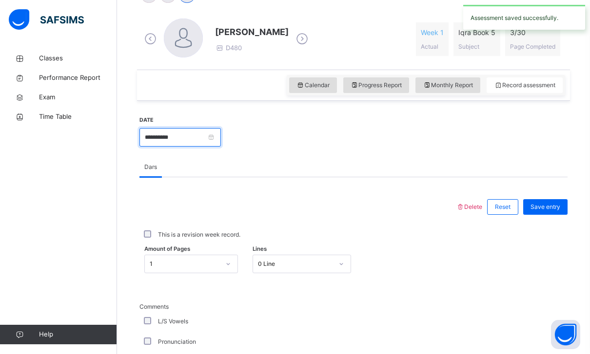
click at [221, 140] on input "**********" at bounding box center [179, 137] width 81 height 19
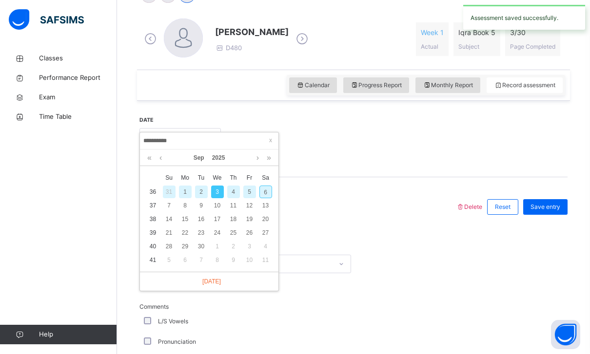
click at [269, 195] on div "6" at bounding box center [265, 192] width 13 height 13
type input "**********"
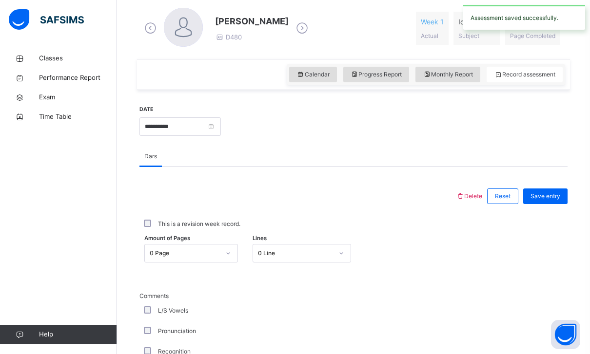
click at [213, 246] on div "0 Page" at bounding box center [182, 253] width 74 height 15
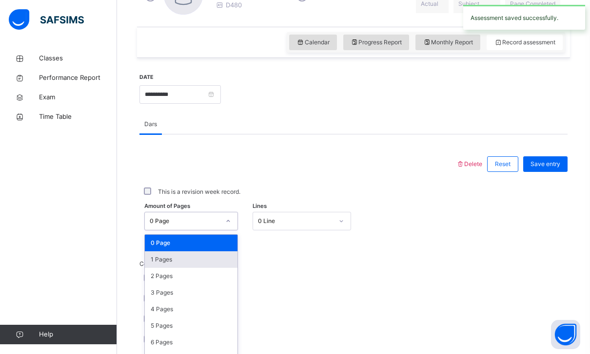
click at [208, 255] on div "1 Pages" at bounding box center [191, 260] width 93 height 17
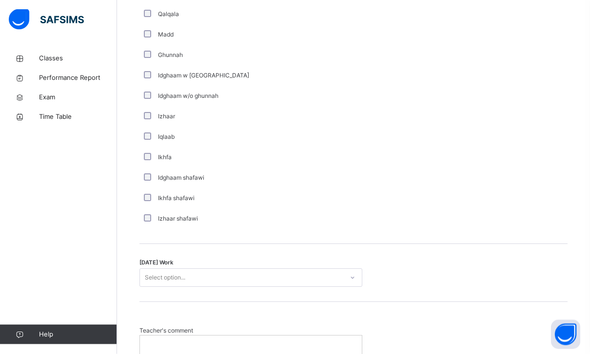
click at [225, 282] on div "Select option..." at bounding box center [241, 278] width 203 height 15
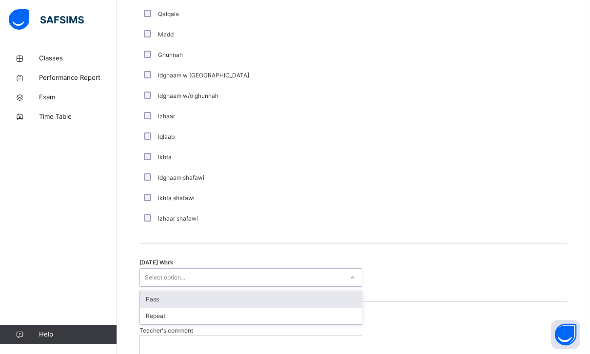
click at [220, 297] on div "Pass" at bounding box center [251, 300] width 222 height 17
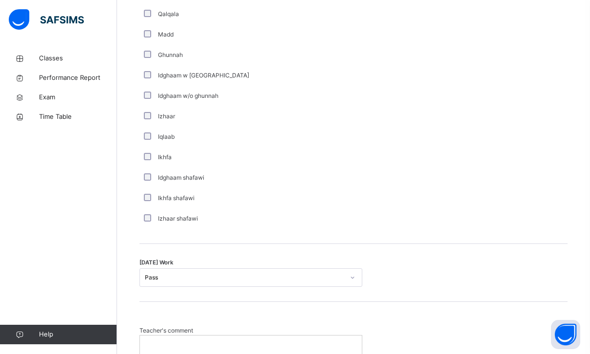
scroll to position [714, 0]
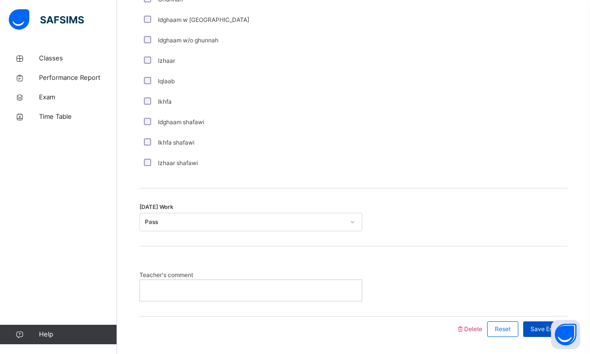
click at [549, 328] on span "Save Entry" at bounding box center [545, 329] width 30 height 9
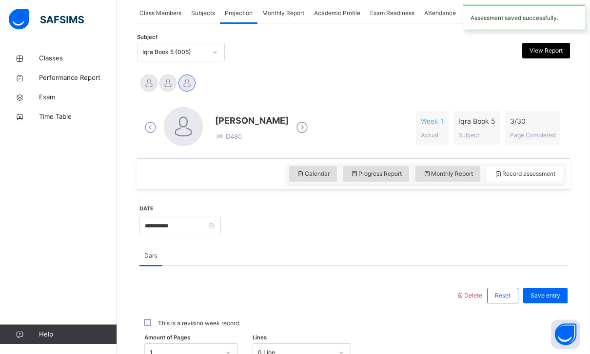
scroll to position [215, 0]
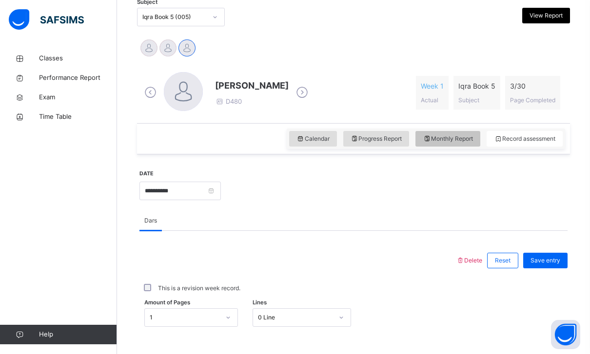
click at [428, 140] on icon at bounding box center [427, 139] width 8 height 9
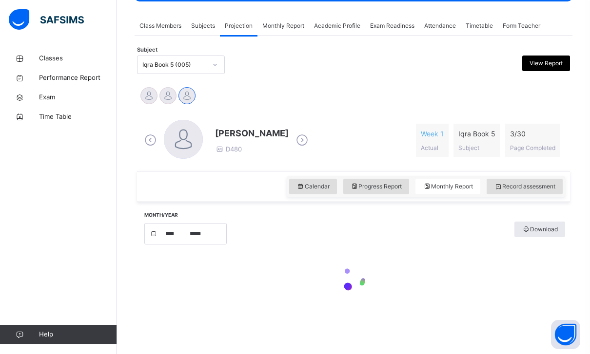
select select "****"
select select "*"
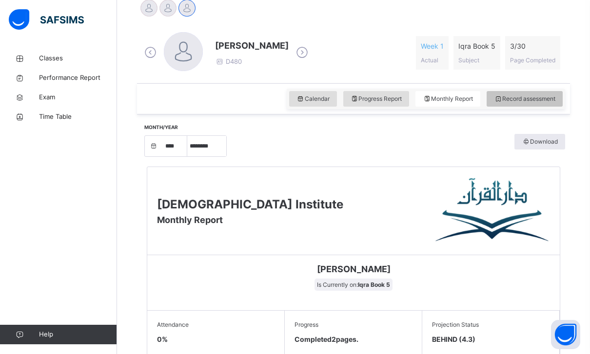
click at [491, 96] on div "Record assessment" at bounding box center [525, 99] width 76 height 16
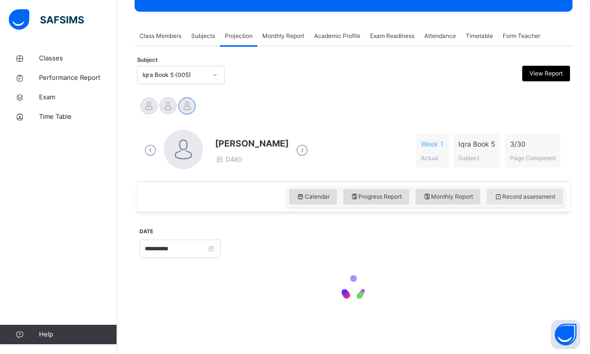
scroll to position [126, 0]
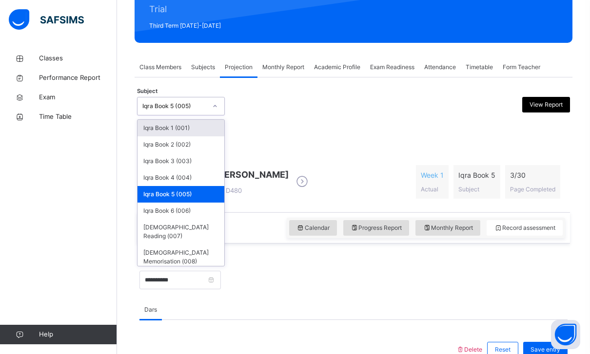
click at [207, 110] on div at bounding box center [215, 106] width 17 height 16
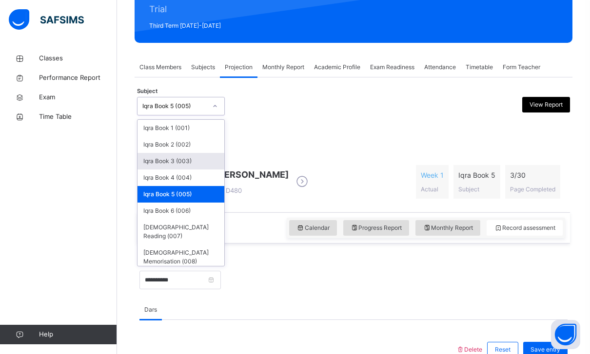
click at [183, 169] on div "Iqra Book 3 (003)" at bounding box center [180, 161] width 87 height 17
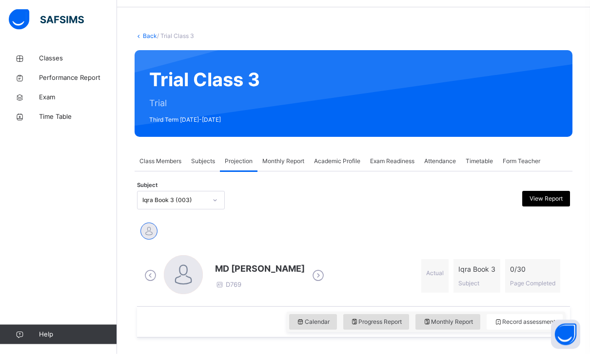
scroll to position [32, 0]
click at [181, 195] on div "Iqra Book 3 (003)" at bounding box center [171, 200] width 68 height 15
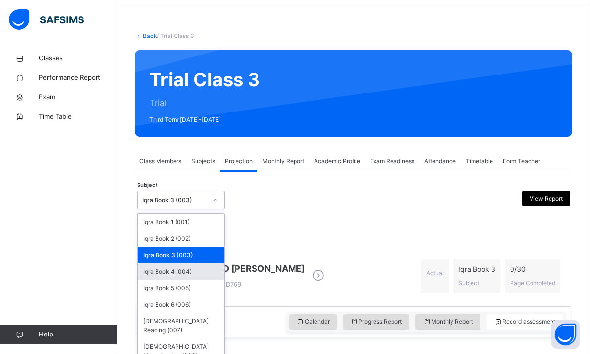
click at [172, 270] on div "Iqra Book 4 (004)" at bounding box center [180, 272] width 87 height 17
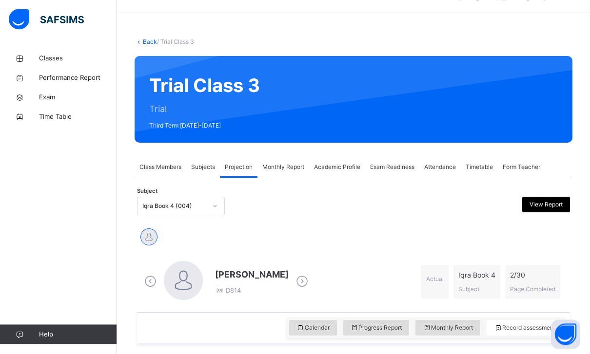
scroll to position [26, 0]
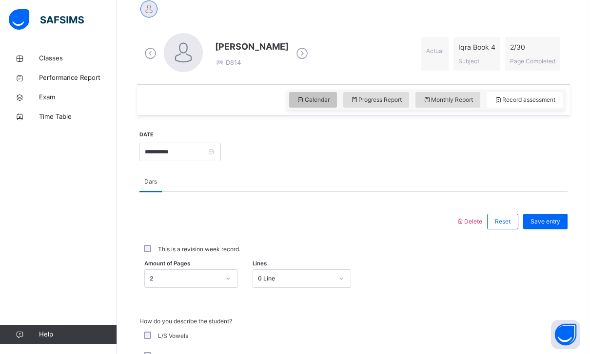
click at [305, 98] on span "Calendar" at bounding box center [312, 100] width 33 height 9
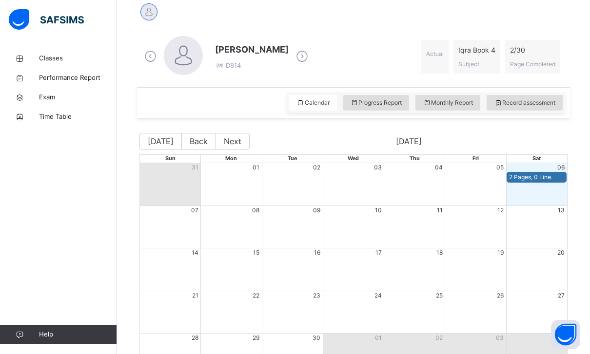
scroll to position [245, 0]
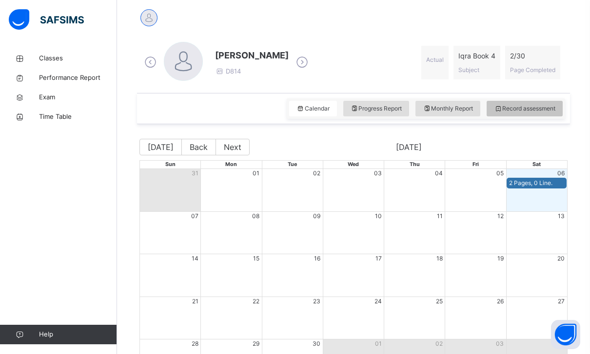
click at [500, 112] on icon at bounding box center [498, 108] width 8 height 9
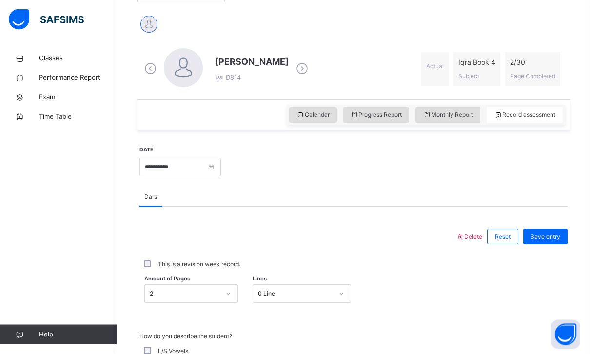
scroll to position [278, 0]
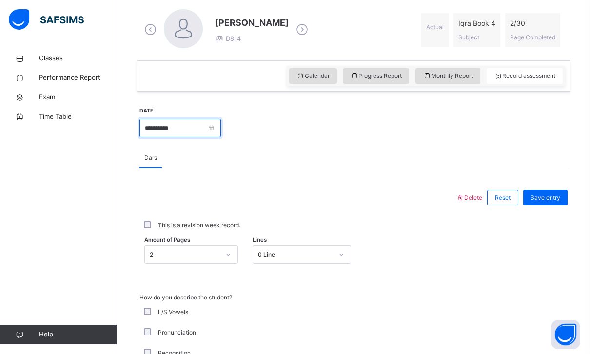
click at [221, 128] on input "**********" at bounding box center [179, 128] width 81 height 19
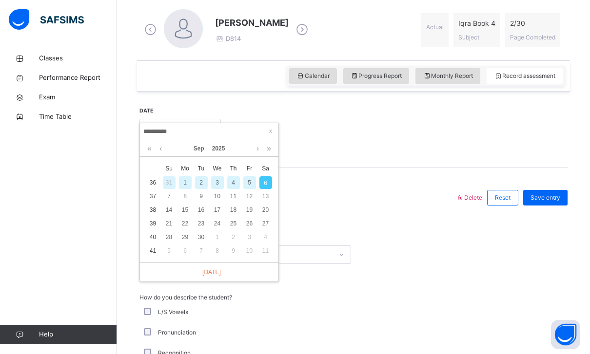
click at [216, 188] on div "3" at bounding box center [217, 183] width 13 height 13
type input "**********"
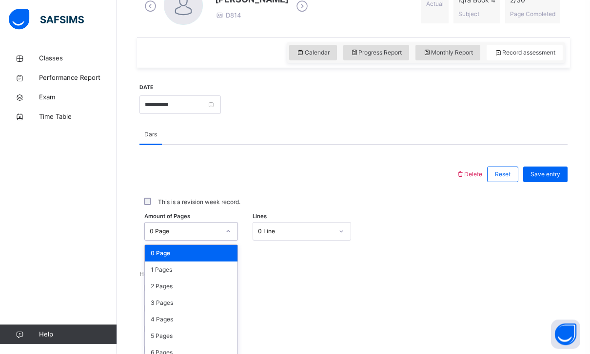
click at [211, 237] on div "0 Page" at bounding box center [191, 232] width 94 height 19
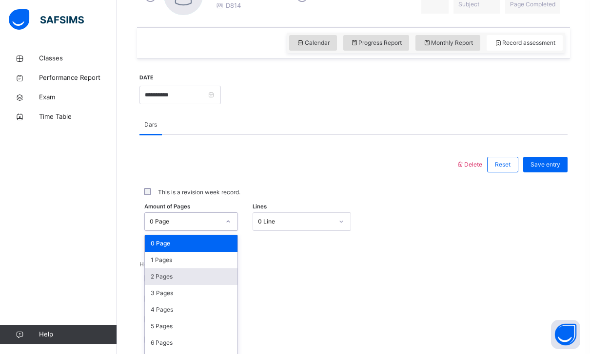
scroll to position [312, 0]
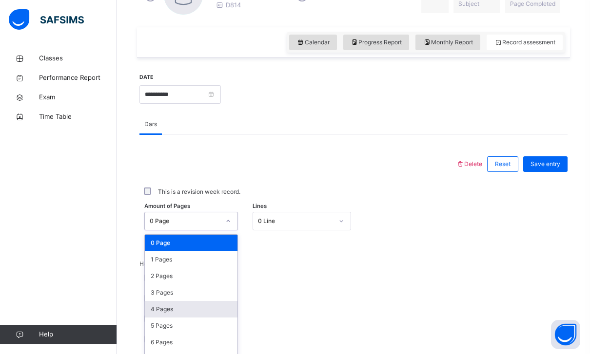
click at [182, 305] on div "4 Pages" at bounding box center [191, 309] width 93 height 17
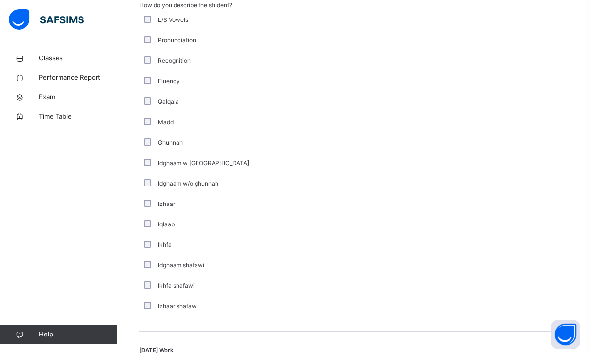
scroll to position [714, 0]
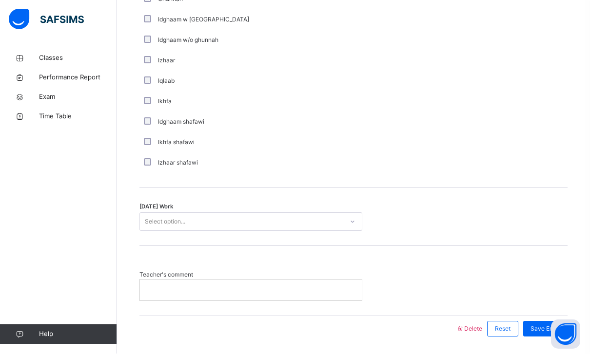
click at [268, 221] on div "Select option..." at bounding box center [241, 222] width 203 height 15
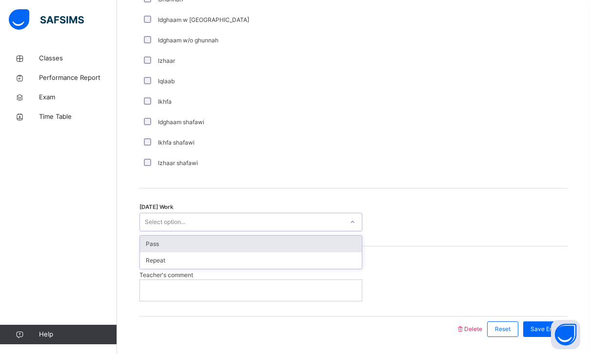
click at [256, 245] on div "Pass" at bounding box center [251, 244] width 222 height 17
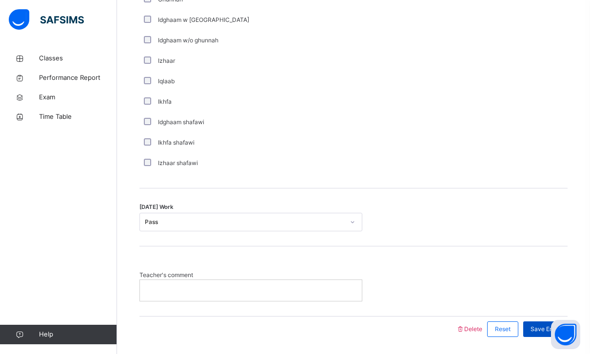
click at [554, 327] on span "Save Entry" at bounding box center [545, 329] width 30 height 9
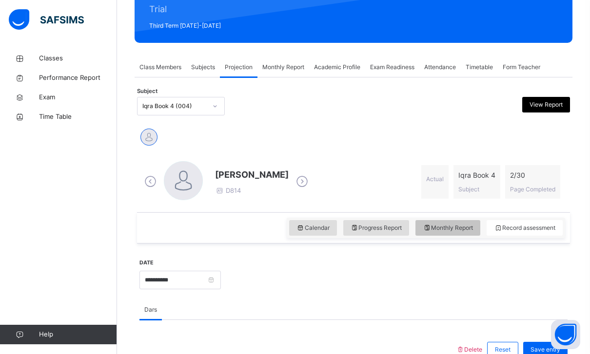
click at [430, 224] on span "Monthly Report" at bounding box center [448, 228] width 50 height 9
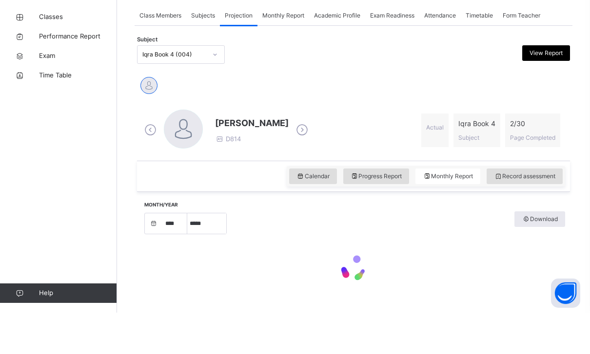
select select "****"
select select "*"
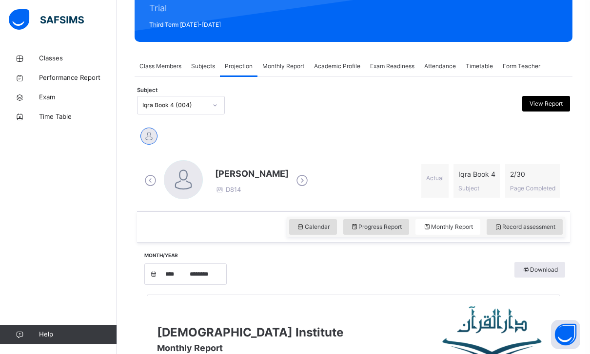
scroll to position [0, 0]
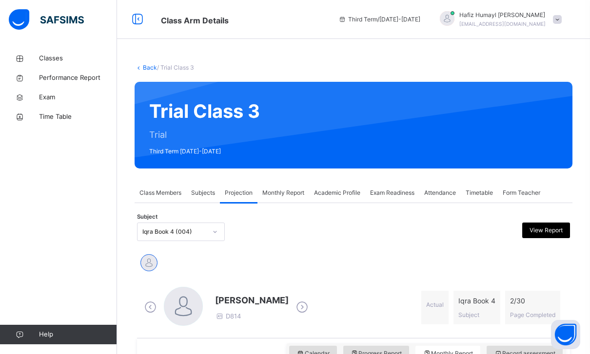
click at [217, 224] on div at bounding box center [215, 232] width 17 height 16
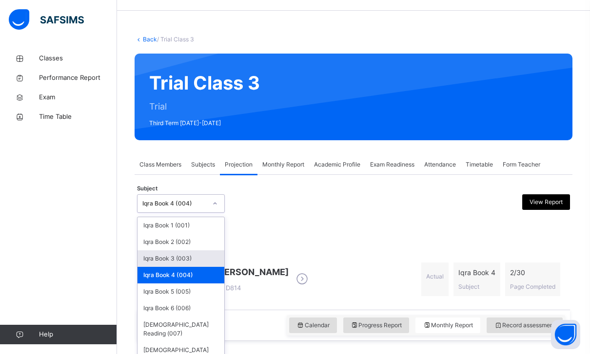
click at [198, 256] on div "Iqra Book 3 (003)" at bounding box center [180, 259] width 87 height 17
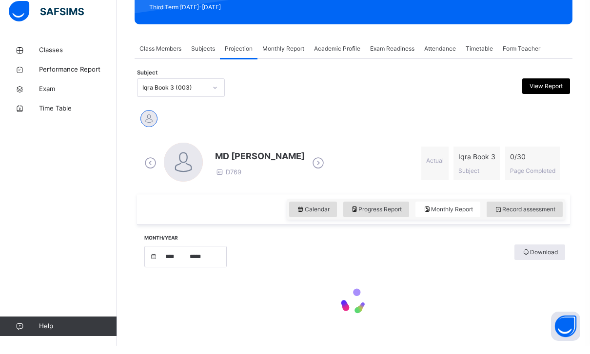
select select "****"
select select "*"
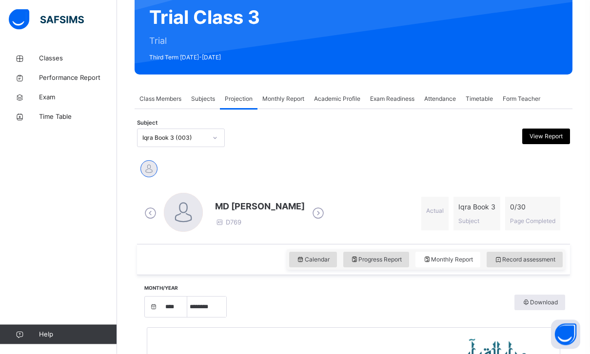
scroll to position [87, 0]
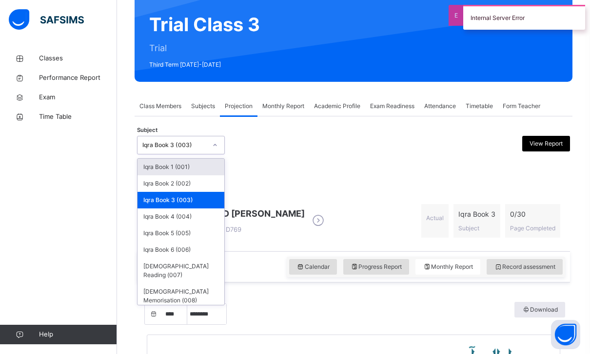
click at [214, 152] on div at bounding box center [215, 145] width 17 height 16
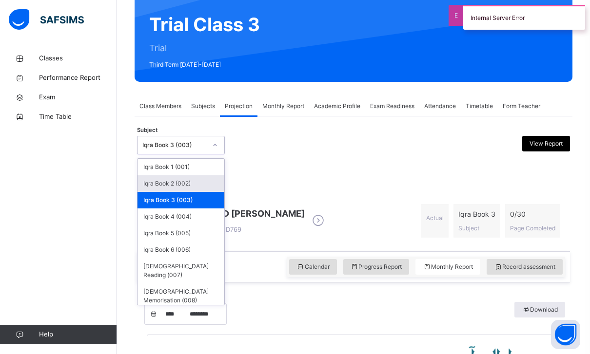
click at [209, 186] on div "Iqra Book 2 (002)" at bounding box center [180, 184] width 87 height 17
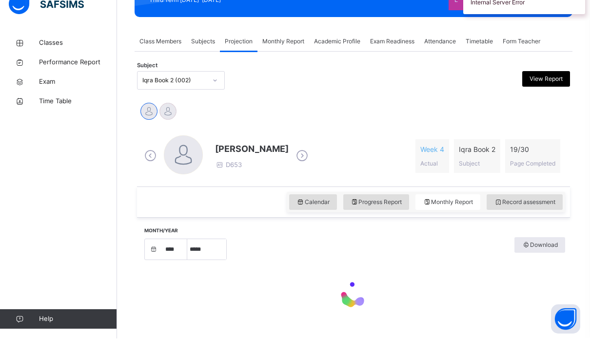
select select "****"
select select "*"
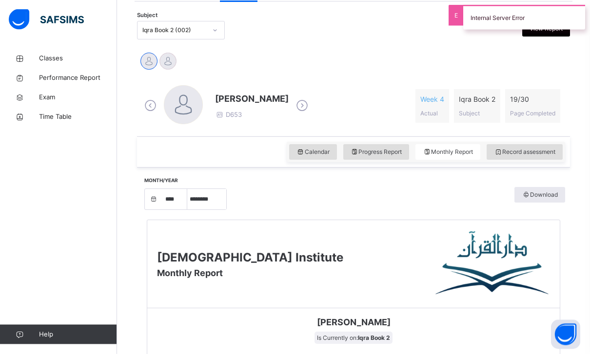
scroll to position [197, 0]
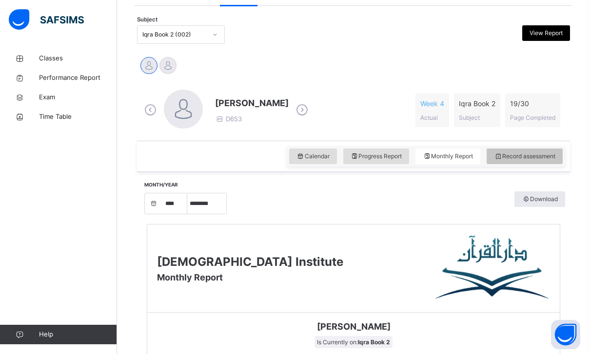
click at [513, 161] on div "Record assessment" at bounding box center [525, 157] width 76 height 16
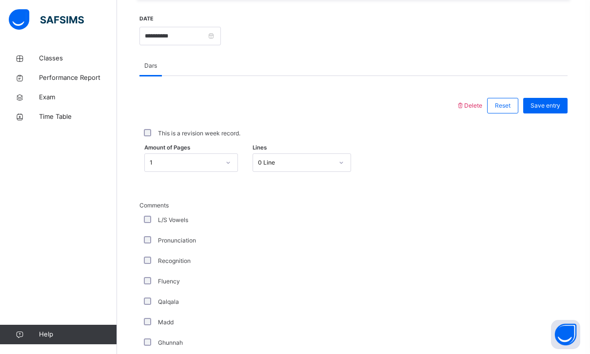
scroll to position [326, 0]
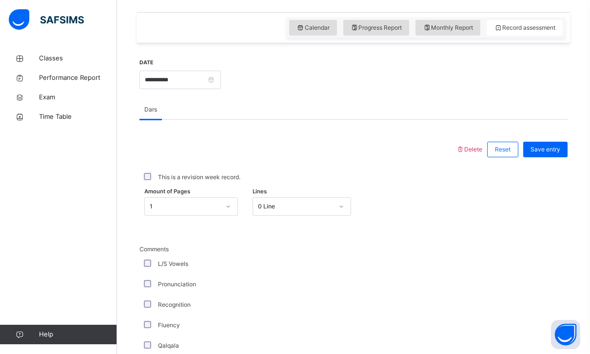
click at [204, 210] on div "1" at bounding box center [191, 206] width 94 height 19
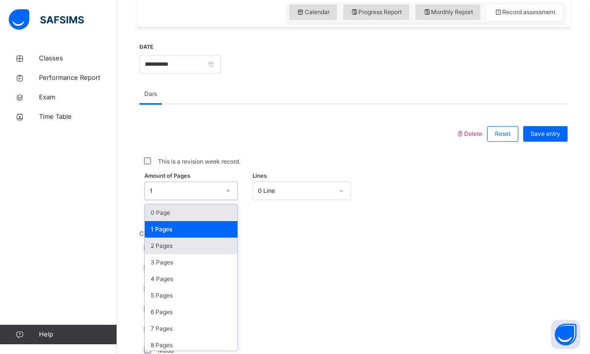
scroll to position [343, 0]
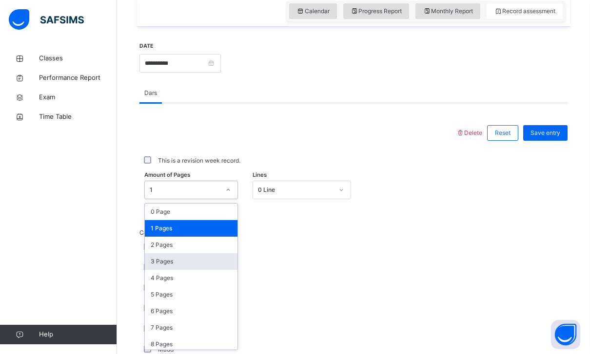
click at [198, 265] on div "3 Pages" at bounding box center [191, 262] width 93 height 17
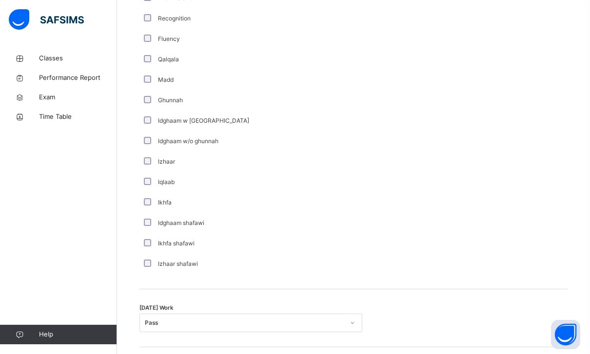
scroll to position [553, 0]
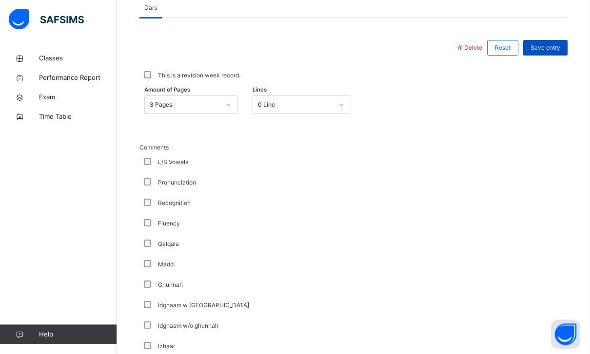
click at [559, 49] on span "Save entry" at bounding box center [545, 48] width 30 height 9
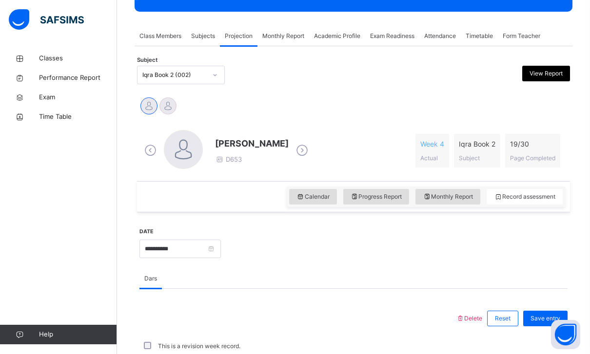
click at [180, 109] on div "[PERSON_NAME] [PERSON_NAME] [PERSON_NAME]" at bounding box center [353, 107] width 428 height 21
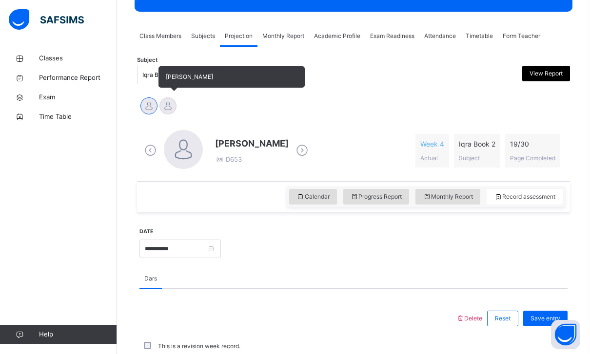
click at [168, 107] on div at bounding box center [167, 106] width 17 height 17
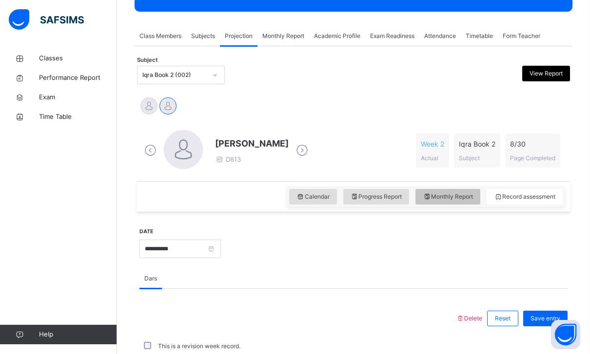
click at [448, 195] on span "Monthly Report" at bounding box center [448, 197] width 50 height 9
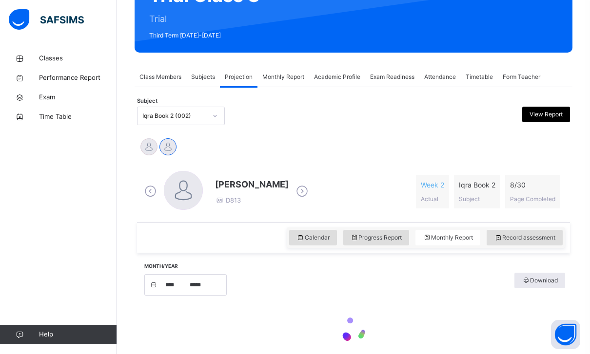
select select "****"
select select "*"
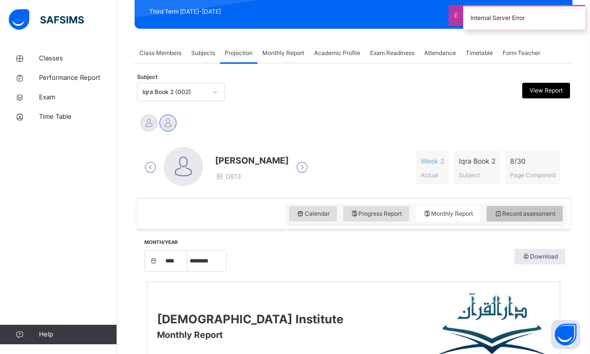
click at [507, 208] on div "Record assessment" at bounding box center [525, 214] width 76 height 16
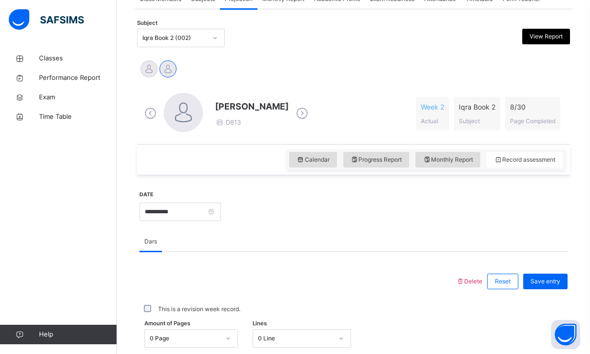
scroll to position [208, 0]
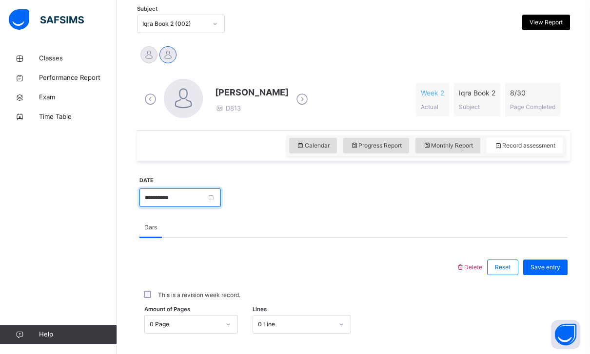
click at [221, 205] on input "**********" at bounding box center [179, 198] width 81 height 19
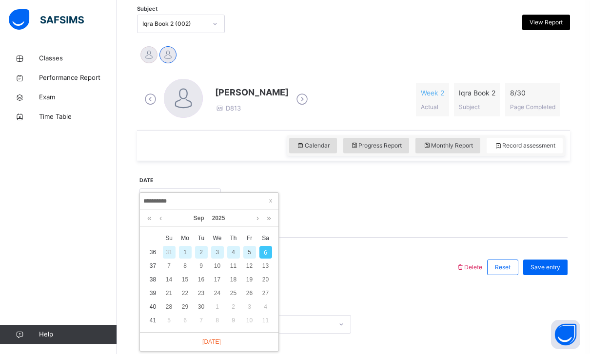
click at [218, 257] on div "3" at bounding box center [217, 252] width 13 height 13
type input "**********"
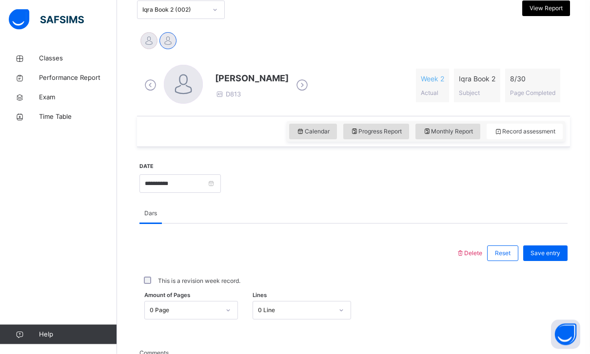
scroll to position [253, 0]
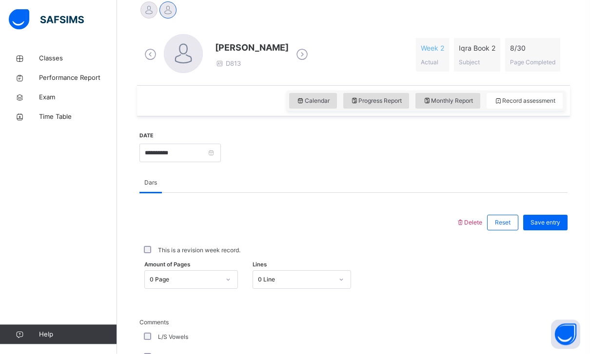
click at [190, 271] on div "0 Page" at bounding box center [191, 280] width 94 height 19
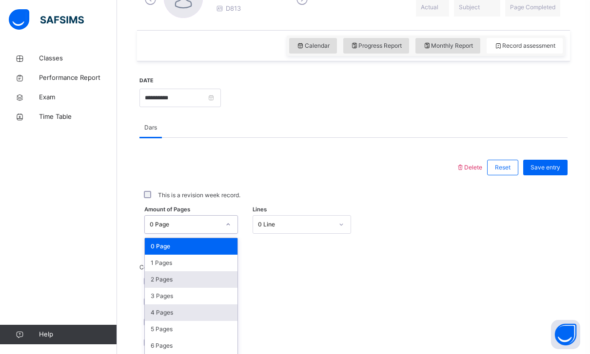
scroll to position [312, 0]
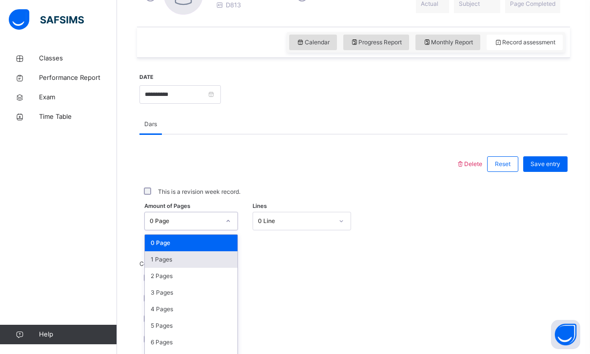
click at [217, 263] on div "1 Pages" at bounding box center [191, 260] width 93 height 17
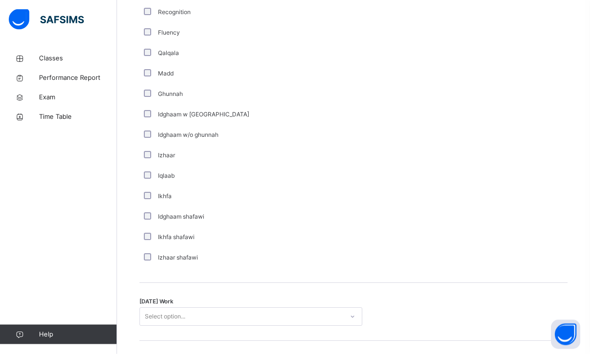
scroll to position [637, 0]
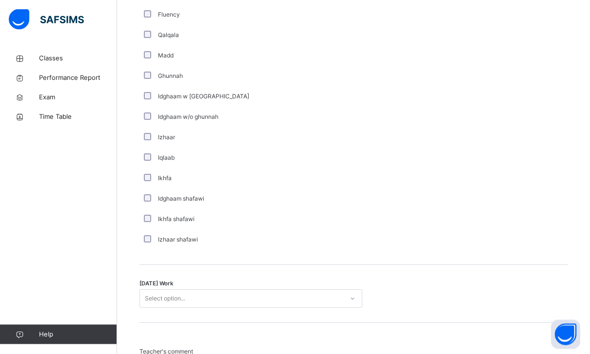
click at [211, 300] on div "Select option..." at bounding box center [241, 299] width 203 height 15
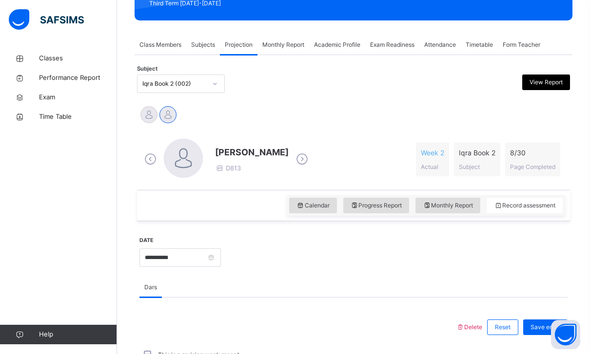
scroll to position [249, 0]
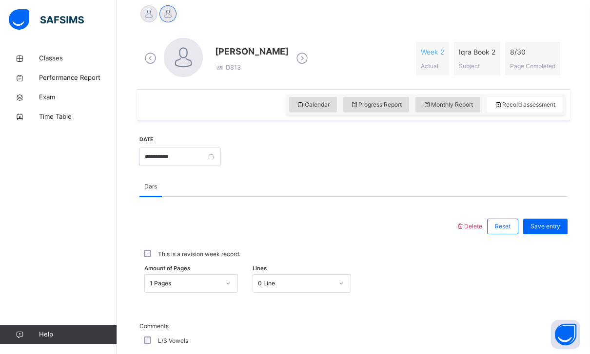
click at [557, 217] on div "Save entry" at bounding box center [542, 226] width 49 height 25
click at [555, 228] on span "Save entry" at bounding box center [545, 226] width 30 height 9
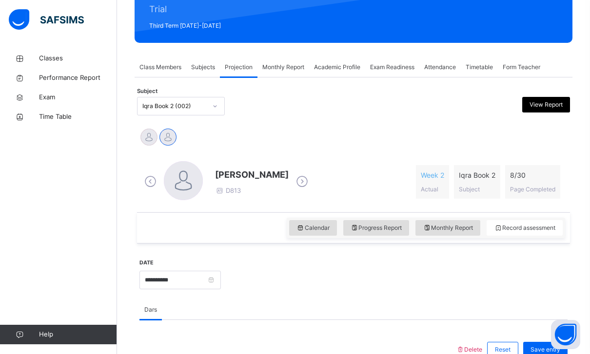
scroll to position [173, 0]
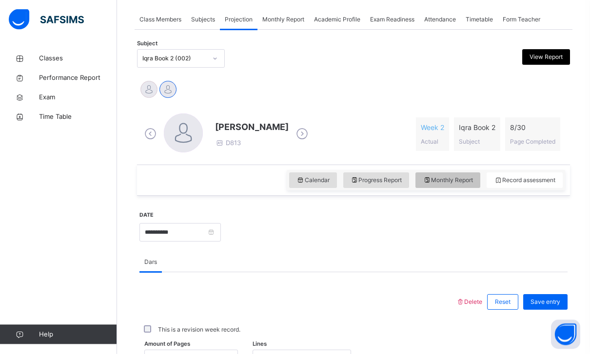
click at [446, 182] on span "Monthly Report" at bounding box center [448, 181] width 50 height 9
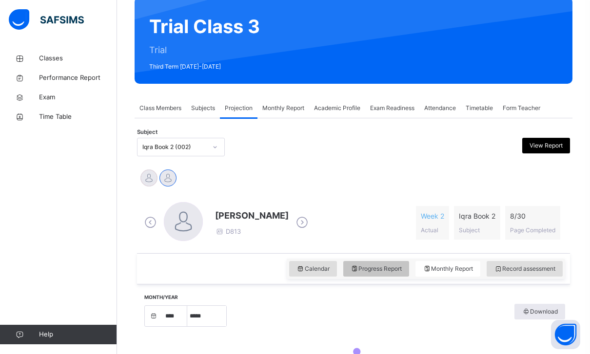
select select "****"
select select "*"
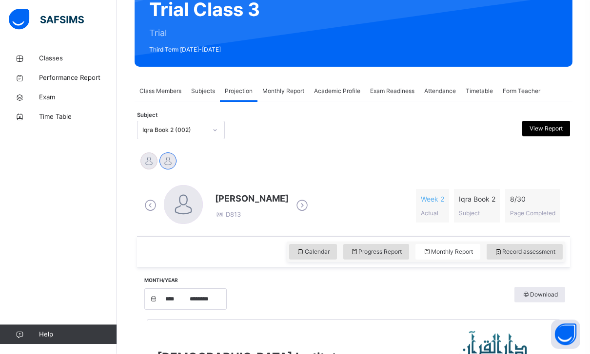
scroll to position [95, 0]
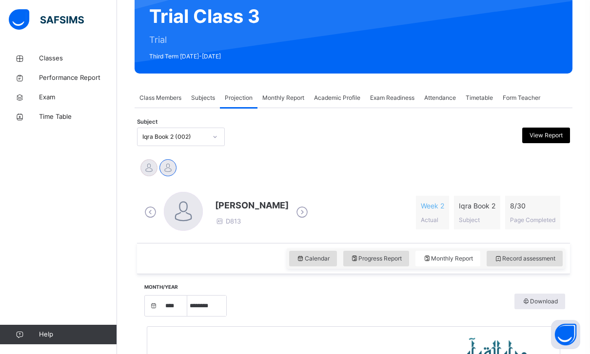
click at [337, 100] on span "Academic Profile" at bounding box center [337, 98] width 46 height 9
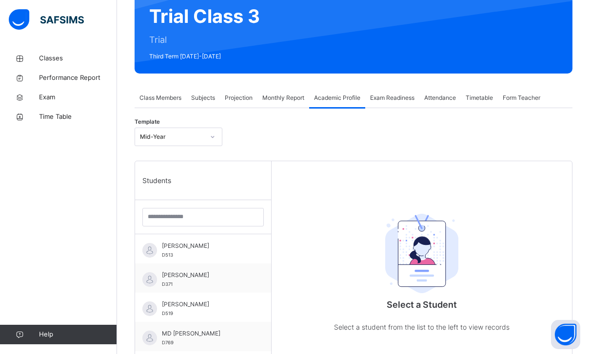
click at [292, 93] on div "Monthly Report" at bounding box center [283, 98] width 52 height 20
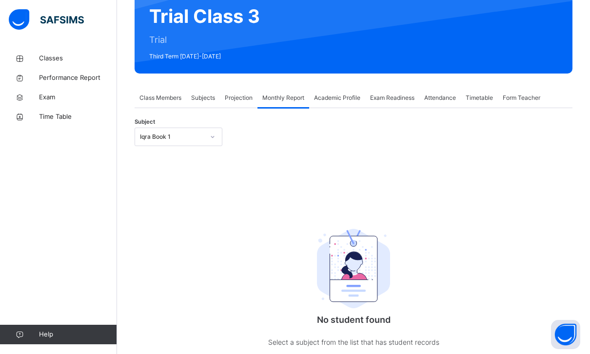
click at [400, 104] on div "Exam Readiness" at bounding box center [392, 98] width 54 height 20
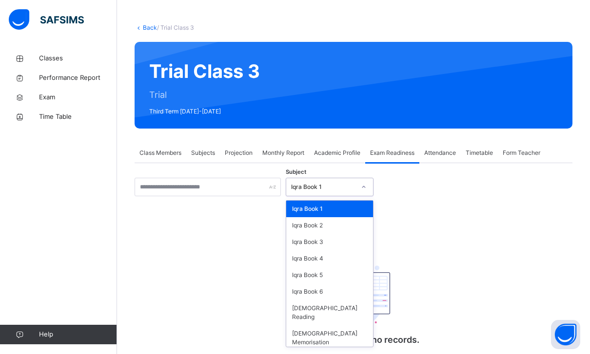
click at [306, 191] on div "Iqra Book 1" at bounding box center [323, 187] width 64 height 9
click at [339, 310] on div "[DEMOGRAPHIC_DATA] Reading" at bounding box center [329, 312] width 87 height 25
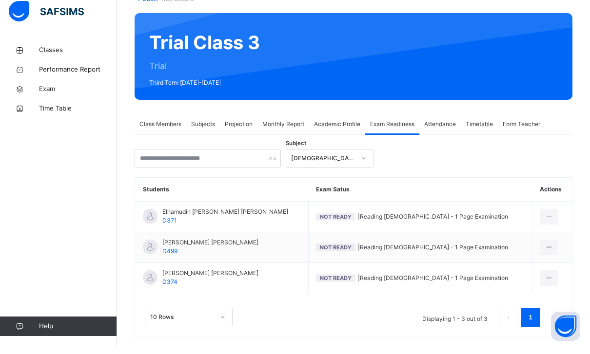
scroll to position [45, 0]
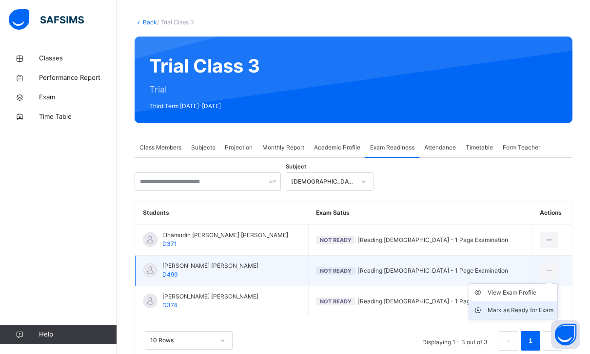
click at [521, 312] on div "Mark as Ready for Exam" at bounding box center [521, 311] width 66 height 10
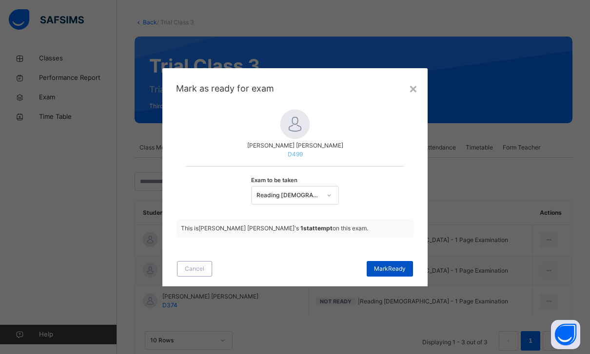
click at [395, 274] on span "[PERSON_NAME]" at bounding box center [390, 269] width 32 height 9
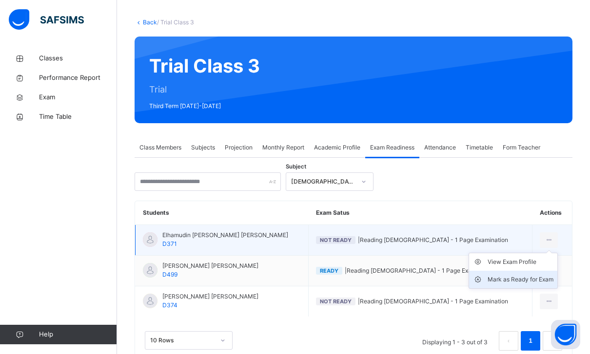
click at [523, 275] on div "Mark as Ready for Exam" at bounding box center [521, 280] width 66 height 10
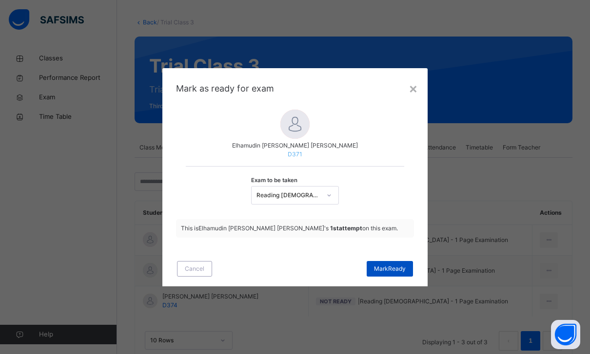
click at [400, 277] on div "[PERSON_NAME]" at bounding box center [390, 269] width 46 height 16
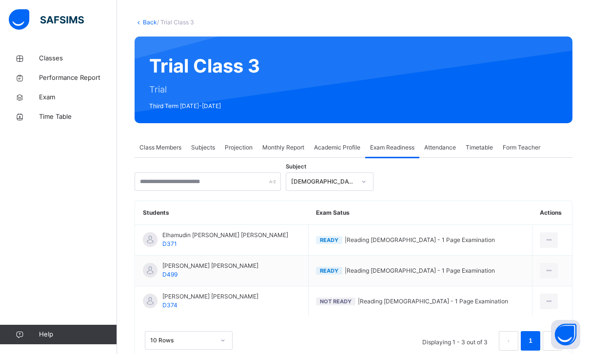
click at [459, 150] on div "Attendance" at bounding box center [439, 148] width 41 height 20
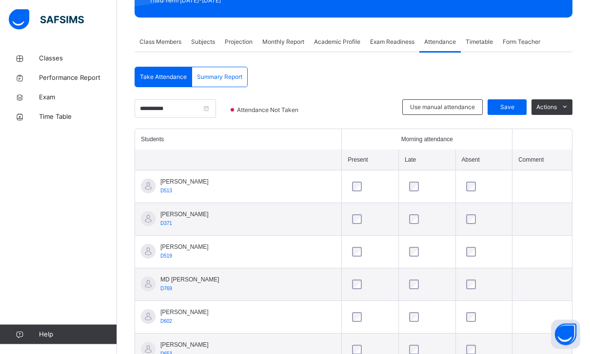
scroll to position [151, 0]
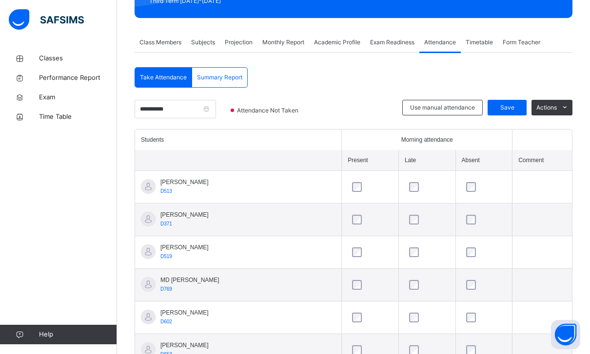
click at [511, 117] on div "Use manual attendance Save Actions" at bounding box center [487, 114] width 170 height 29
click at [504, 116] on div "Use manual attendance Save Actions" at bounding box center [487, 114] width 170 height 29
click at [510, 107] on span "Save" at bounding box center [507, 107] width 24 height 9
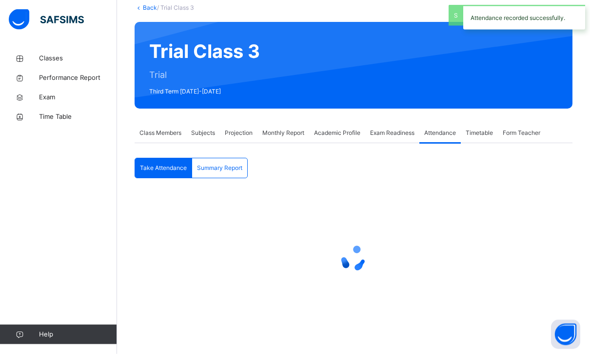
scroll to position [28, 0]
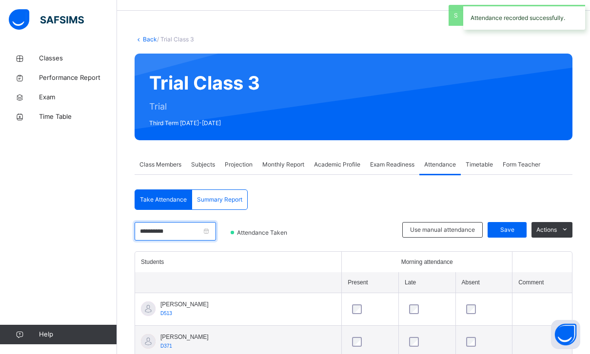
click at [216, 229] on input "**********" at bounding box center [175, 231] width 81 height 19
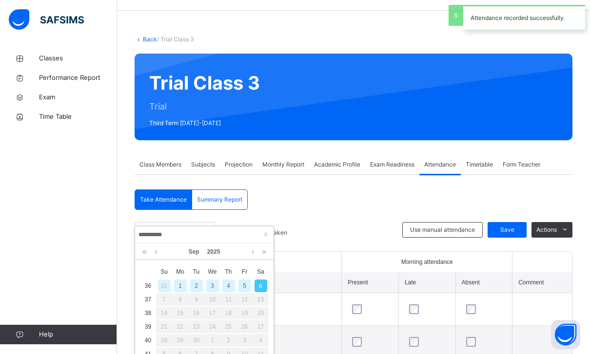
click at [214, 283] on div "3" at bounding box center [212, 286] width 13 height 13
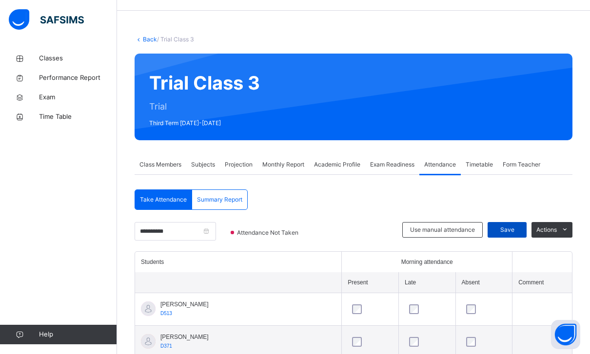
click at [513, 227] on span "Save" at bounding box center [507, 230] width 24 height 9
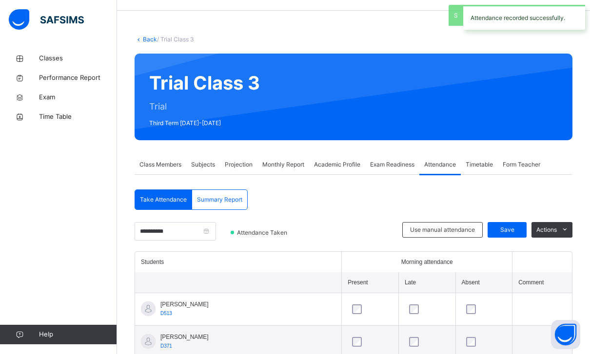
click at [236, 206] on div "Summary Report" at bounding box center [219, 200] width 55 height 20
select select "****"
select select "*"
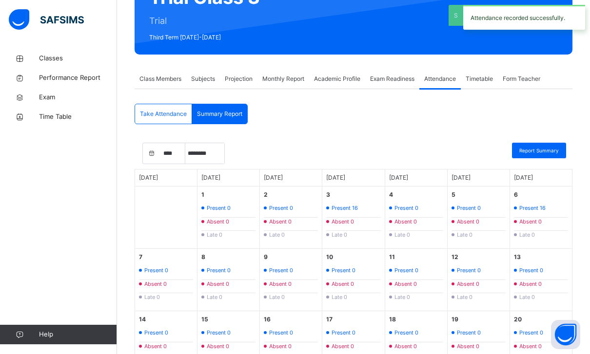
scroll to position [116, 0]
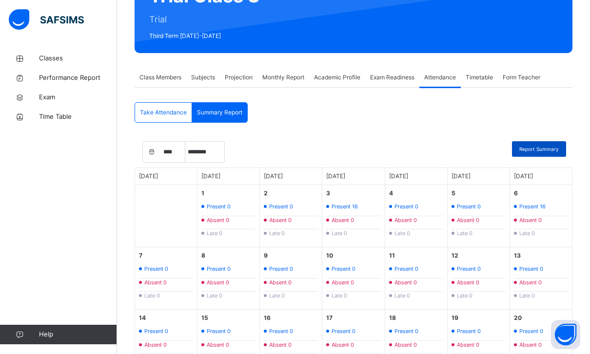
click at [538, 150] on span "Report Summary" at bounding box center [538, 149] width 39 height 7
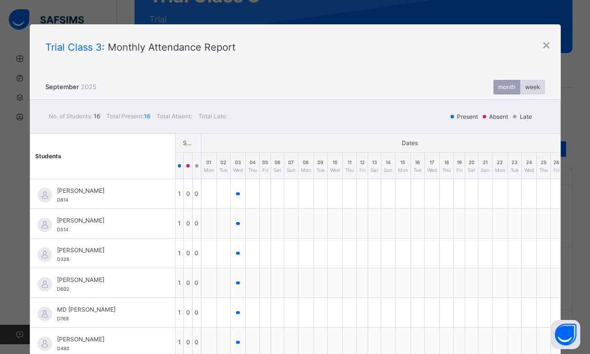
scroll to position [0, 0]
click at [545, 45] on div "×" at bounding box center [546, 44] width 9 height 20
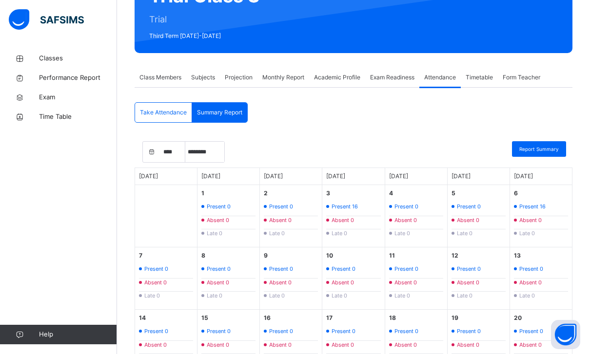
click at [531, 211] on ul "Present 16 Absent 0 Late 0" at bounding box center [541, 218] width 54 height 40
click at [487, 81] on span "Timetable" at bounding box center [479, 77] width 27 height 9
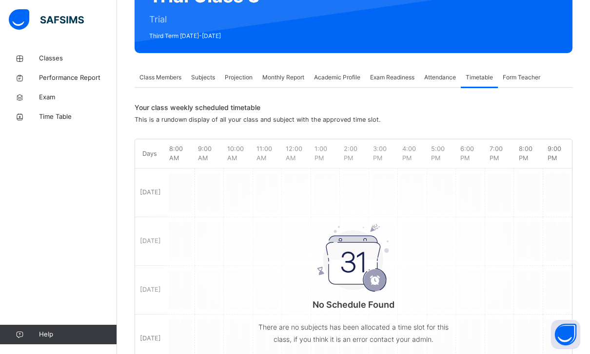
click at [176, 82] on div "Class Members" at bounding box center [161, 78] width 52 height 20
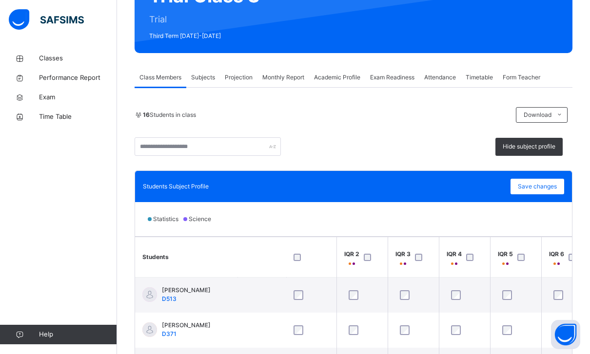
click at [530, 156] on div "16 Students in class Download Pdf Report Excel Report Hide subject profile Daru…" at bounding box center [354, 293] width 438 height 373
click at [545, 144] on span "Hide subject profile" at bounding box center [529, 146] width 53 height 9
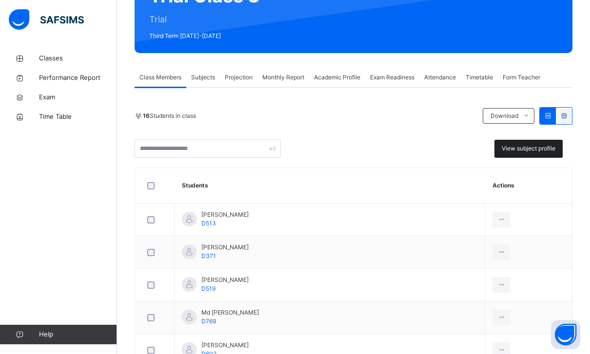
click at [499, 157] on div "View subject profile" at bounding box center [528, 149] width 68 height 18
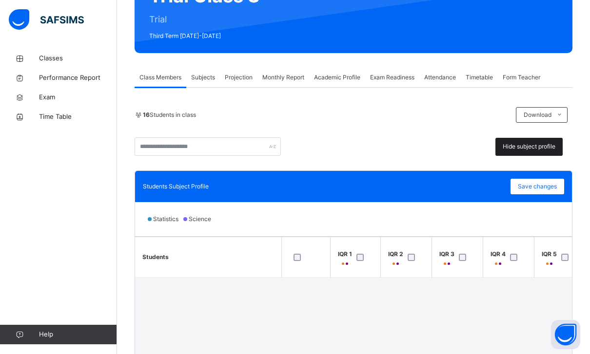
click at [514, 151] on span "Hide subject profile" at bounding box center [529, 146] width 53 height 9
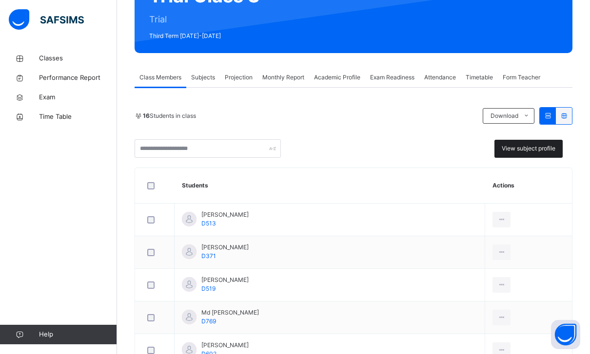
click at [514, 151] on span "View subject profile" at bounding box center [529, 148] width 54 height 9
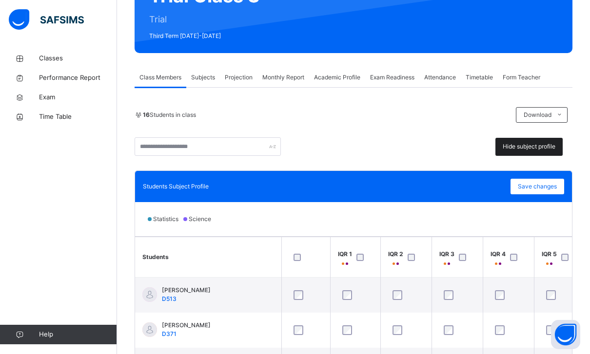
click at [514, 151] on span "Hide subject profile" at bounding box center [529, 146] width 53 height 9
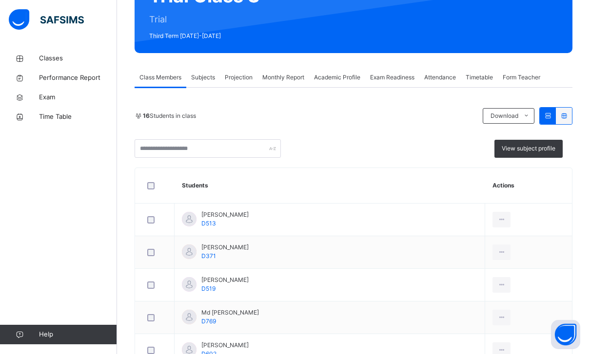
click at [565, 115] on icon at bounding box center [564, 115] width 8 height 7
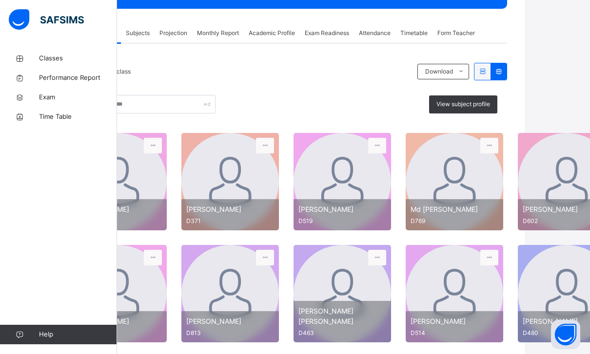
scroll to position [160, 0]
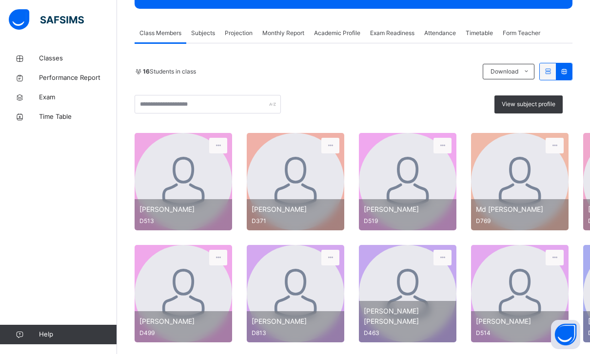
click at [353, 34] on span "Academic Profile" at bounding box center [337, 33] width 46 height 9
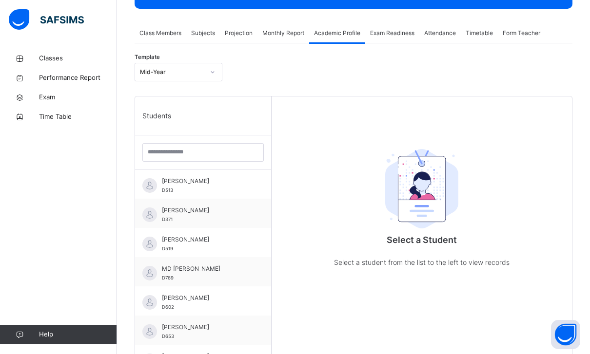
click at [374, 32] on span "Exam Readiness" at bounding box center [392, 33] width 44 height 9
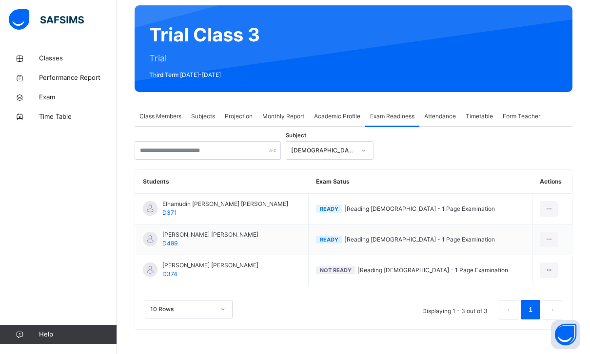
scroll to position [45, 0]
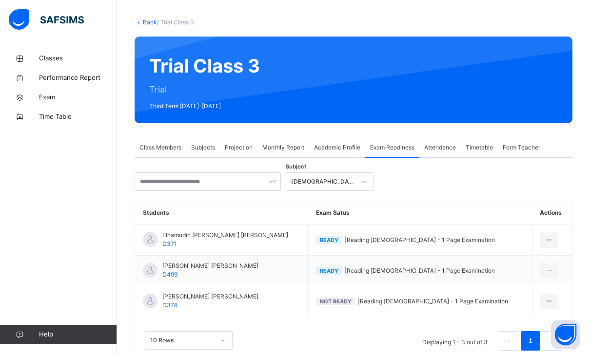
click at [330, 183] on div "[DEMOGRAPHIC_DATA] Reading" at bounding box center [323, 181] width 64 height 9
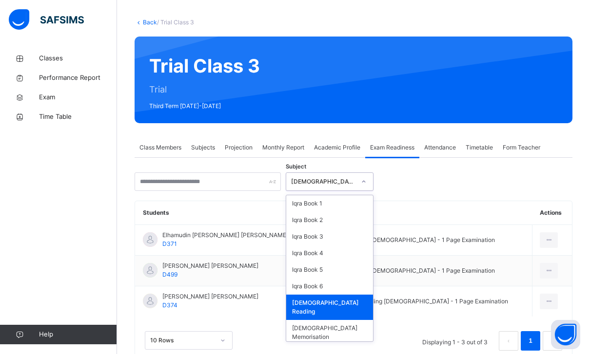
click at [332, 183] on div "[DEMOGRAPHIC_DATA] Reading" at bounding box center [323, 181] width 64 height 9
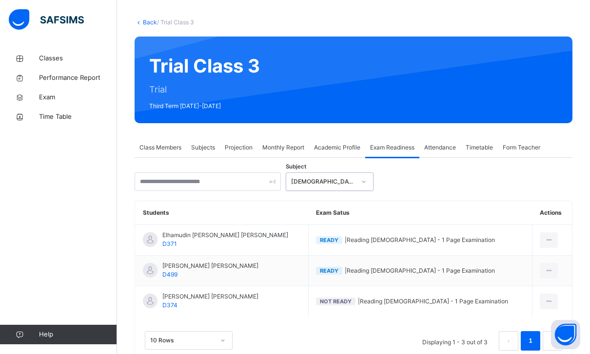
click at [163, 154] on div "Class Members" at bounding box center [161, 148] width 52 height 20
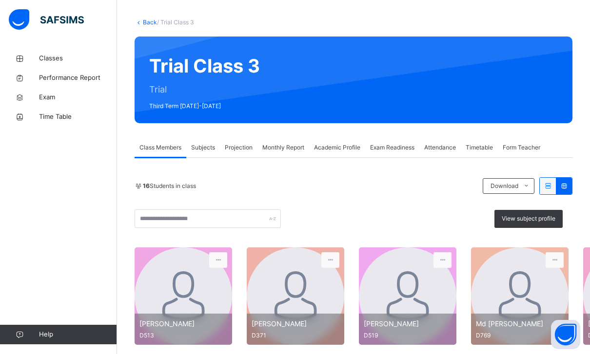
click at [220, 148] on div "Projection" at bounding box center [239, 148] width 38 height 20
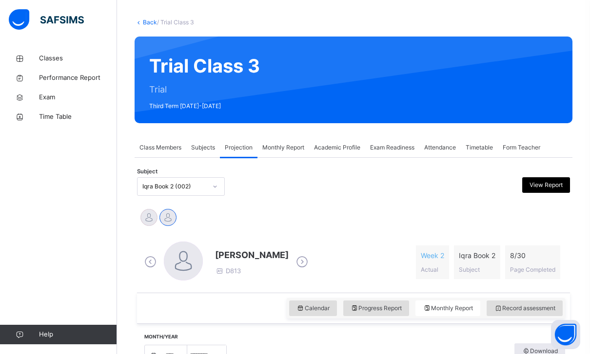
click at [210, 152] on span "Subjects" at bounding box center [203, 147] width 24 height 9
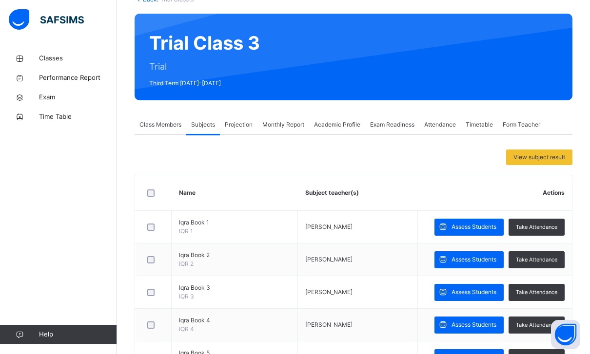
scroll to position [70, 0]
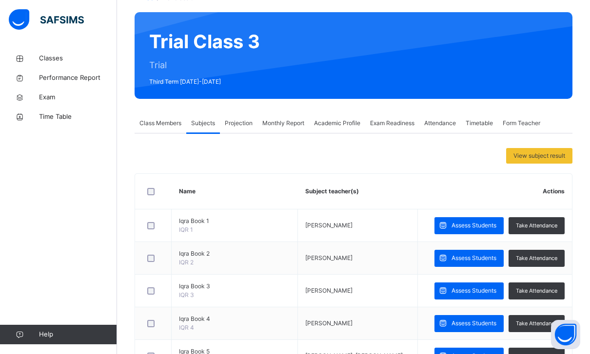
click at [235, 129] on div "Projection" at bounding box center [239, 124] width 38 height 20
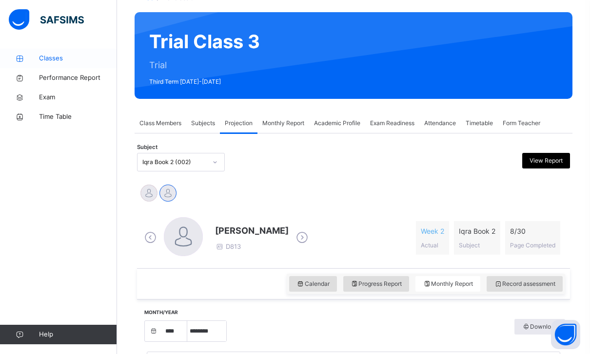
click at [43, 60] on span "Classes" at bounding box center [78, 59] width 78 height 10
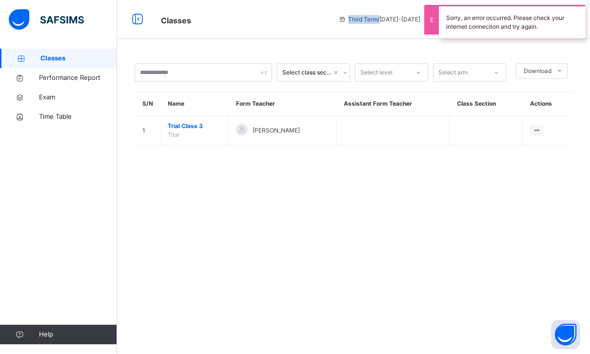
drag, startPoint x: 391, startPoint y: 17, endPoint x: 421, endPoint y: 18, distance: 30.2
click at [420, 18] on span "Third Term / [DATE]-[DATE]" at bounding box center [379, 19] width 82 height 9
click at [420, 19] on span "Third Term / [DATE]-[DATE]" at bounding box center [379, 19] width 82 height 9
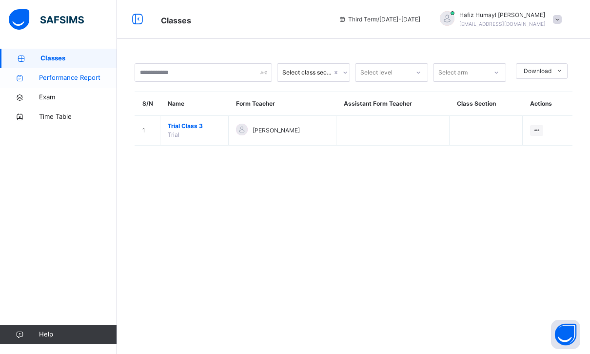
click at [87, 84] on link "Performance Report" at bounding box center [58, 78] width 117 height 20
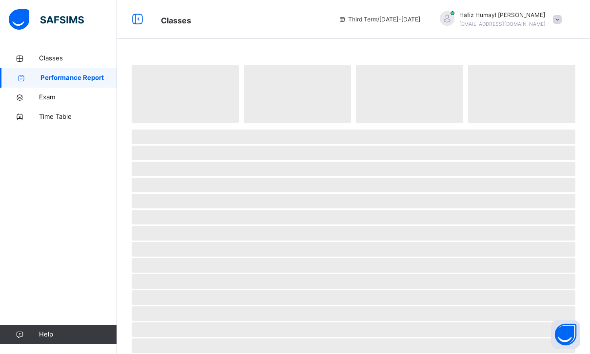
click at [87, 84] on link "Performance Report" at bounding box center [58, 78] width 117 height 20
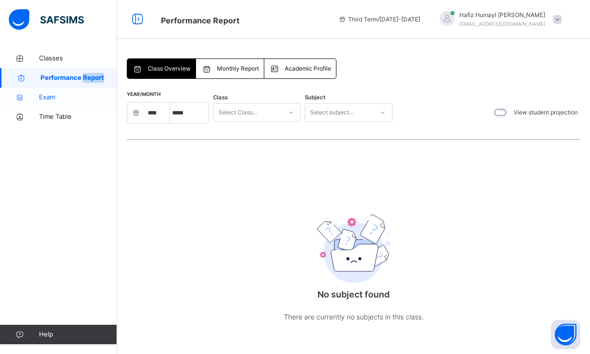
select select "****"
select select "*"
click at [78, 97] on span "Exam" at bounding box center [78, 98] width 78 height 10
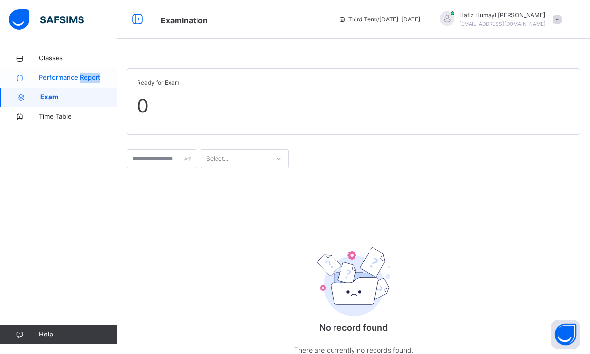
click at [84, 86] on link "Performance Report" at bounding box center [58, 78] width 117 height 20
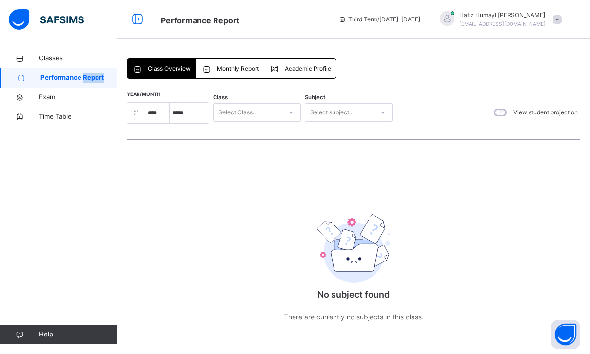
select select "****"
select select "*"
click at [223, 66] on span "Monthly Report" at bounding box center [238, 68] width 42 height 9
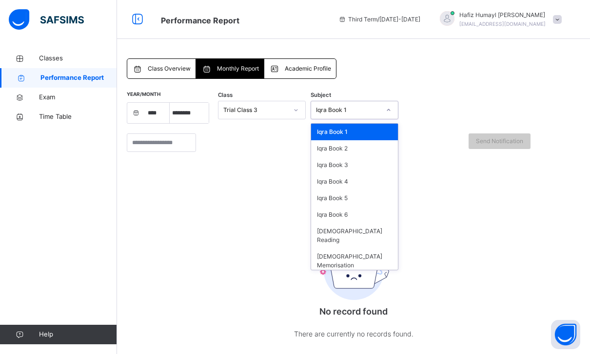
click at [361, 105] on div "Iqra Book 1" at bounding box center [345, 110] width 68 height 15
click at [341, 153] on div "Iqra Book 2" at bounding box center [354, 148] width 87 height 17
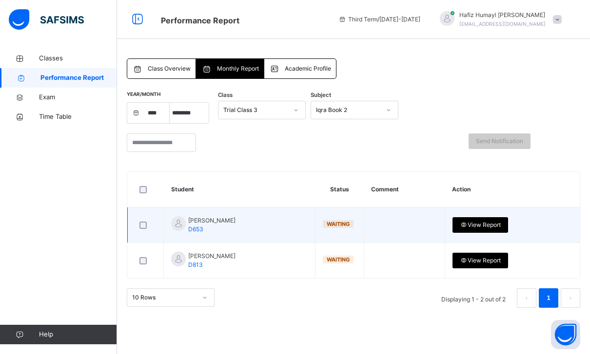
click at [494, 225] on span "View Report" at bounding box center [480, 225] width 41 height 9
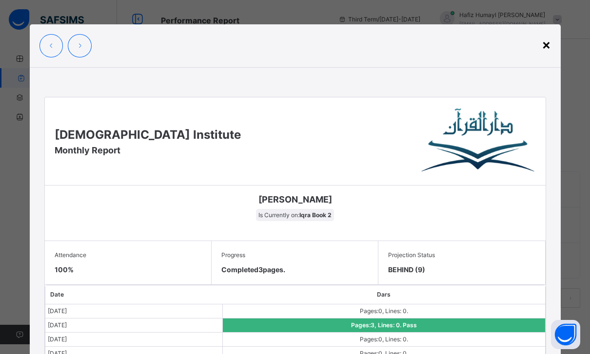
click at [545, 44] on div "×" at bounding box center [546, 44] width 9 height 20
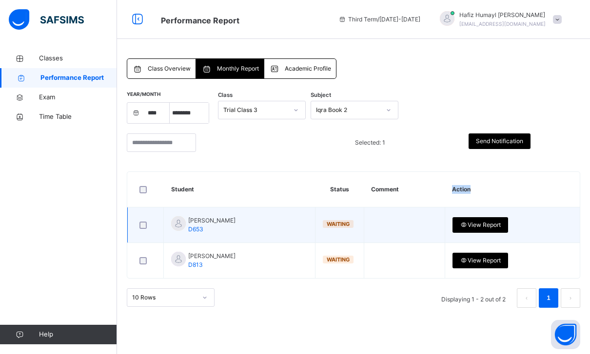
click at [144, 219] on div at bounding box center [145, 225] width 21 height 20
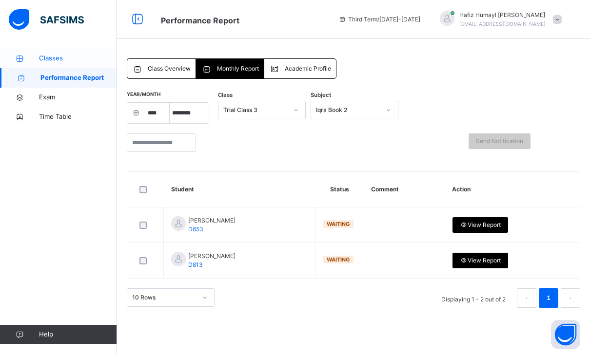
click at [80, 63] on span "Classes" at bounding box center [78, 59] width 78 height 10
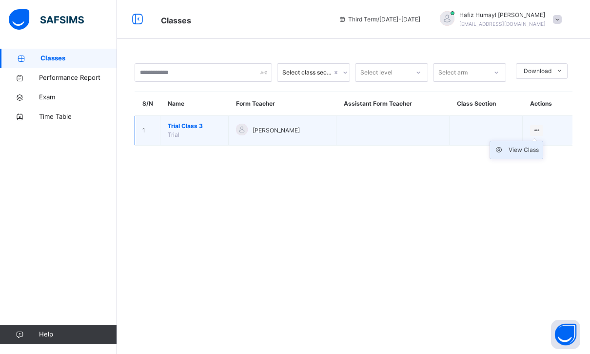
click at [525, 149] on div "View Class" at bounding box center [524, 150] width 30 height 10
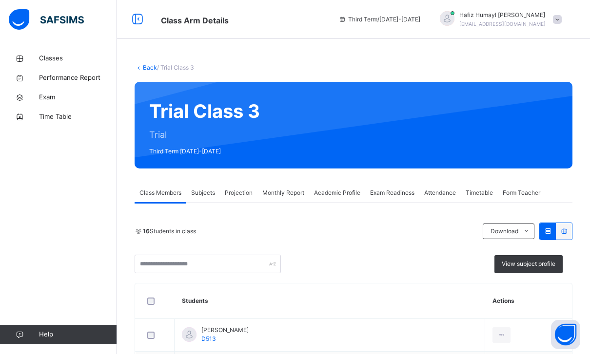
click at [245, 187] on div "Projection" at bounding box center [239, 193] width 38 height 20
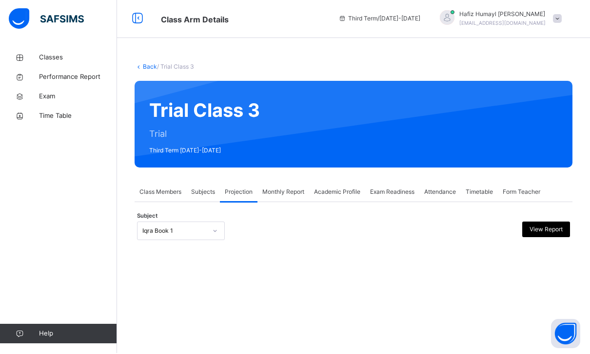
click at [194, 226] on div "Iqra Book 1" at bounding box center [171, 232] width 68 height 15
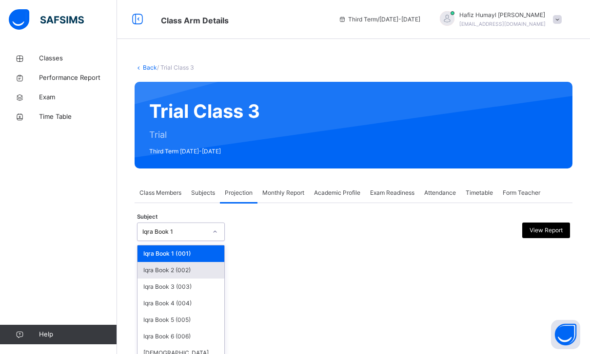
click at [199, 275] on div "Iqra Book 2 (002)" at bounding box center [180, 270] width 87 height 17
